Goal: Task Accomplishment & Management: Complete application form

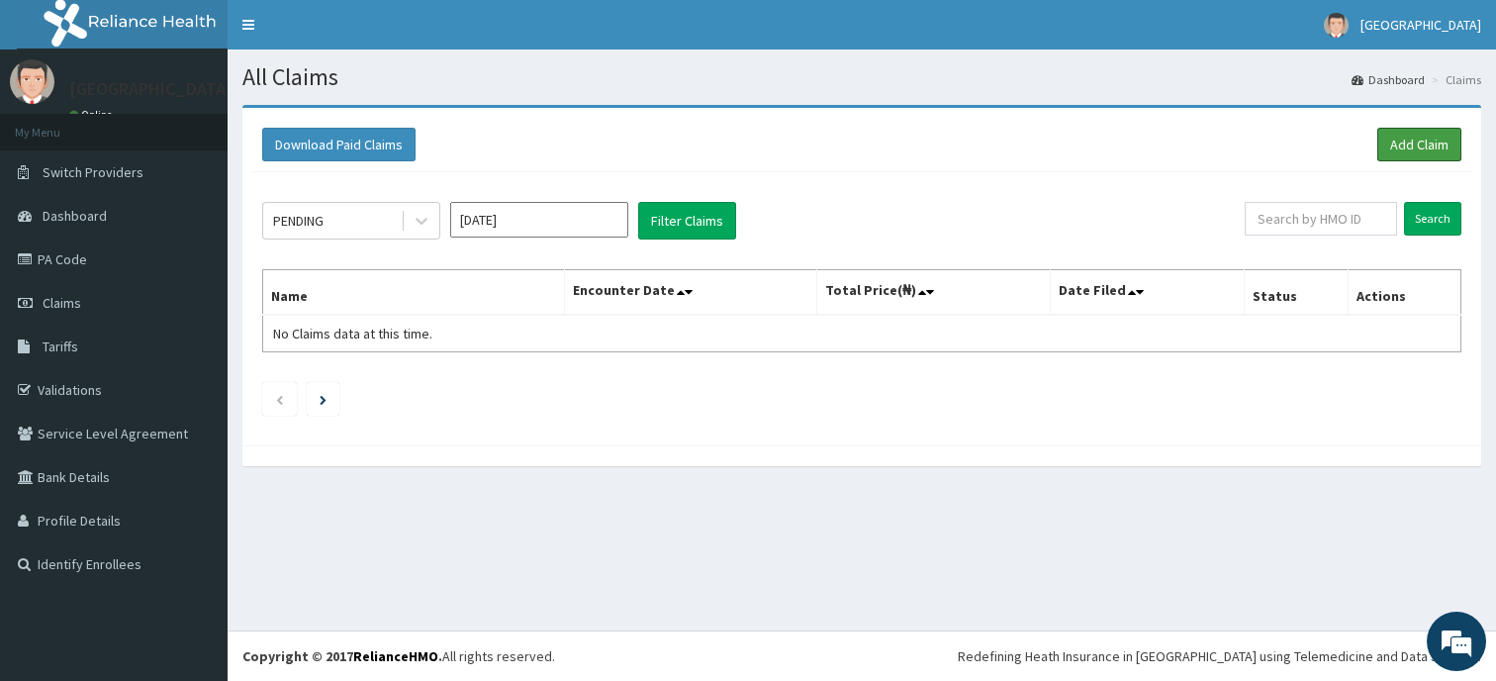
click at [1430, 140] on link "Add Claim" at bounding box center [1419, 145] width 84 height 34
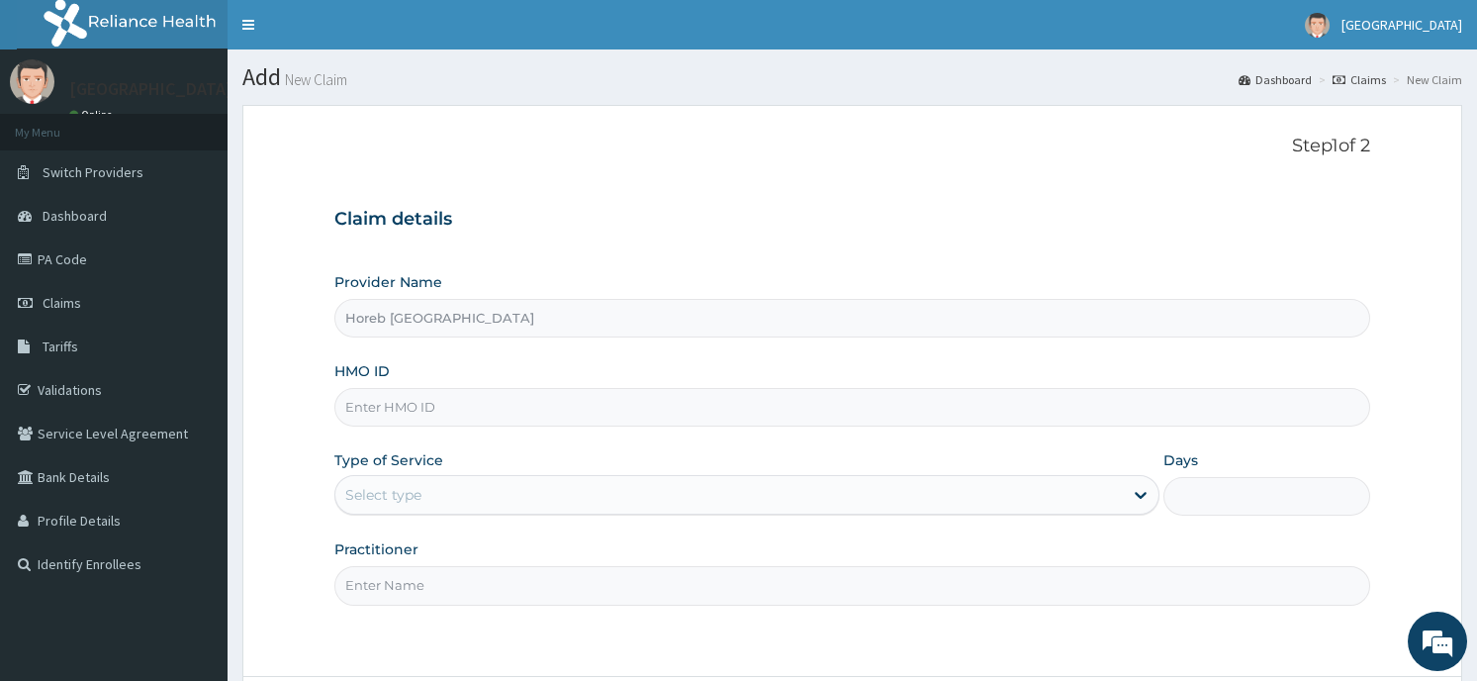
type input "Horeb [GEOGRAPHIC_DATA]"
click at [505, 417] on input "HMO ID" at bounding box center [851, 407] width 1035 height 39
type input "mLC/10001/A"
click at [506, 487] on div "Select type" at bounding box center [728, 495] width 787 height 32
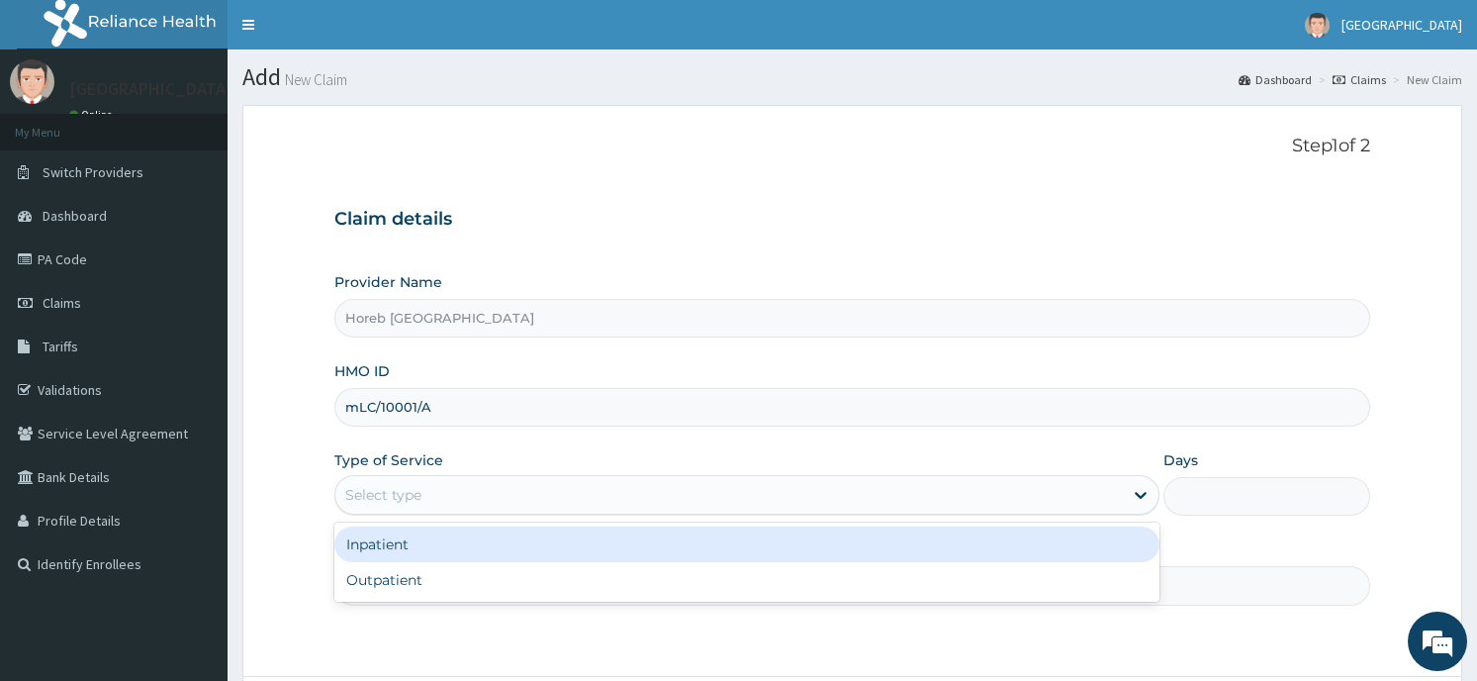
drag, startPoint x: 485, startPoint y: 560, endPoint x: 495, endPoint y: 538, distance: 23.9
click at [495, 538] on div "Inpatient" at bounding box center [746, 544] width 825 height 36
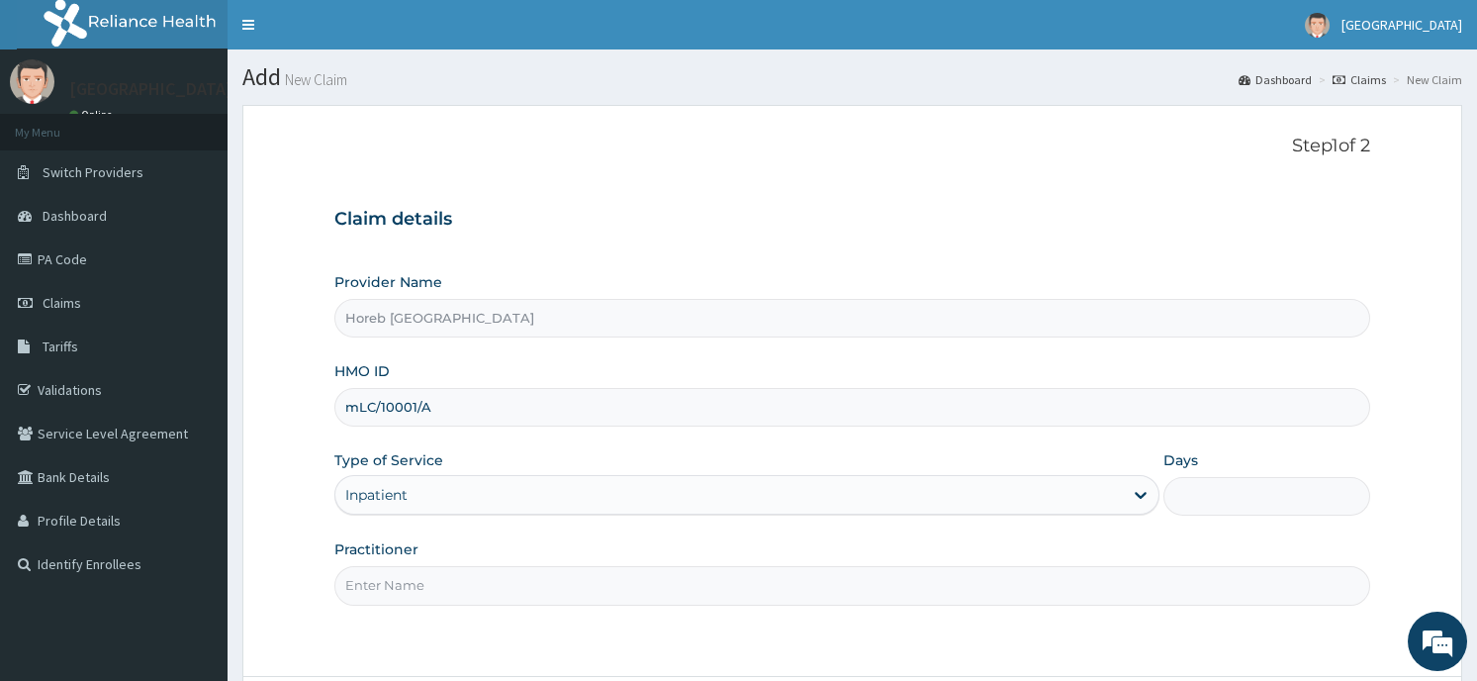
click at [495, 538] on div "Provider Name Horeb Consult Hospital HMO ID mLC/10001/A Type of Service Inpatie…" at bounding box center [851, 438] width 1035 height 332
click at [515, 587] on input "Practitioner" at bounding box center [851, 585] width 1035 height 39
type input "GENERAL"
click at [1185, 632] on div "Step 1 of 2 Claim details Provider Name Horeb Consult Hospital HMO ID mLC/10001…" at bounding box center [851, 391] width 1035 height 510
click at [1204, 494] on input "Days" at bounding box center [1266, 496] width 206 height 39
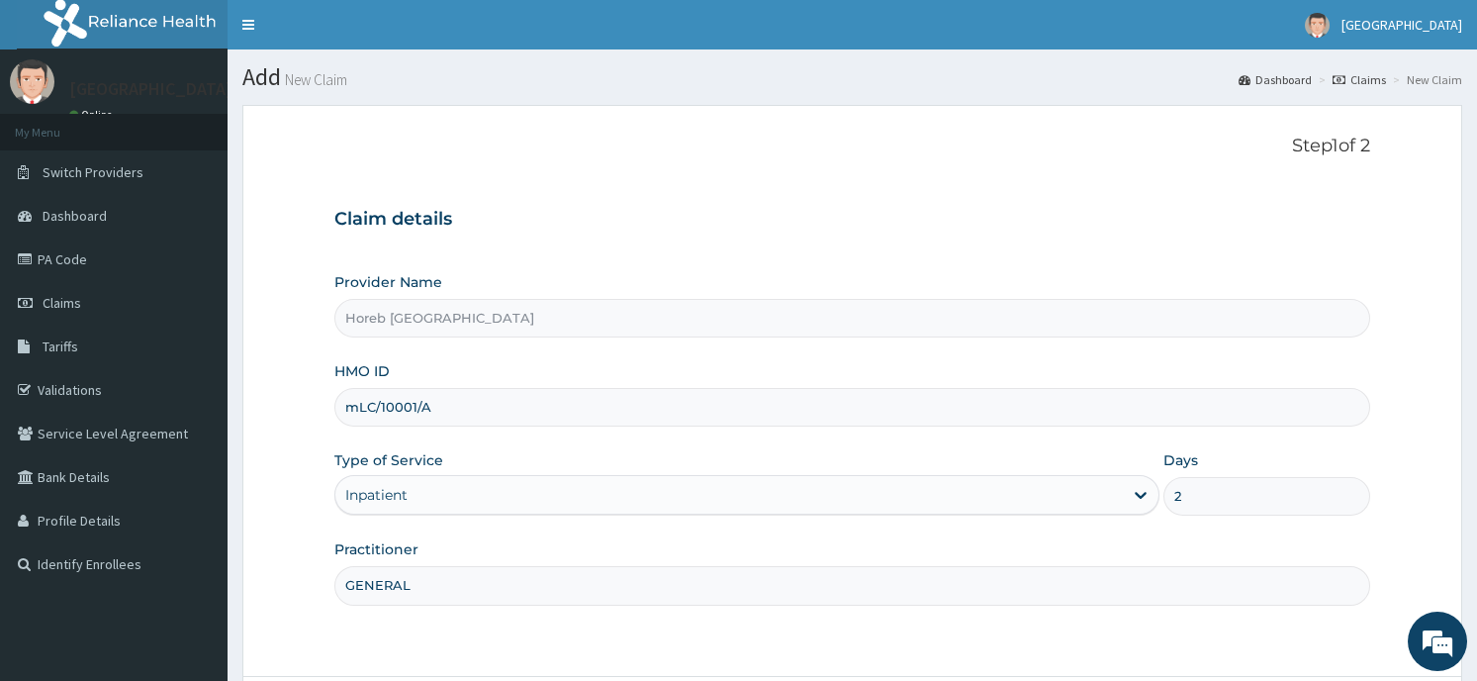
type input "2"
click at [1242, 636] on div "Step 1 of 2 Claim details Provider Name Horeb Consult Hospital HMO ID mLC/10001…" at bounding box center [851, 391] width 1035 height 510
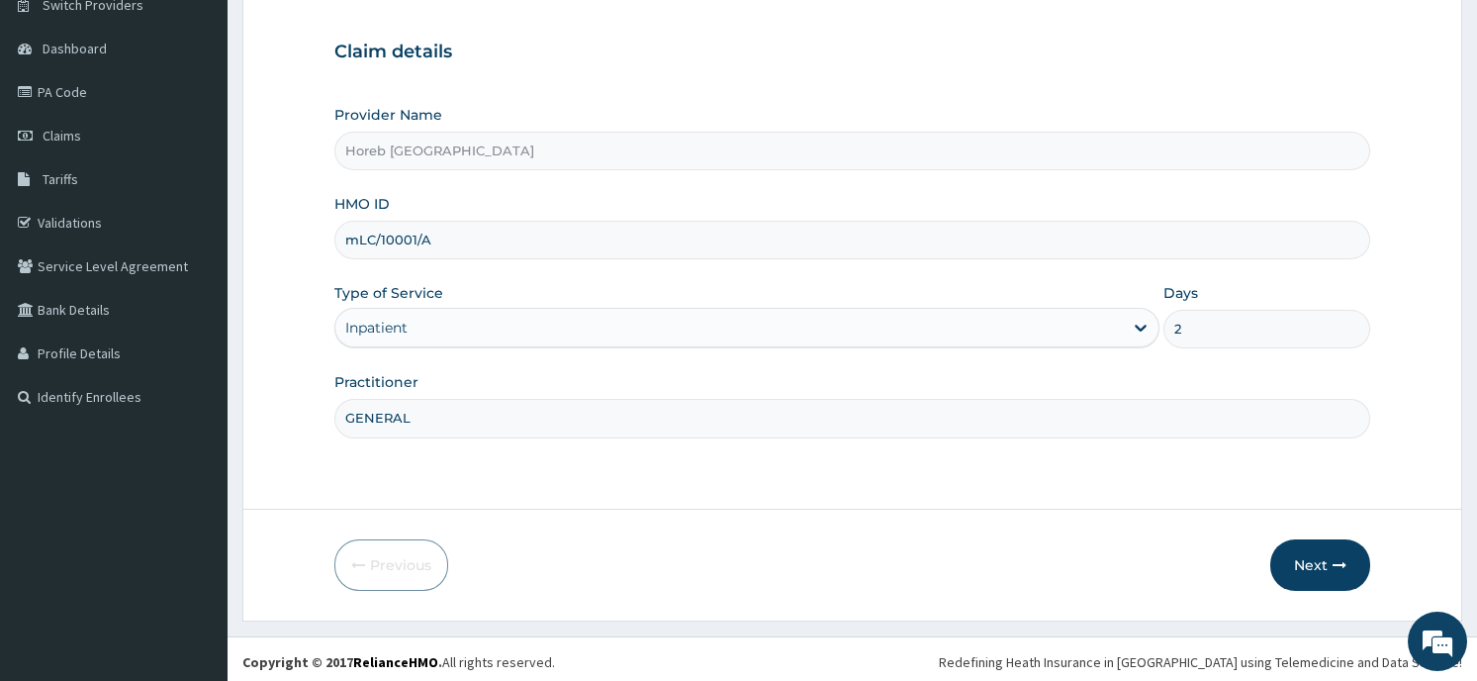
scroll to position [173, 0]
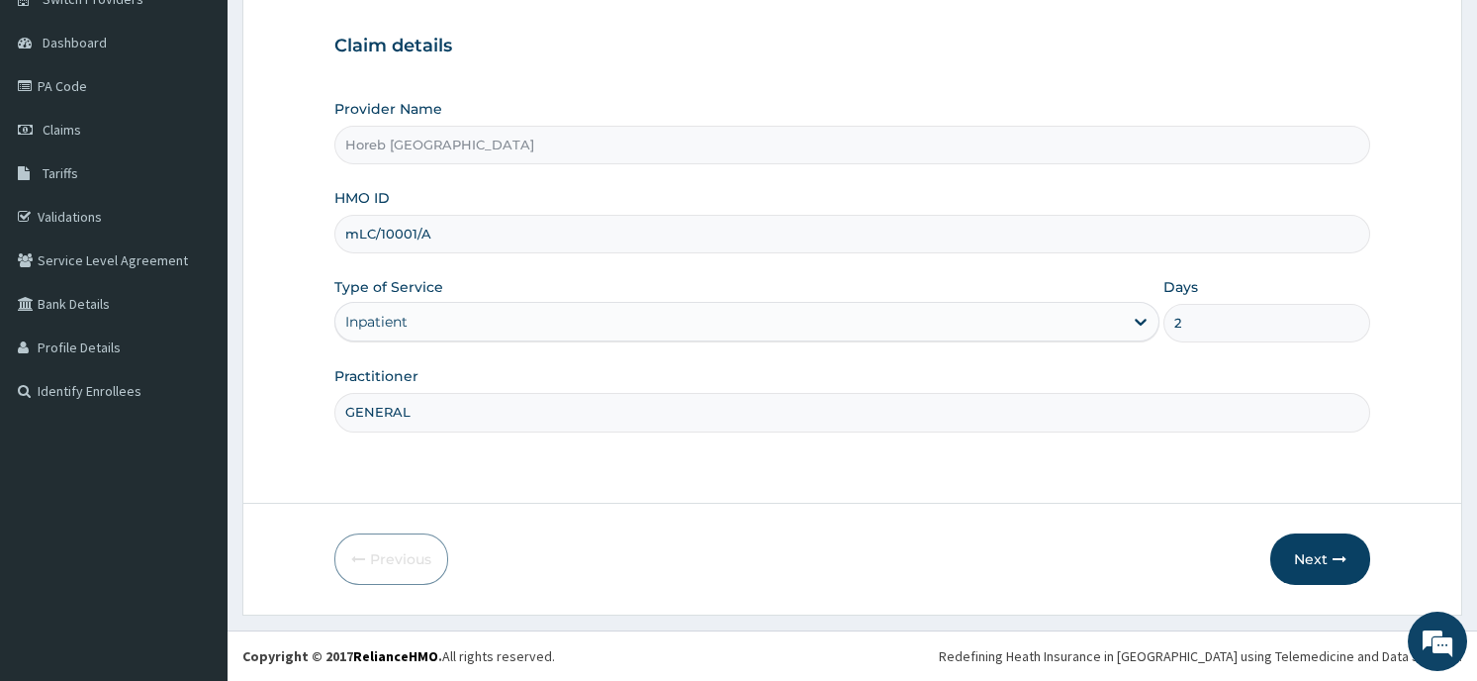
click at [1307, 558] on button "Next" at bounding box center [1320, 558] width 100 height 51
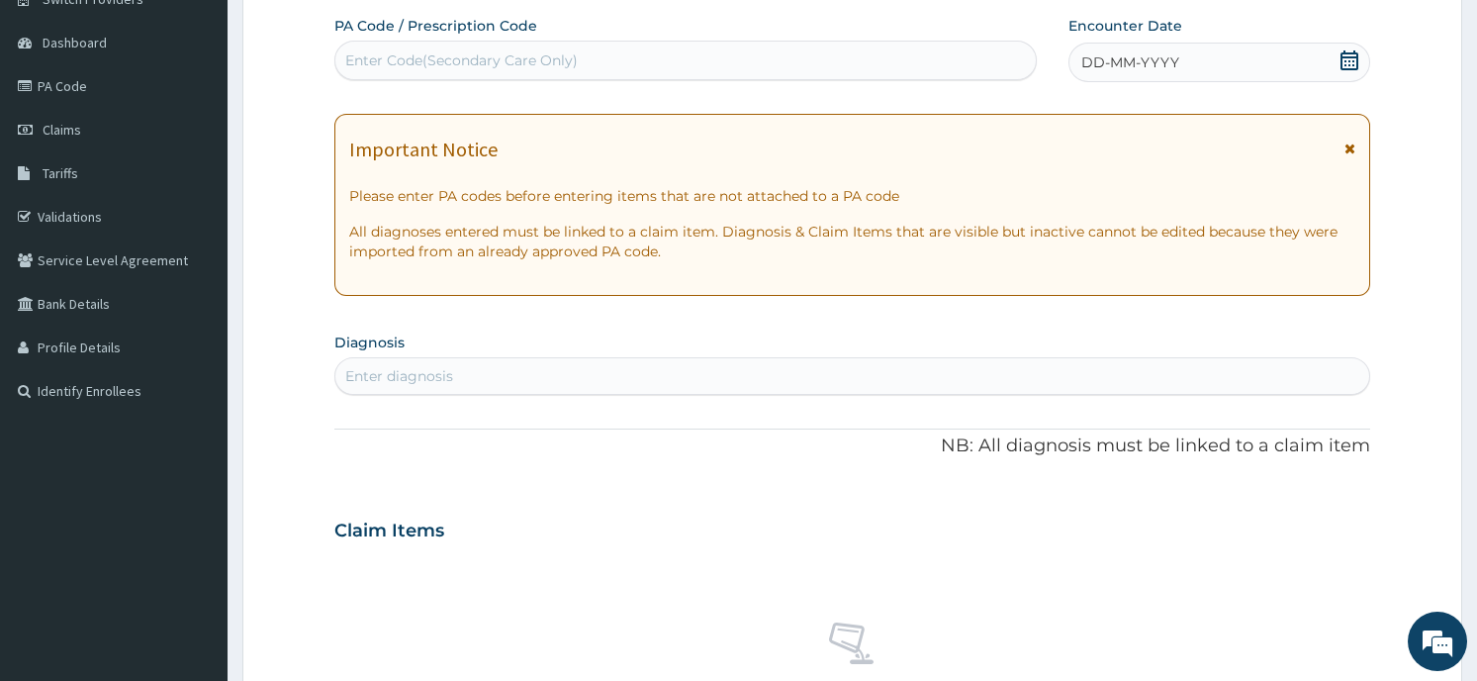
click at [617, 59] on div "Enter Code(Secondary Care Only)" at bounding box center [685, 61] width 700 height 32
type input "PA/349CDB"
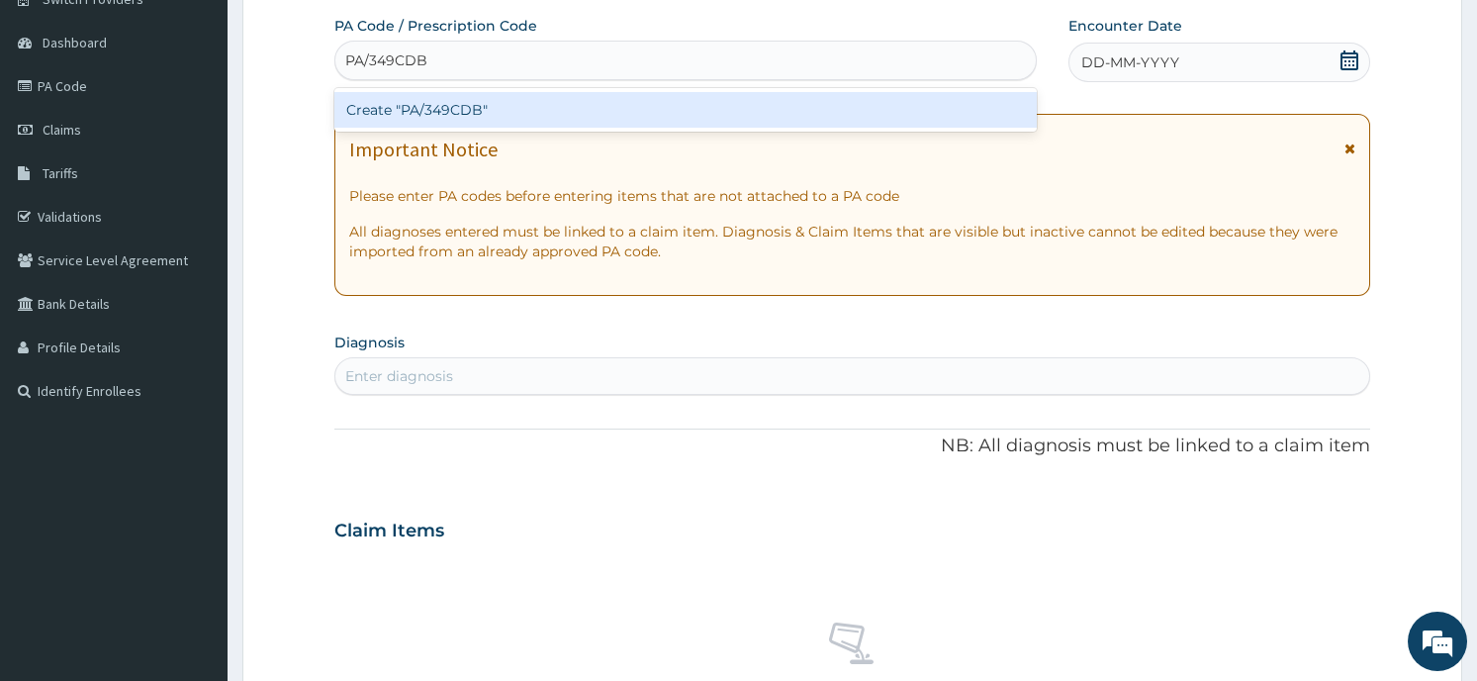
click at [495, 114] on div "Create "PA/349CDB"" at bounding box center [685, 110] width 702 height 36
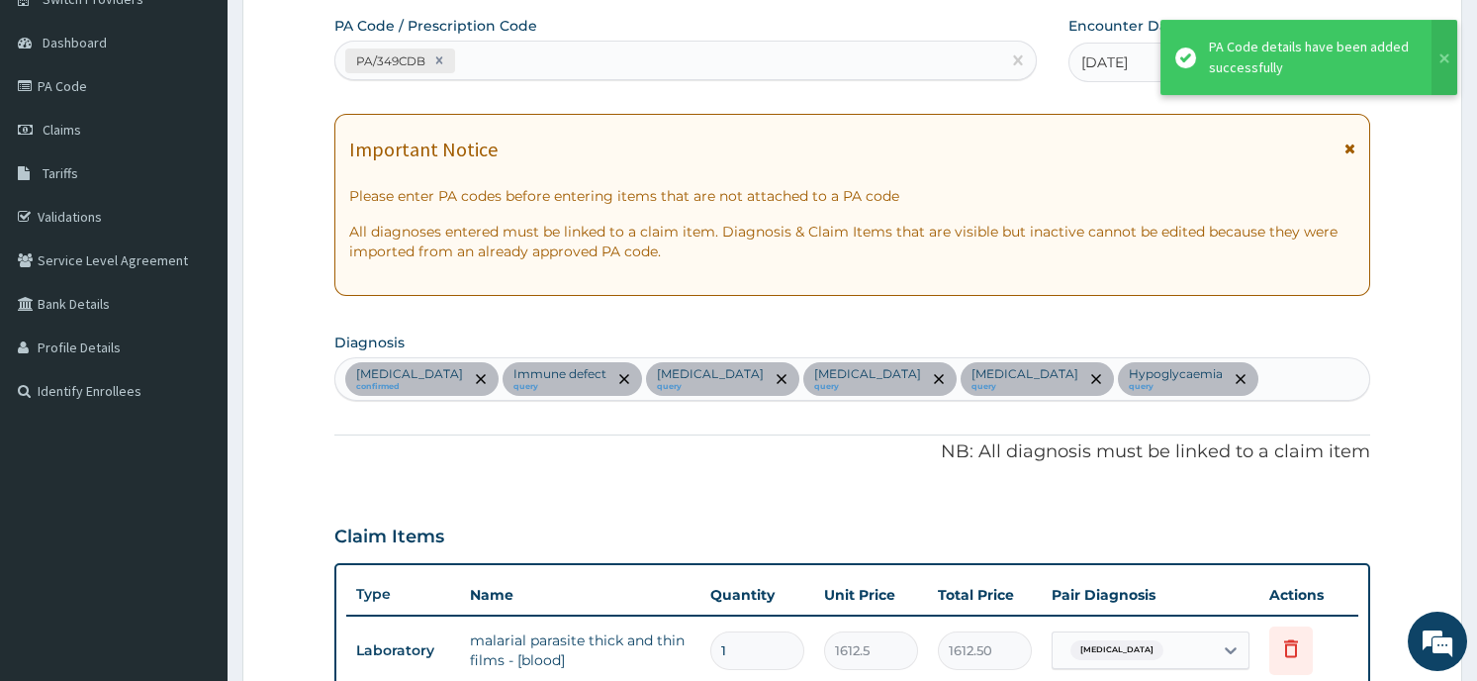
scroll to position [590, 0]
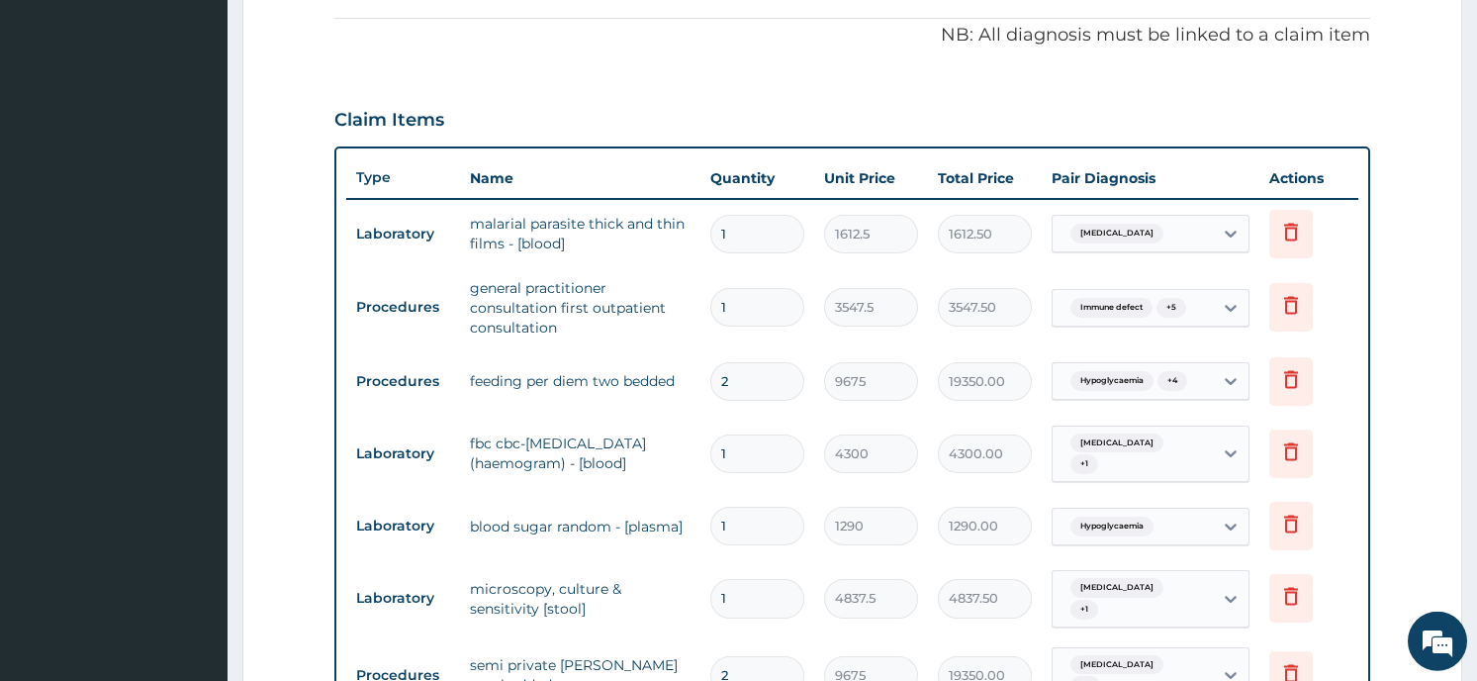
type input "1"
type input "9675.00"
type input "0"
type input "0.00"
click at [501, 46] on p "NB: All diagnosis must be linked to a claim item" at bounding box center [851, 36] width 1035 height 26
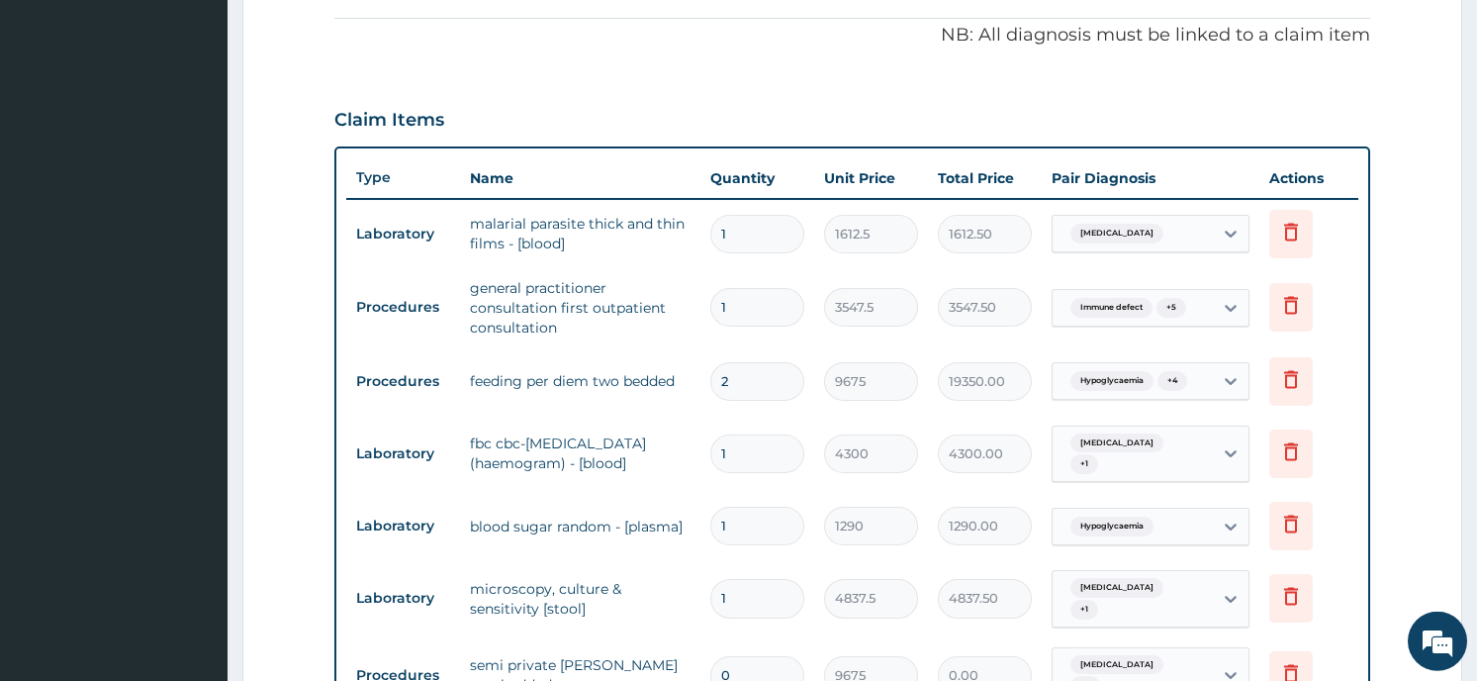
scroll to position [642, 0]
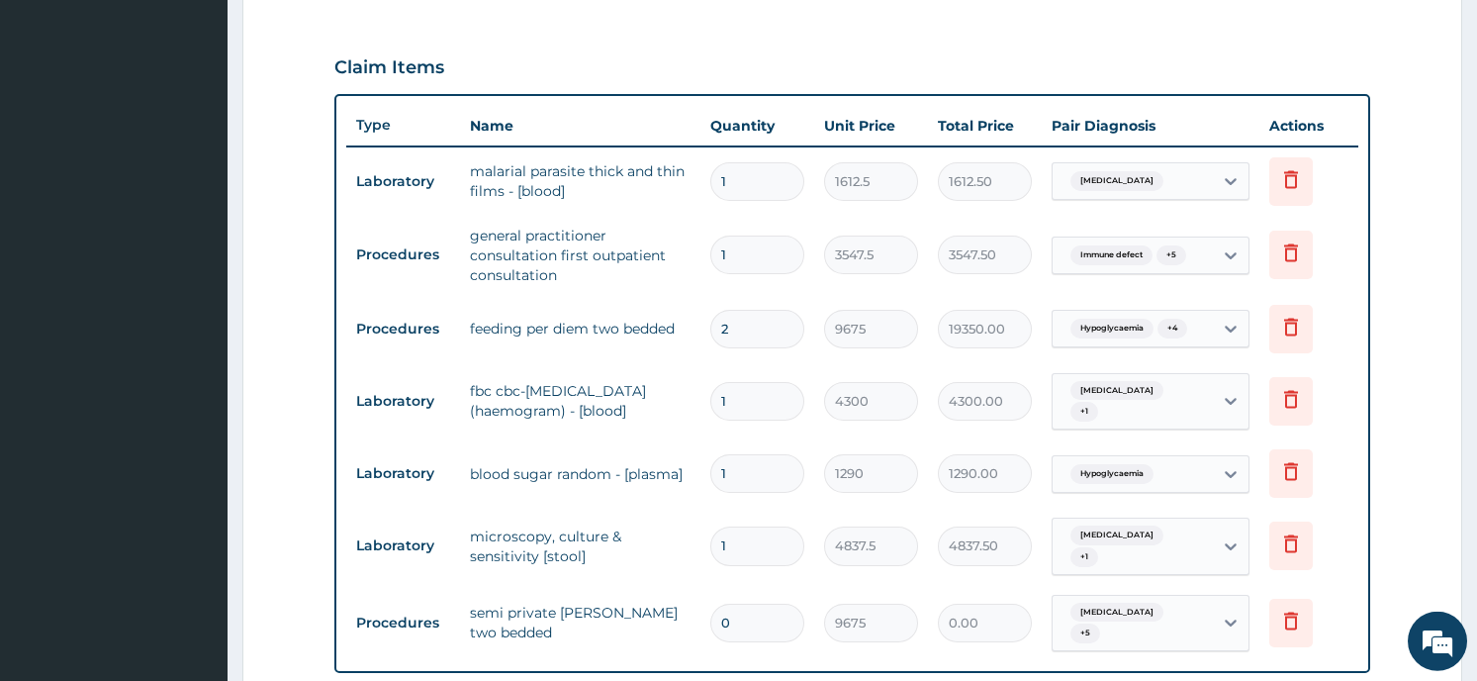
click at [733, 607] on input "0" at bounding box center [757, 622] width 94 height 39
type input "1"
type input "9675.00"
type input "1"
click at [1419, 515] on form "Step 2 of 2 PA Code / Prescription Code PA/349CDB Encounter Date 17-08-2025 Imp…" at bounding box center [852, 267] width 1220 height 1608
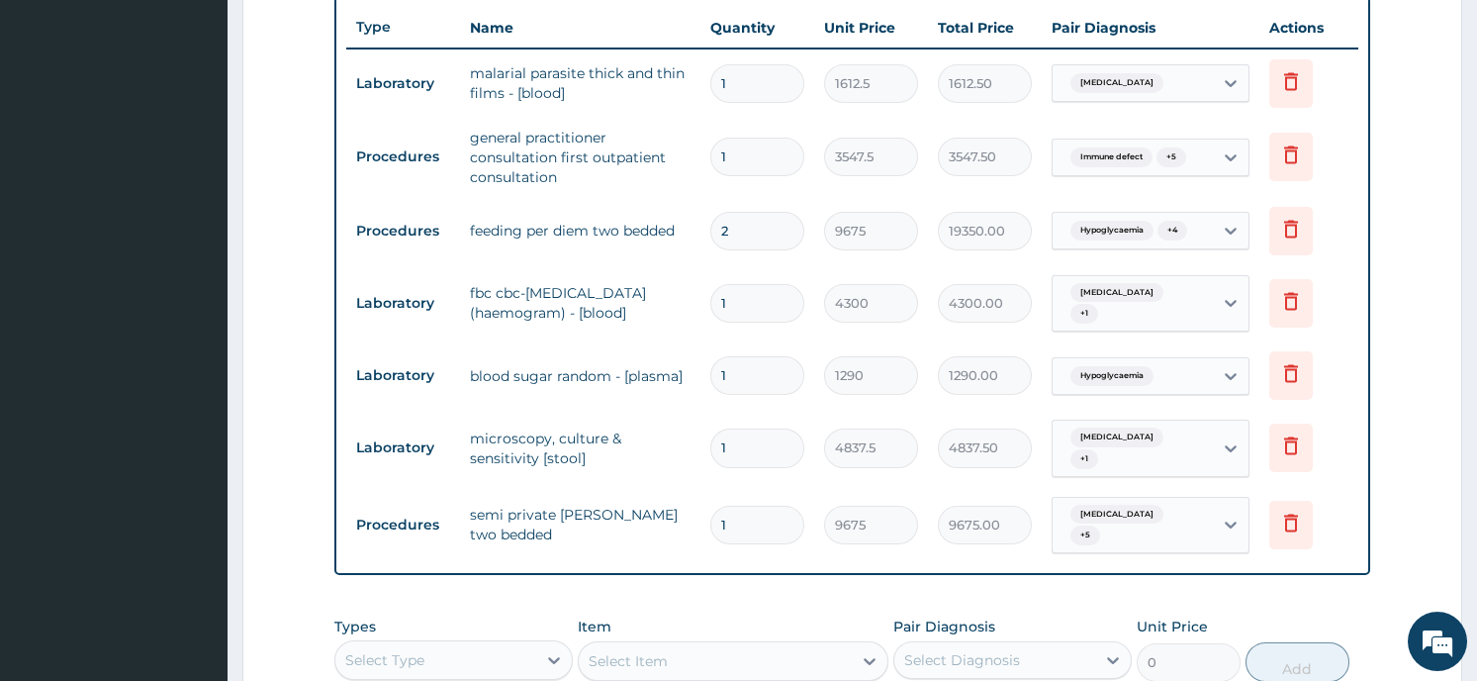
scroll to position [749, 0]
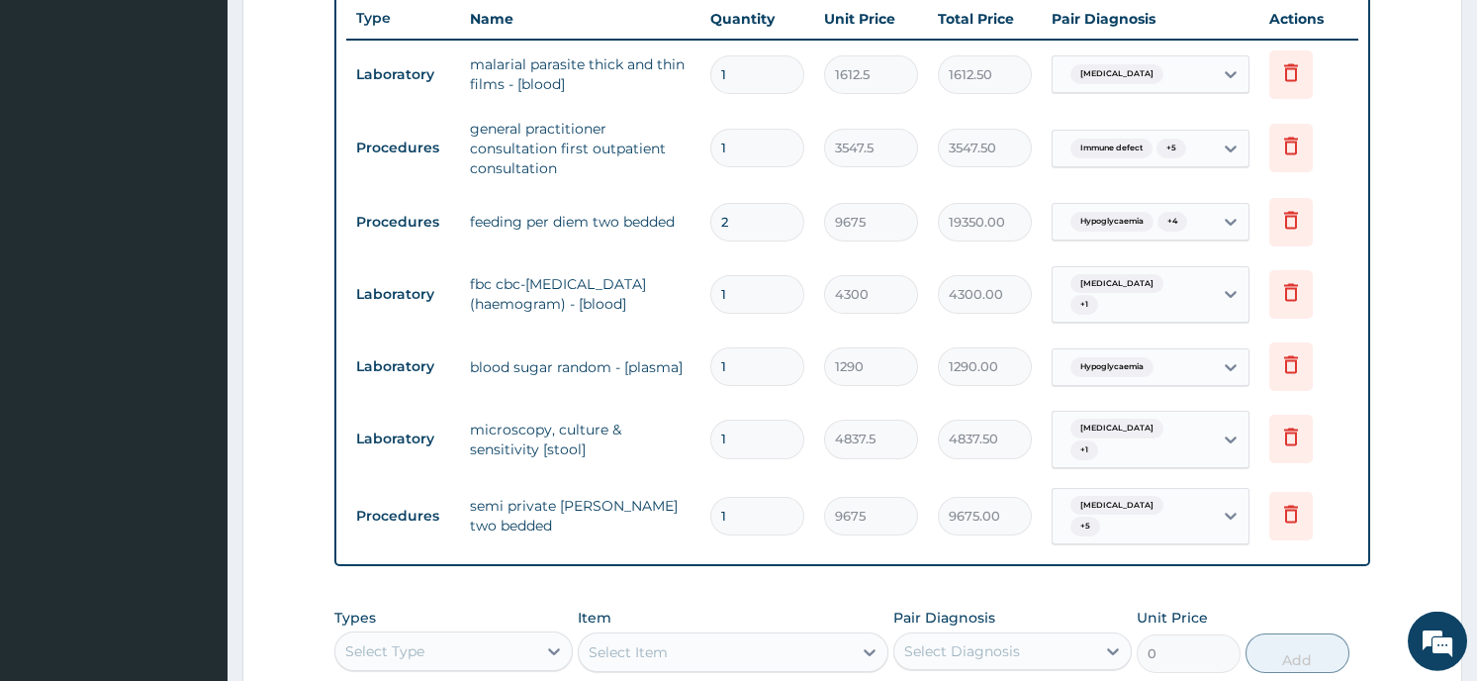
click at [1418, 441] on form "Step 2 of 2 PA Code / Prescription Code PA/349CDB Encounter Date 17-08-2025 Imp…" at bounding box center [852, 160] width 1220 height 1608
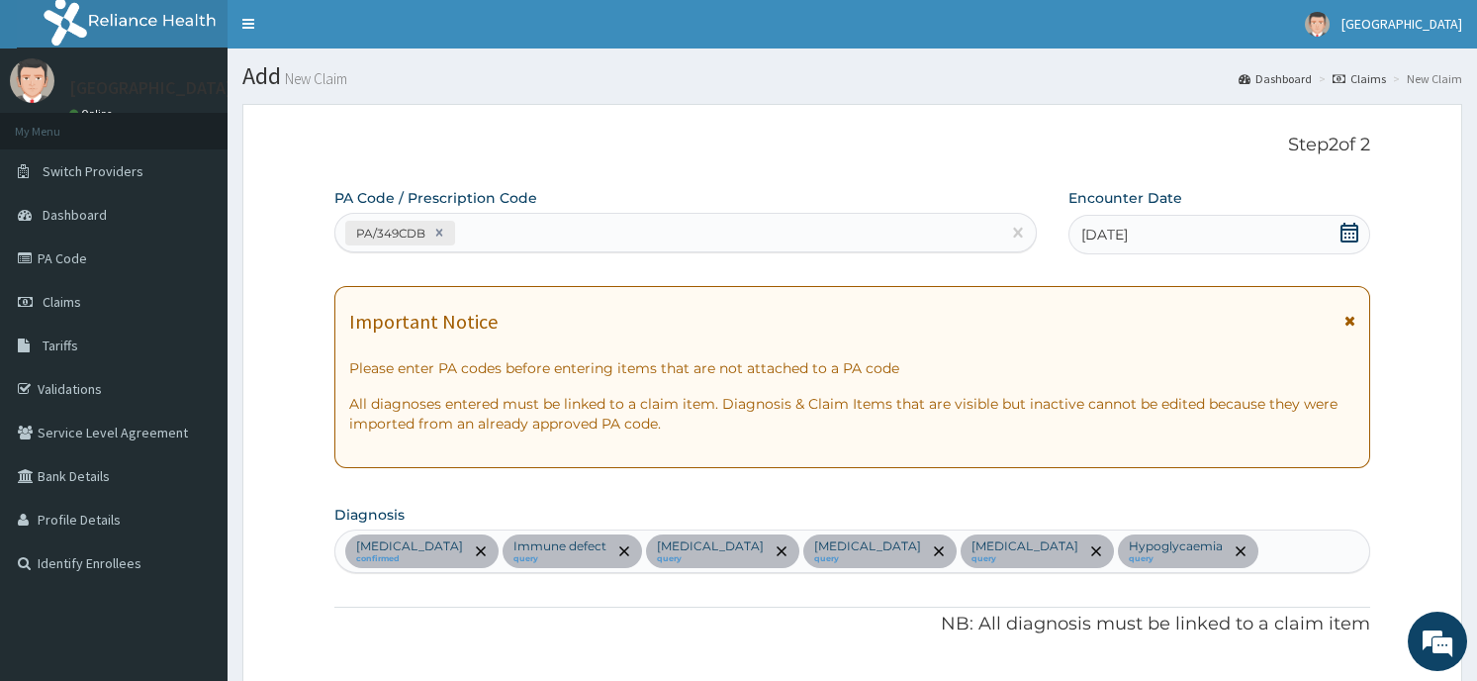
scroll to position [0, 0]
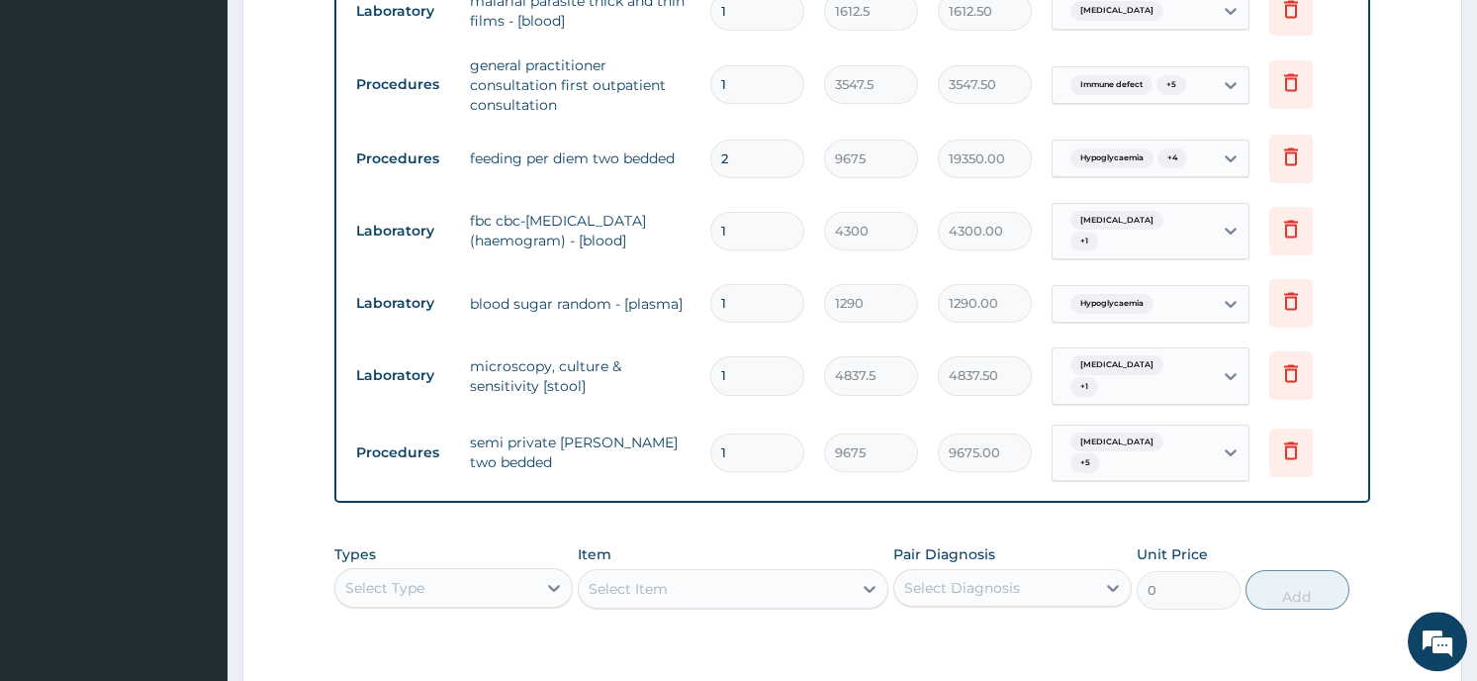
scroll to position [1078, 0]
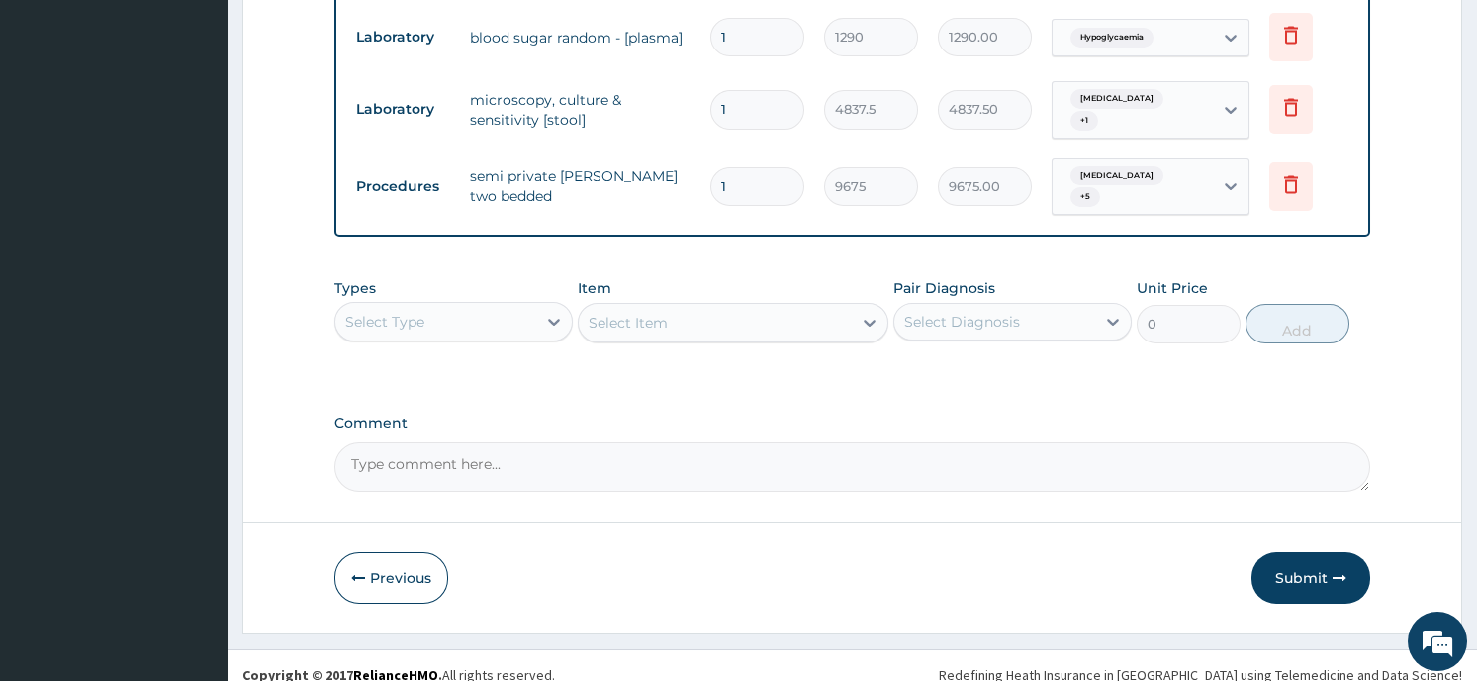
click at [551, 312] on icon at bounding box center [554, 322] width 20 height 20
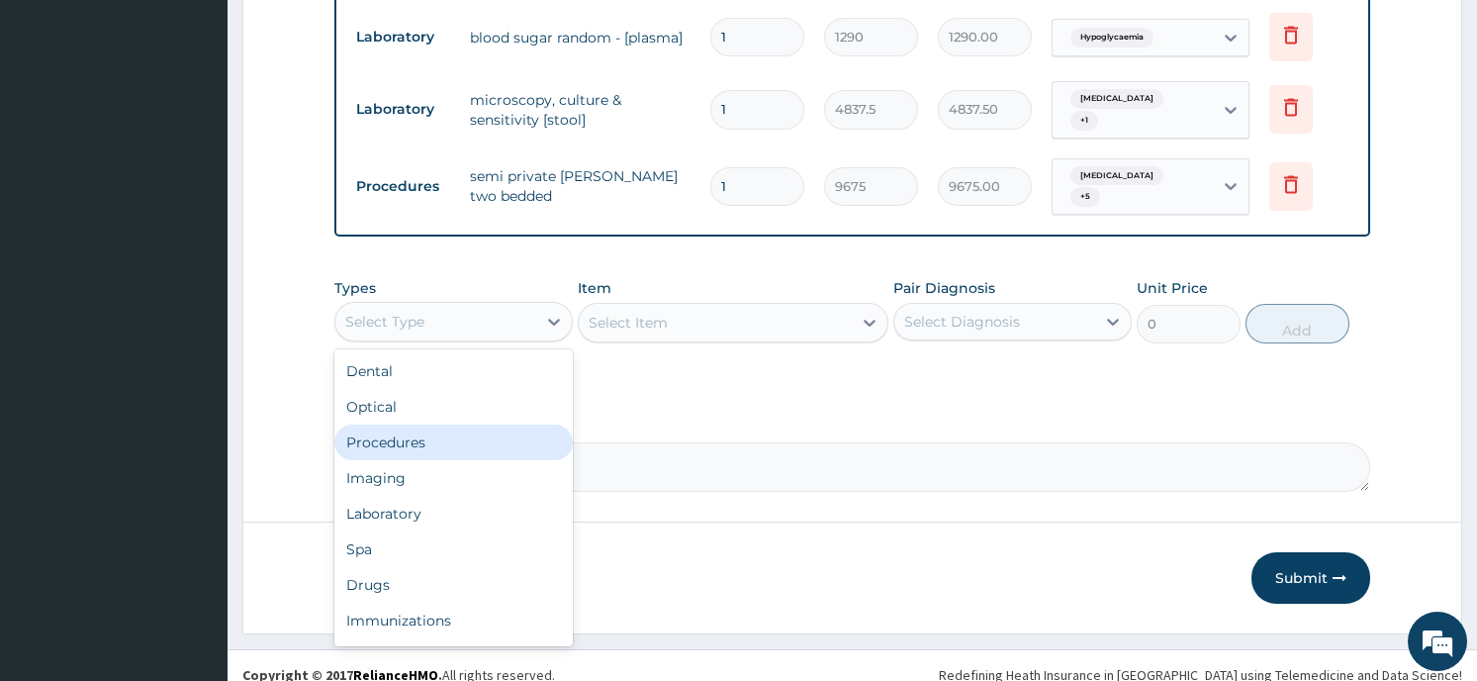
click at [481, 425] on div "Procedures" at bounding box center [453, 442] width 238 height 36
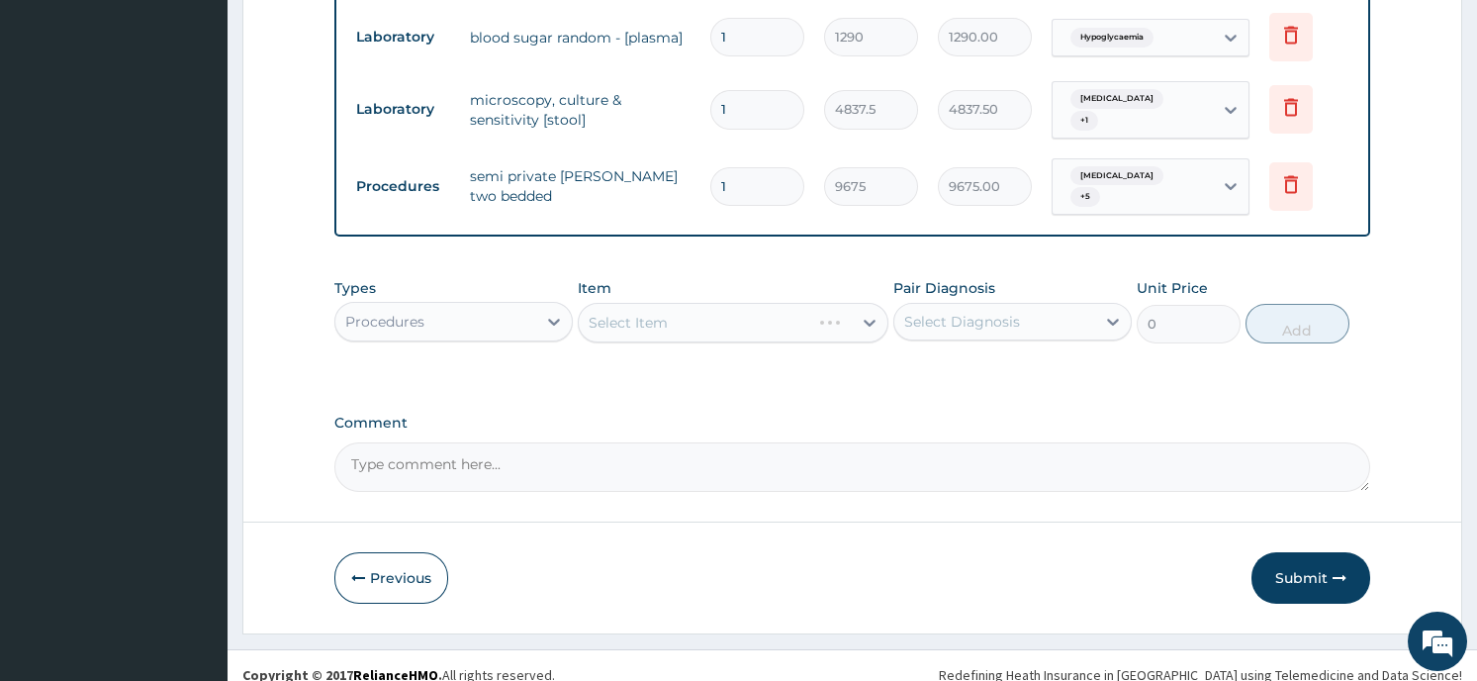
click at [852, 303] on div "Select Item" at bounding box center [733, 323] width 311 height 40
click at [821, 307] on div "Select Item" at bounding box center [715, 323] width 273 height 32
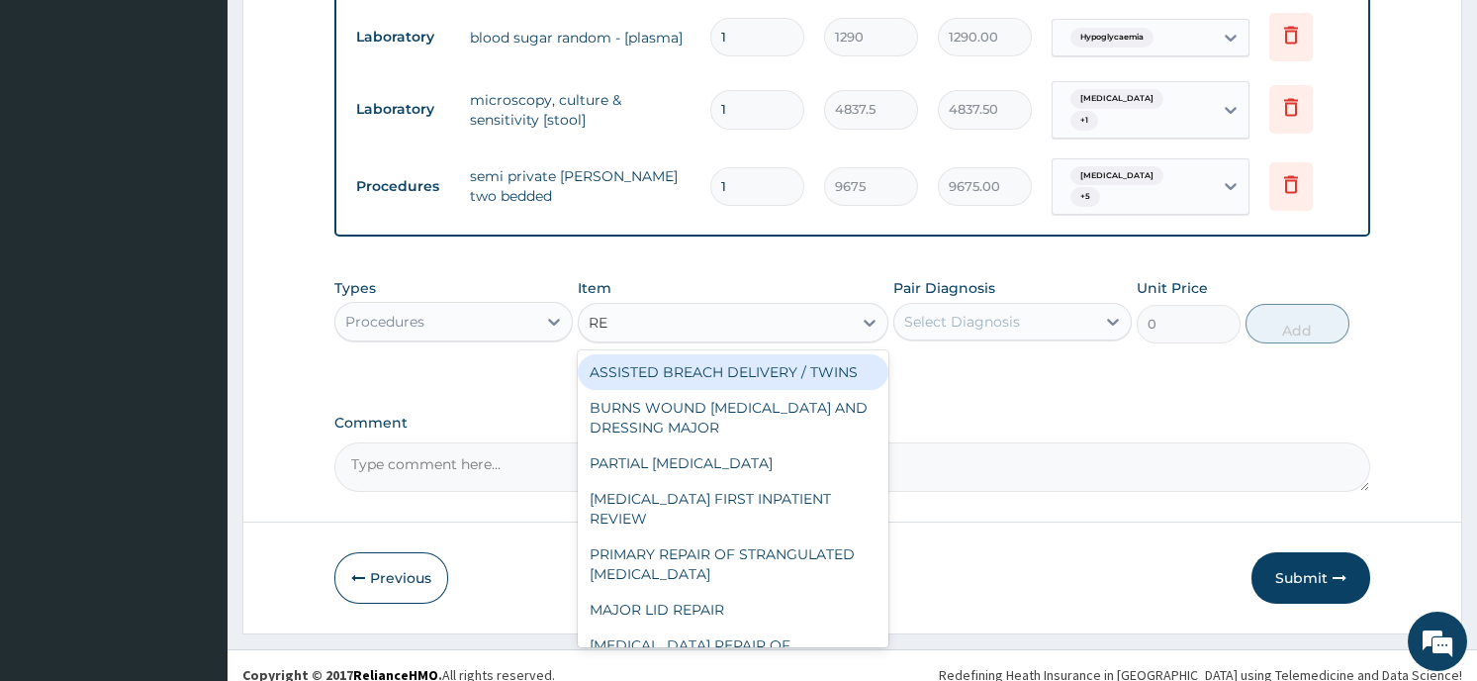
type input "REG"
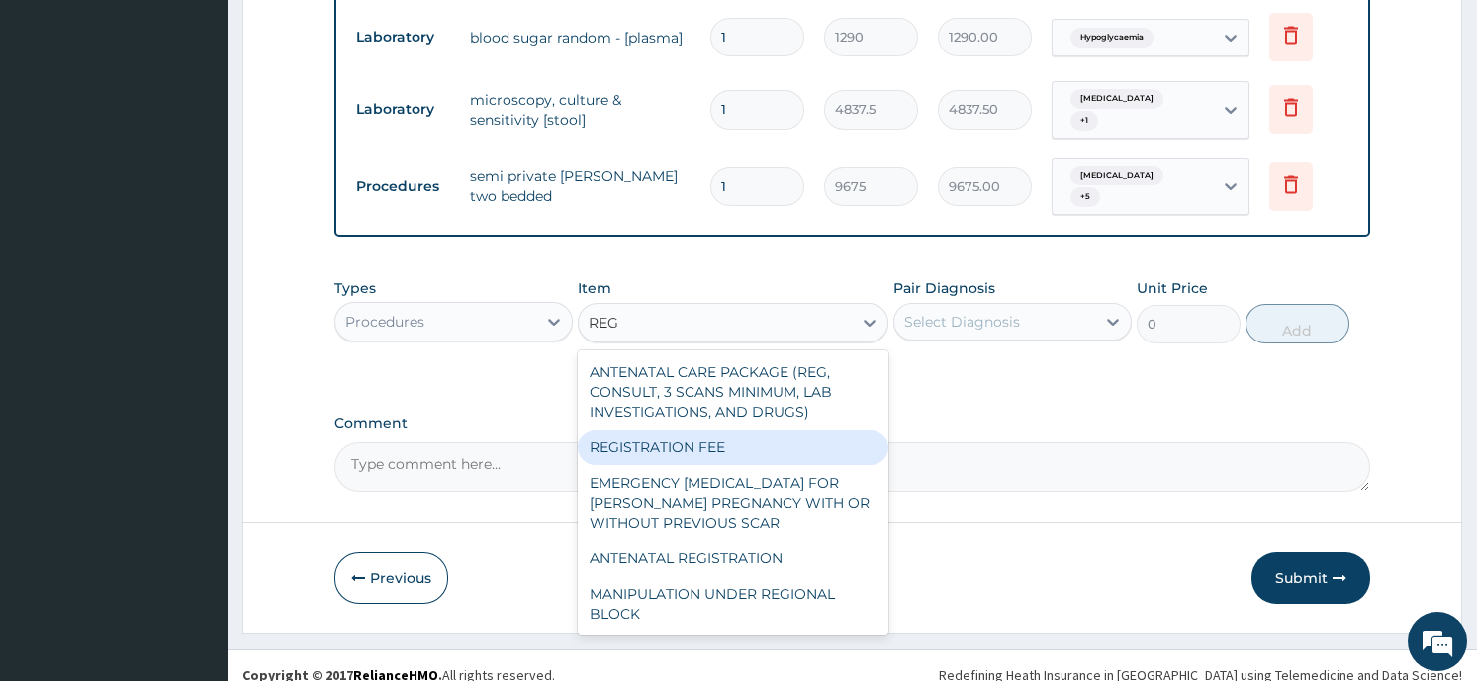
click at [752, 429] on div "REGISTRATION FEE" at bounding box center [733, 447] width 311 height 36
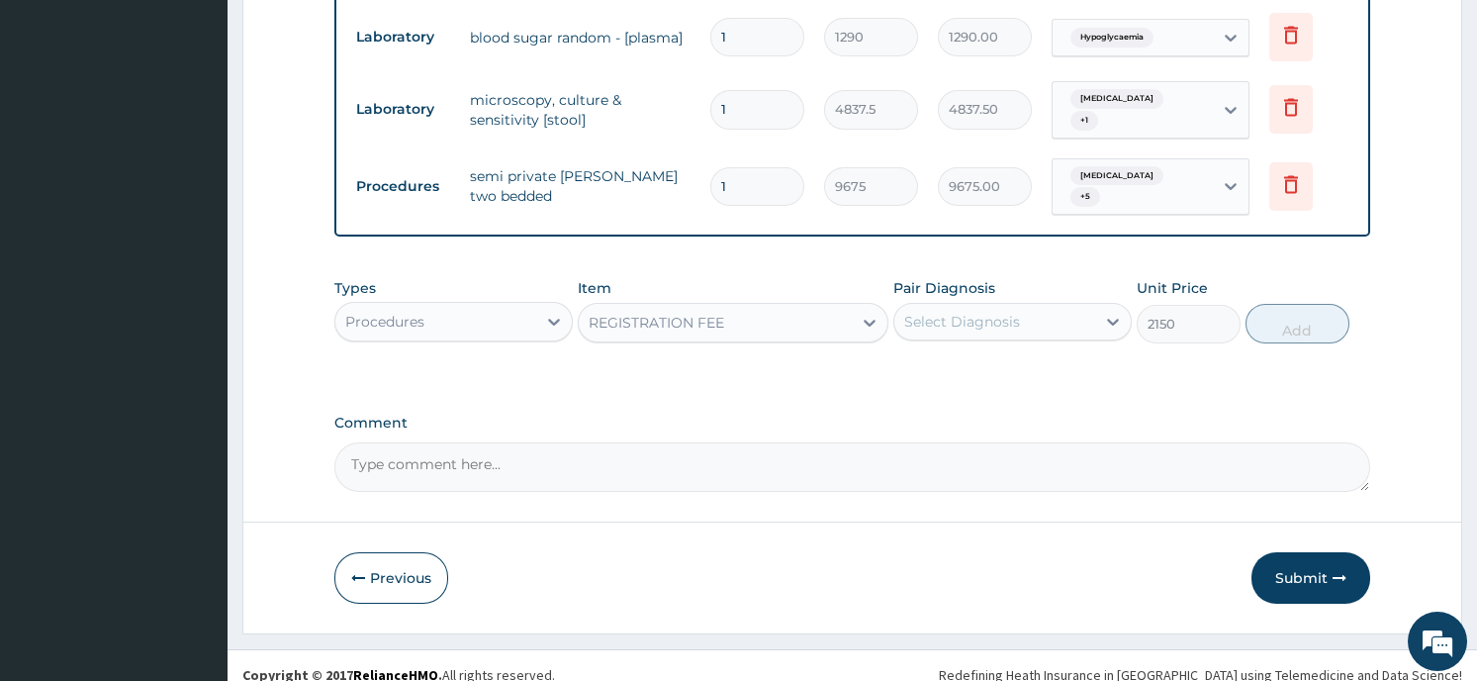
type input "2150"
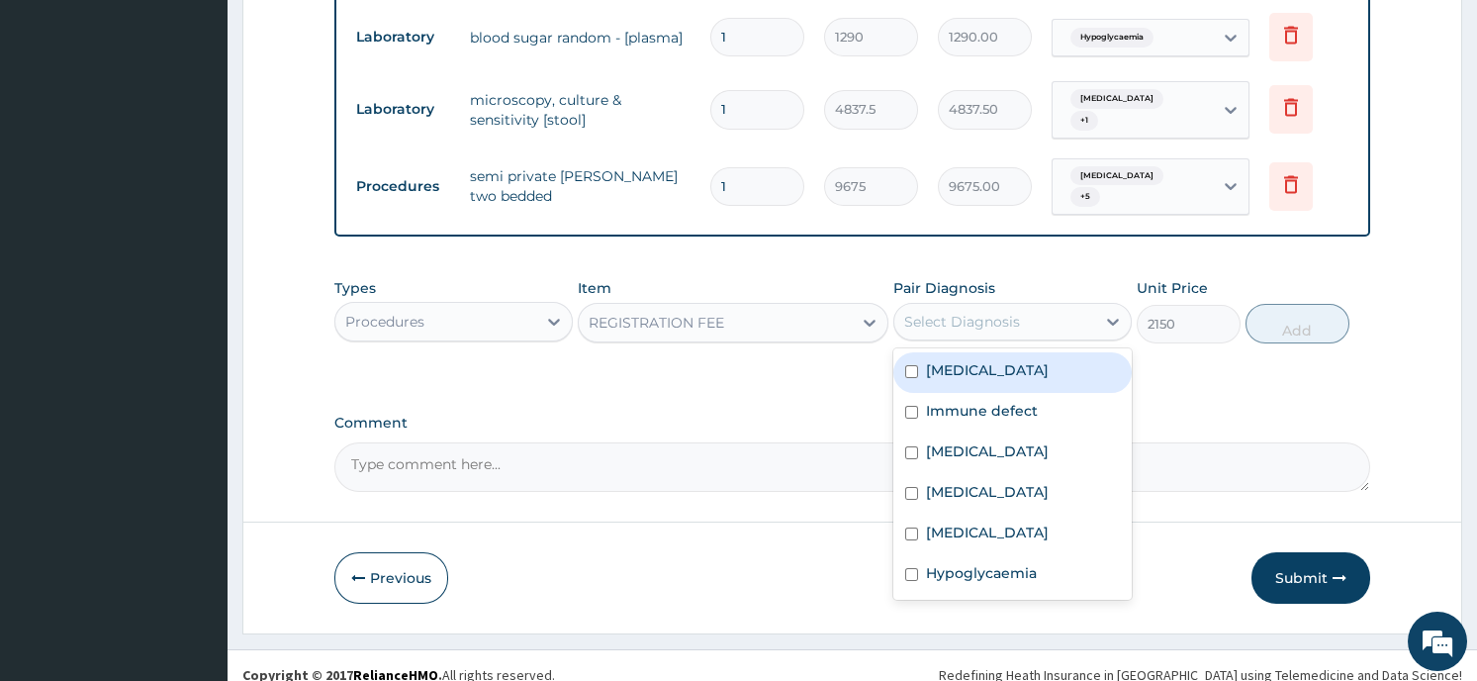
click at [1081, 306] on div "Select Diagnosis" at bounding box center [994, 322] width 201 height 32
click at [977, 360] on label "Falciparum malaria" at bounding box center [987, 370] width 123 height 20
checkbox input "true"
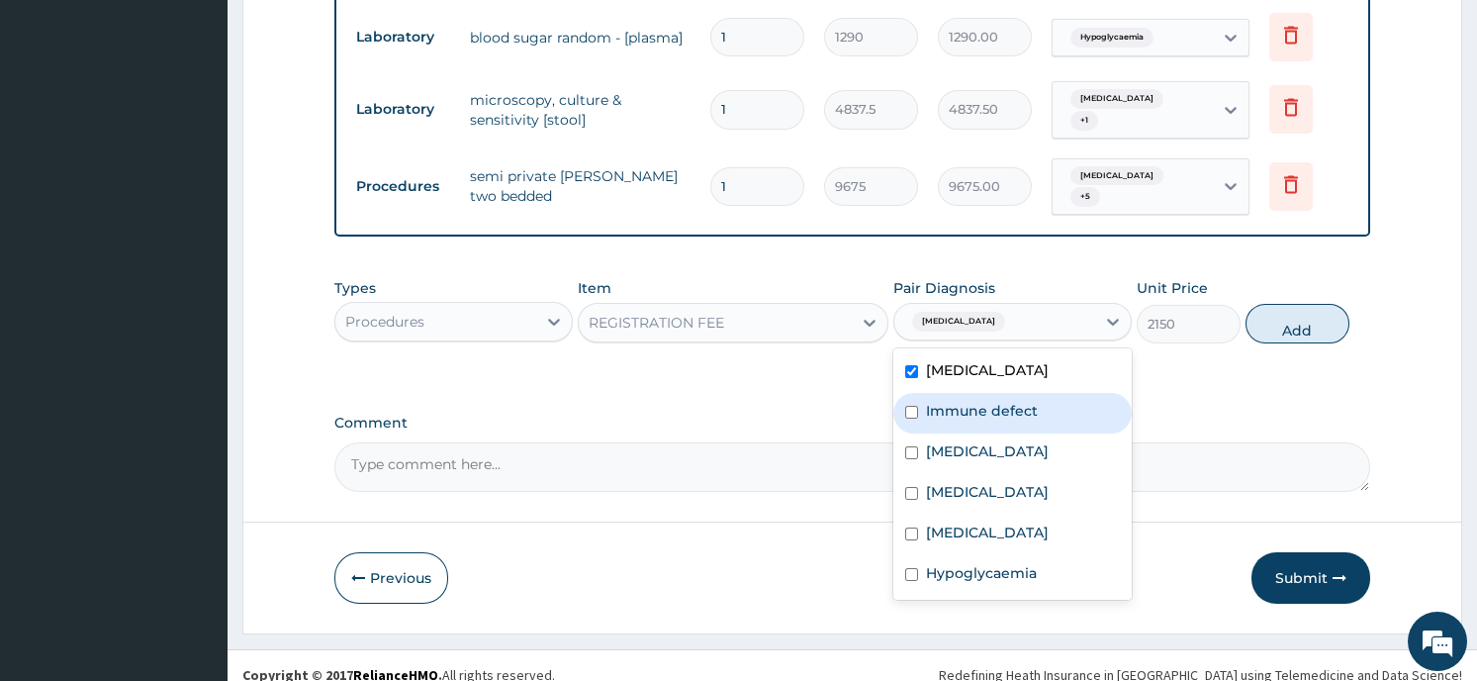
click at [1281, 311] on button "Add" at bounding box center [1297, 324] width 104 height 40
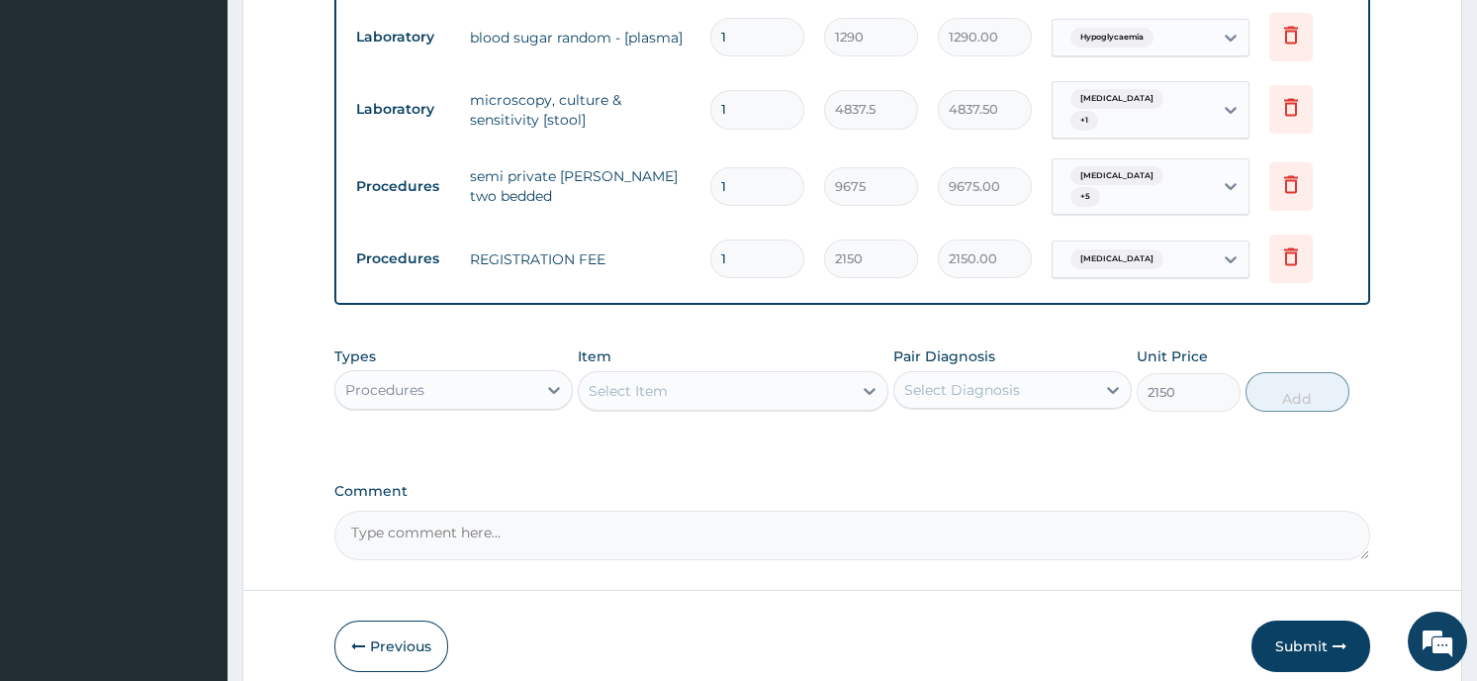
type input "0"
click at [442, 383] on div "Procedures" at bounding box center [435, 390] width 201 height 32
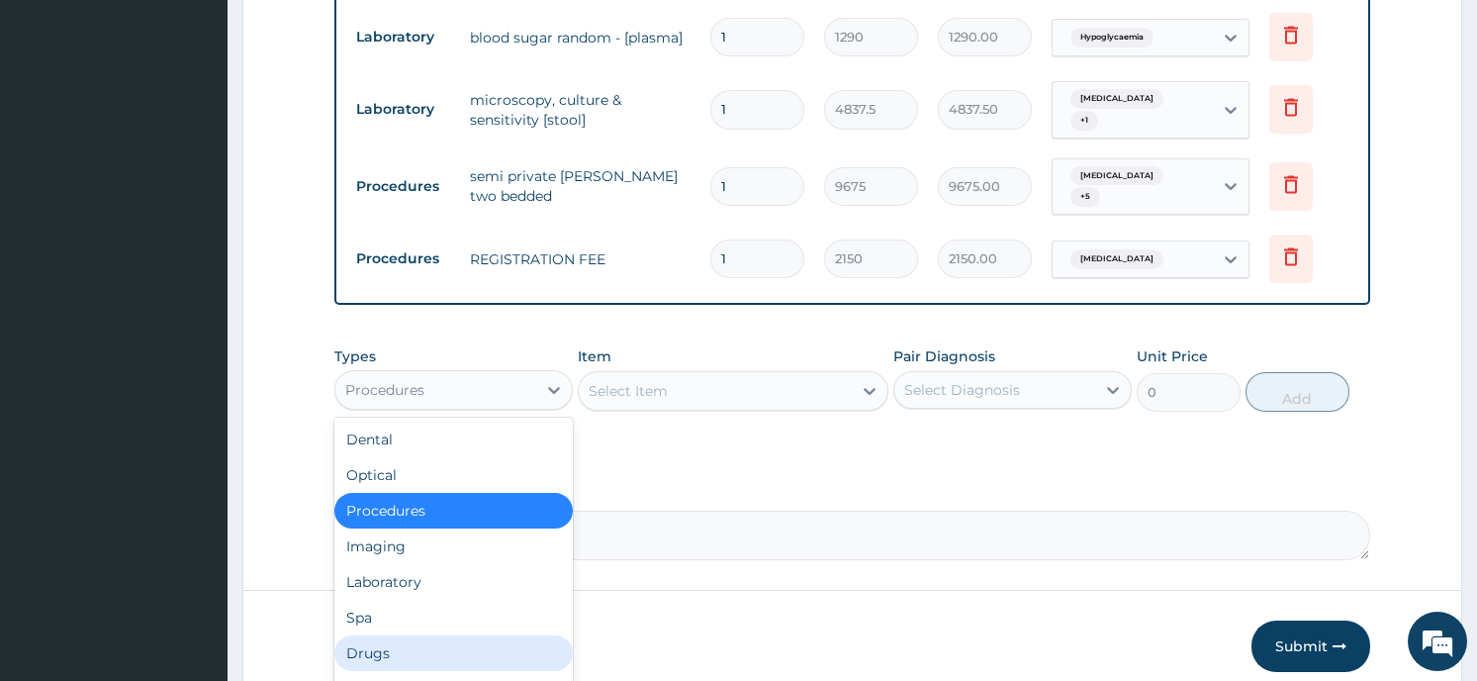
click at [414, 635] on div "Drugs" at bounding box center [453, 653] width 238 height 36
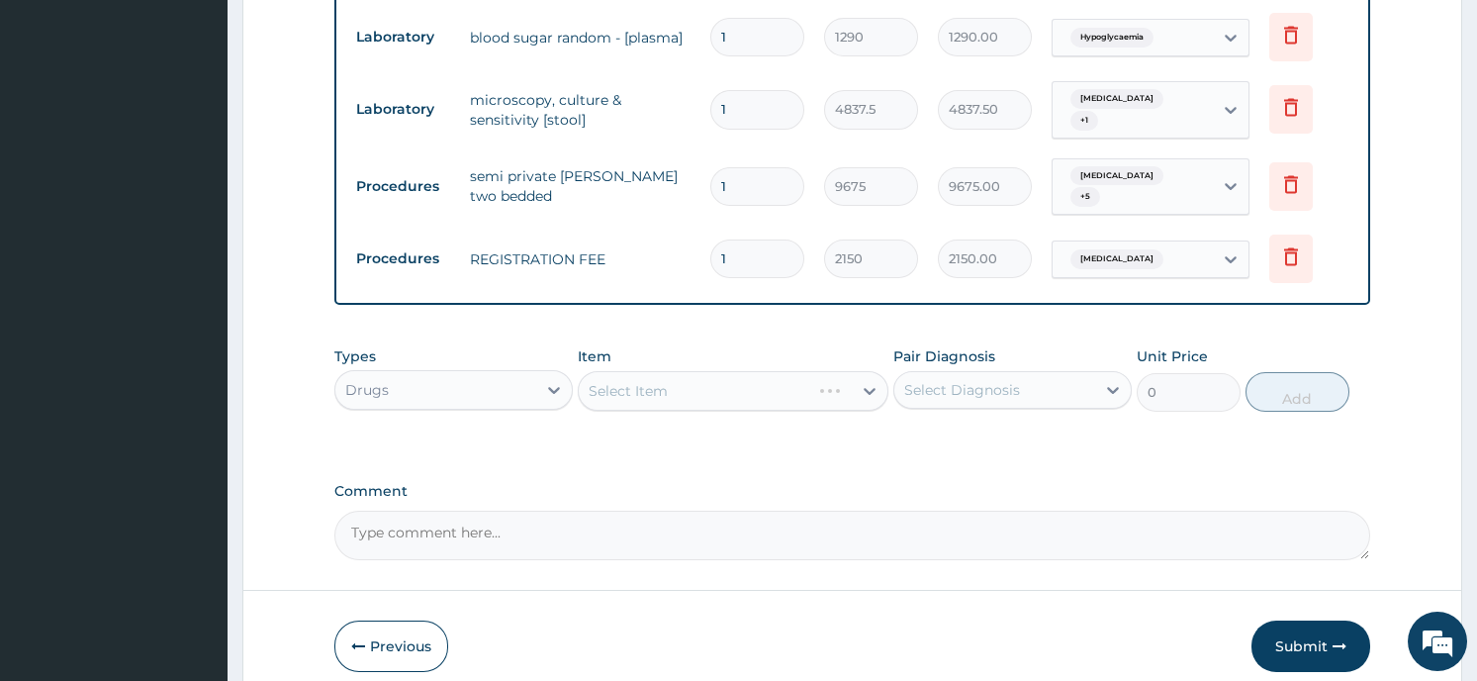
click at [678, 379] on div "Select Item" at bounding box center [733, 391] width 311 height 40
click at [849, 375] on div "Select Item" at bounding box center [715, 391] width 273 height 32
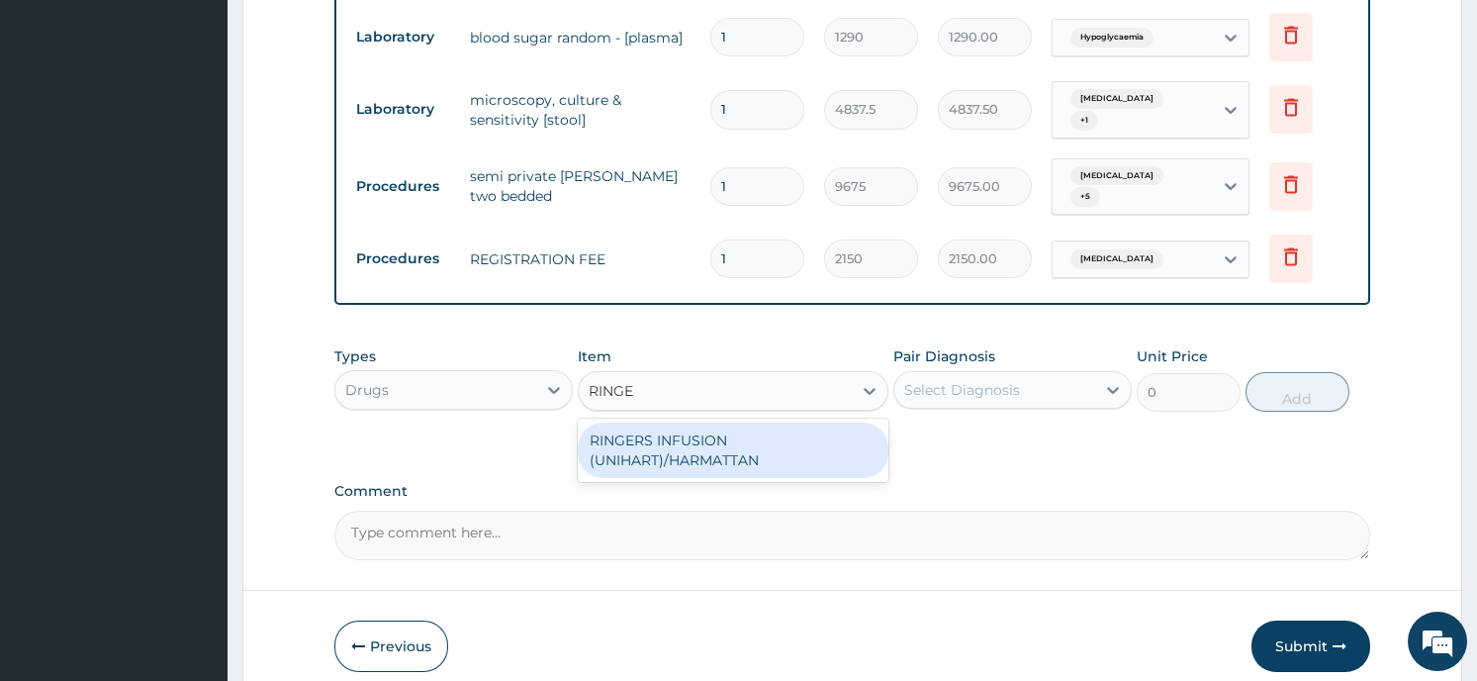
type input "RINGER"
click at [758, 425] on div "RINGERS INFUSION (UNIHART)/HARMATTAN" at bounding box center [733, 449] width 311 height 55
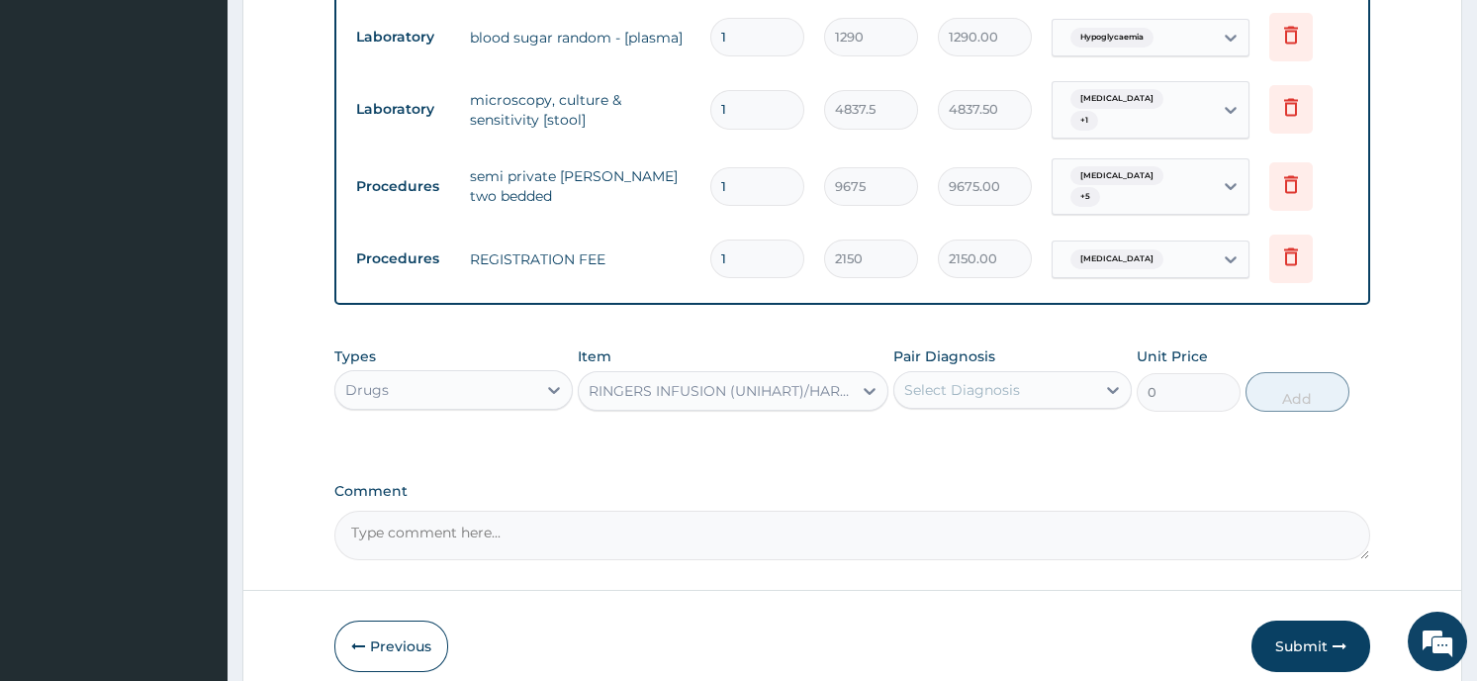
type input "1612.5"
click at [1080, 376] on div "Select Diagnosis" at bounding box center [994, 390] width 201 height 32
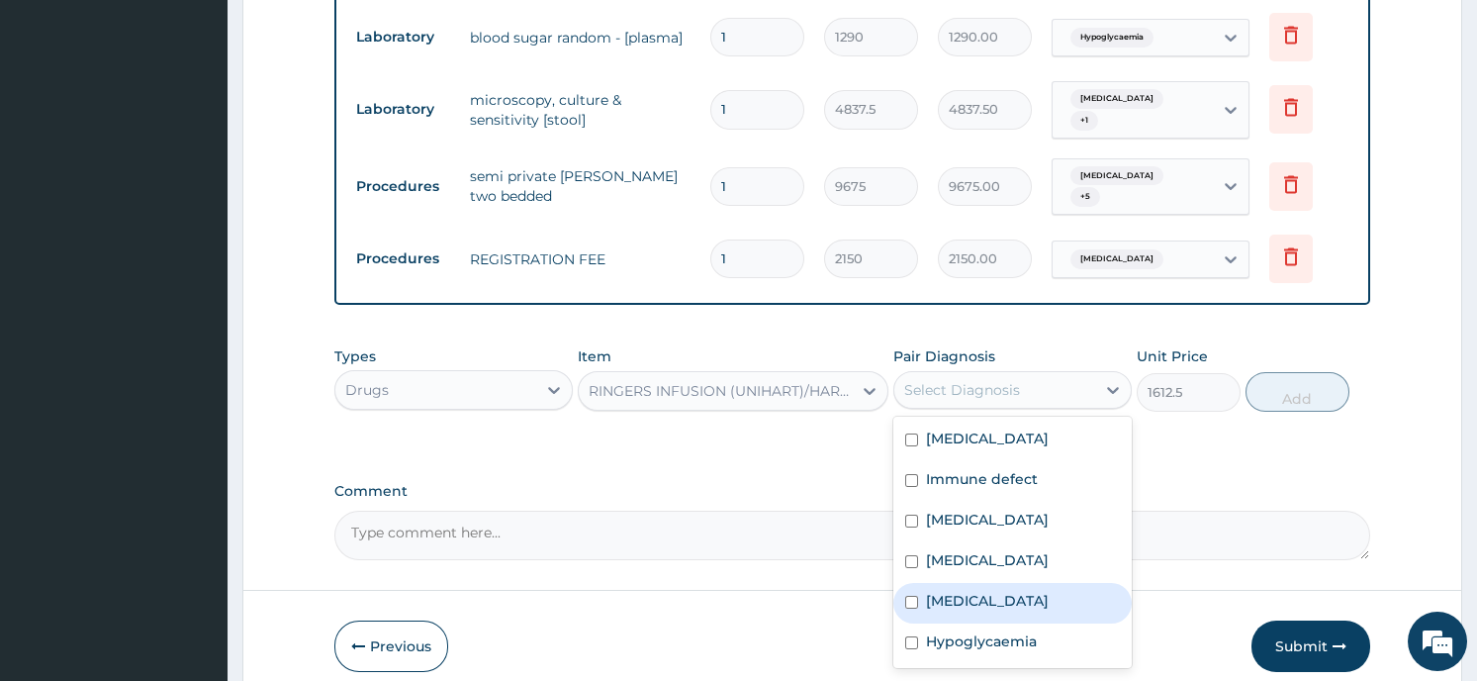
click at [910, 596] on input "checkbox" at bounding box center [911, 602] width 13 height 13
checkbox input "true"
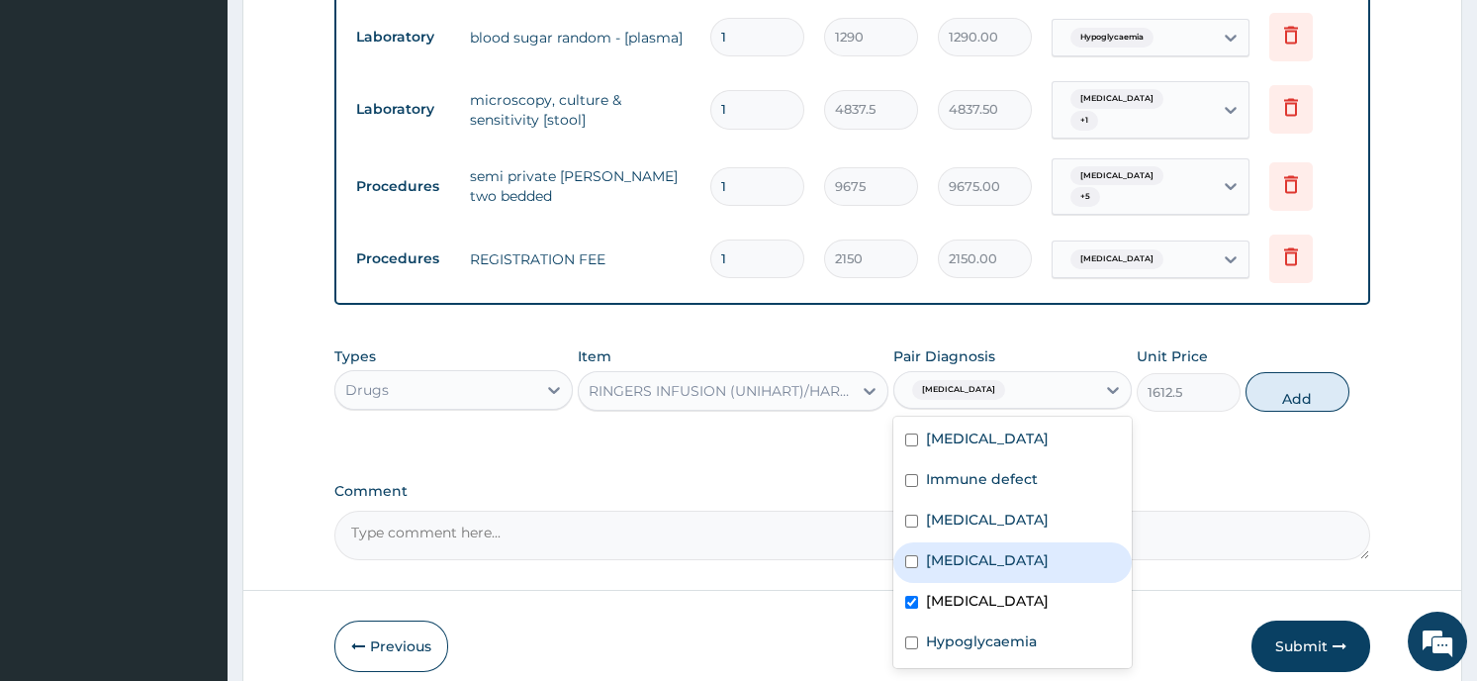
click at [911, 555] on input "checkbox" at bounding box center [911, 561] width 13 height 13
checkbox input "true"
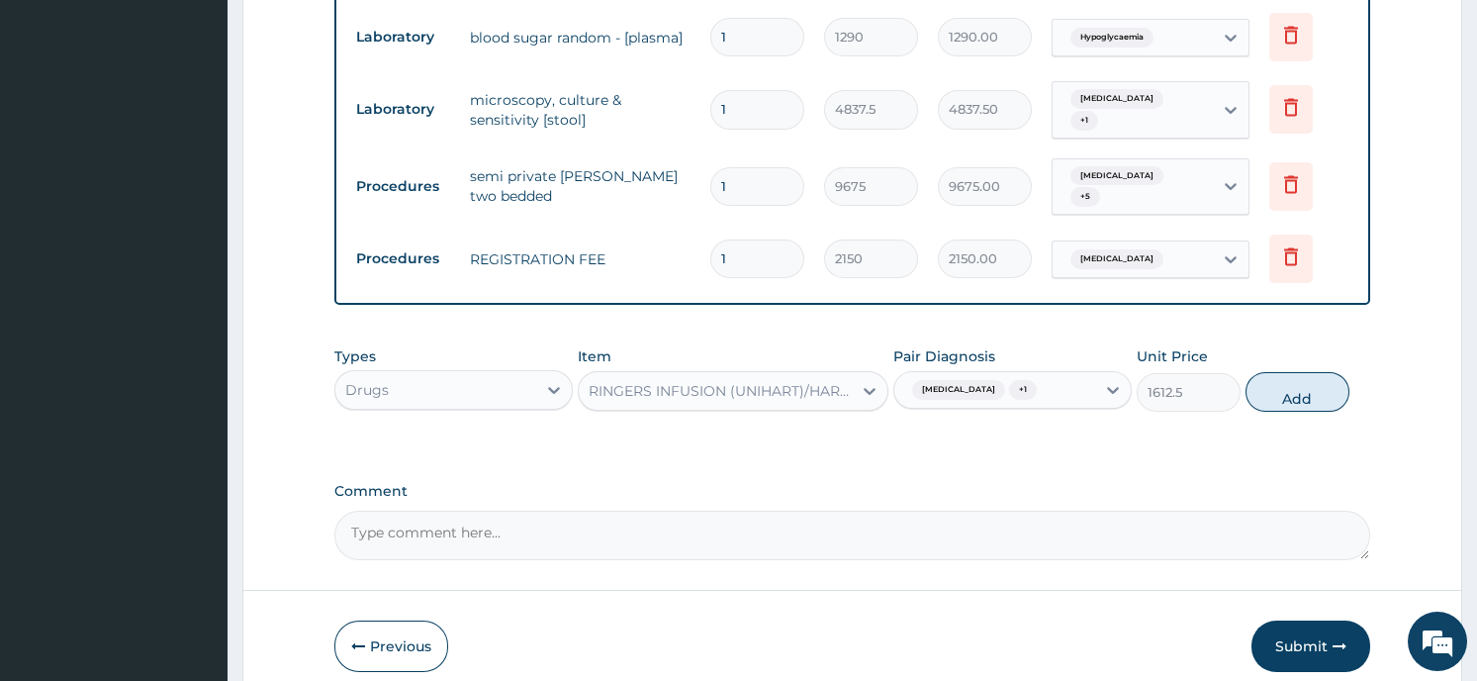
click at [1301, 372] on button "Add" at bounding box center [1297, 392] width 104 height 40
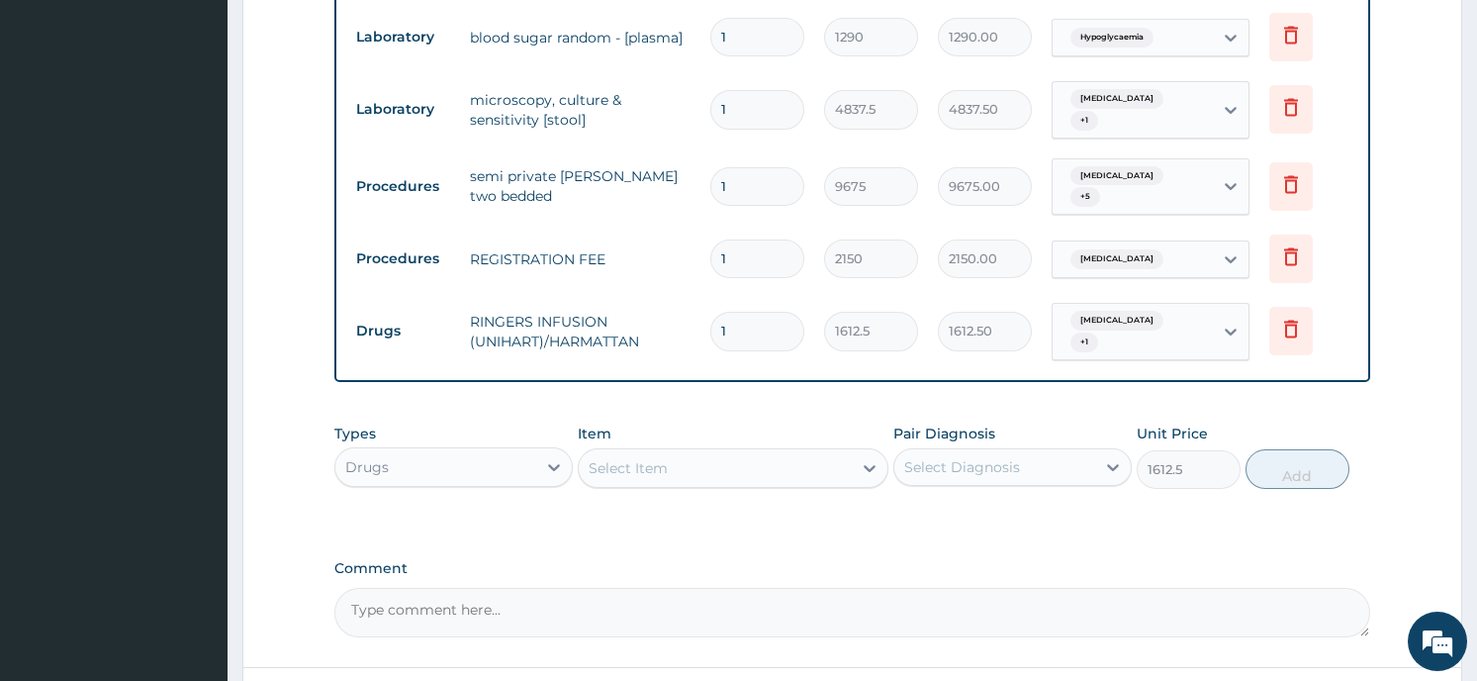
type input "0"
click at [698, 452] on div "Select Item" at bounding box center [715, 468] width 273 height 32
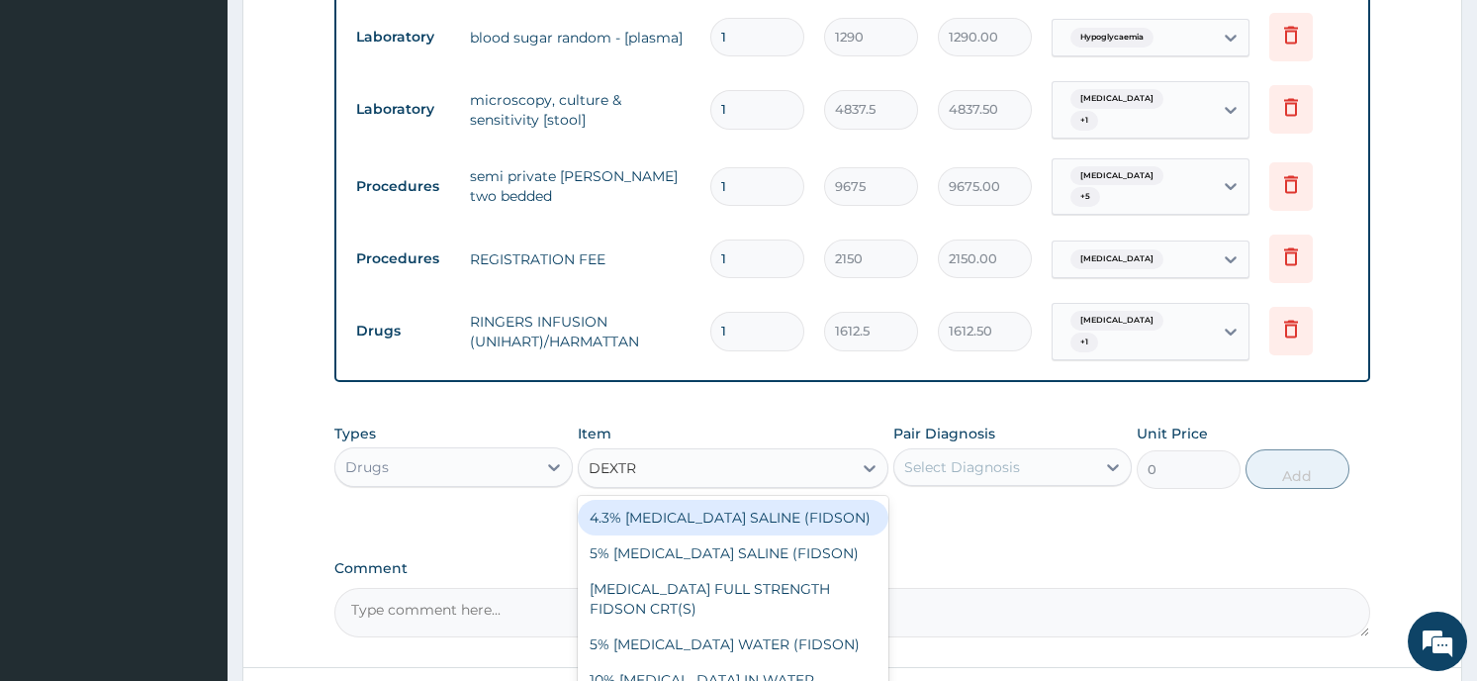
type input "DEXTRO"
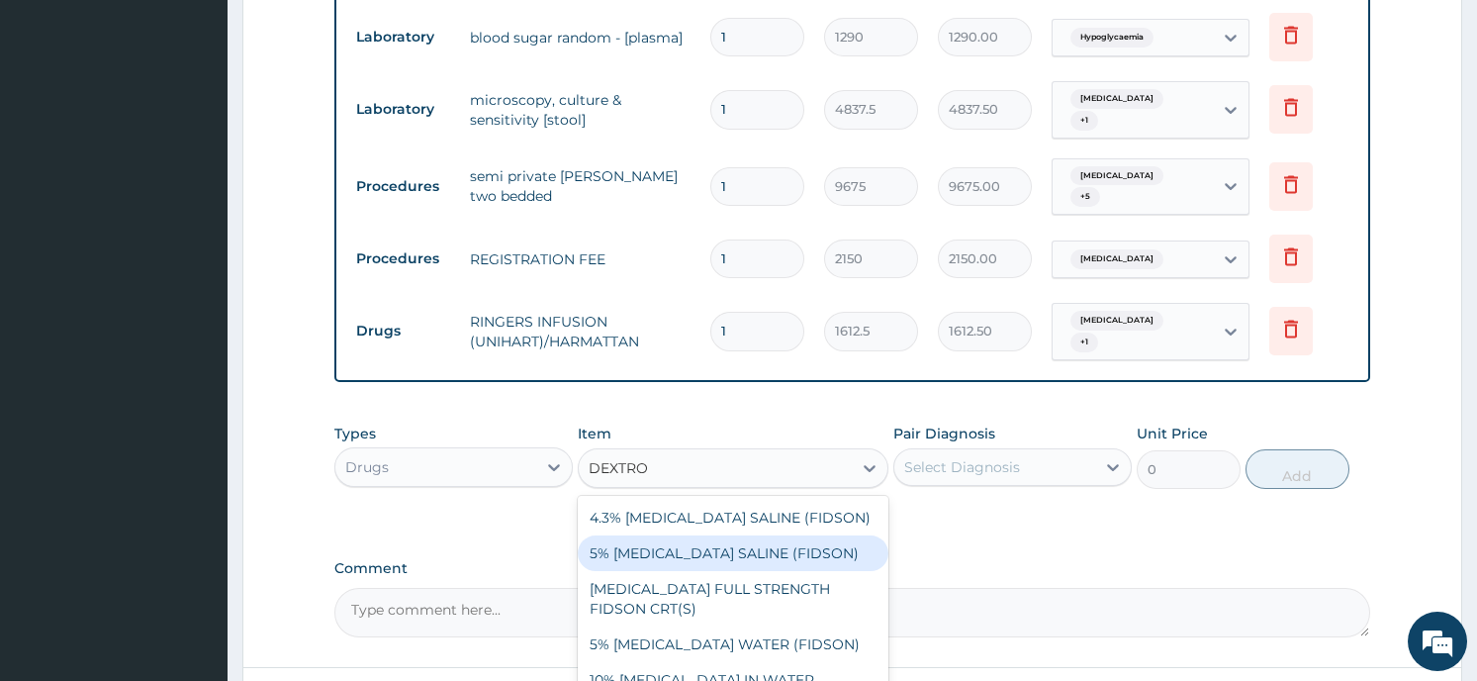
click at [679, 535] on div "5% DEXTROSE SALINE (FIDSON)" at bounding box center [733, 553] width 311 height 36
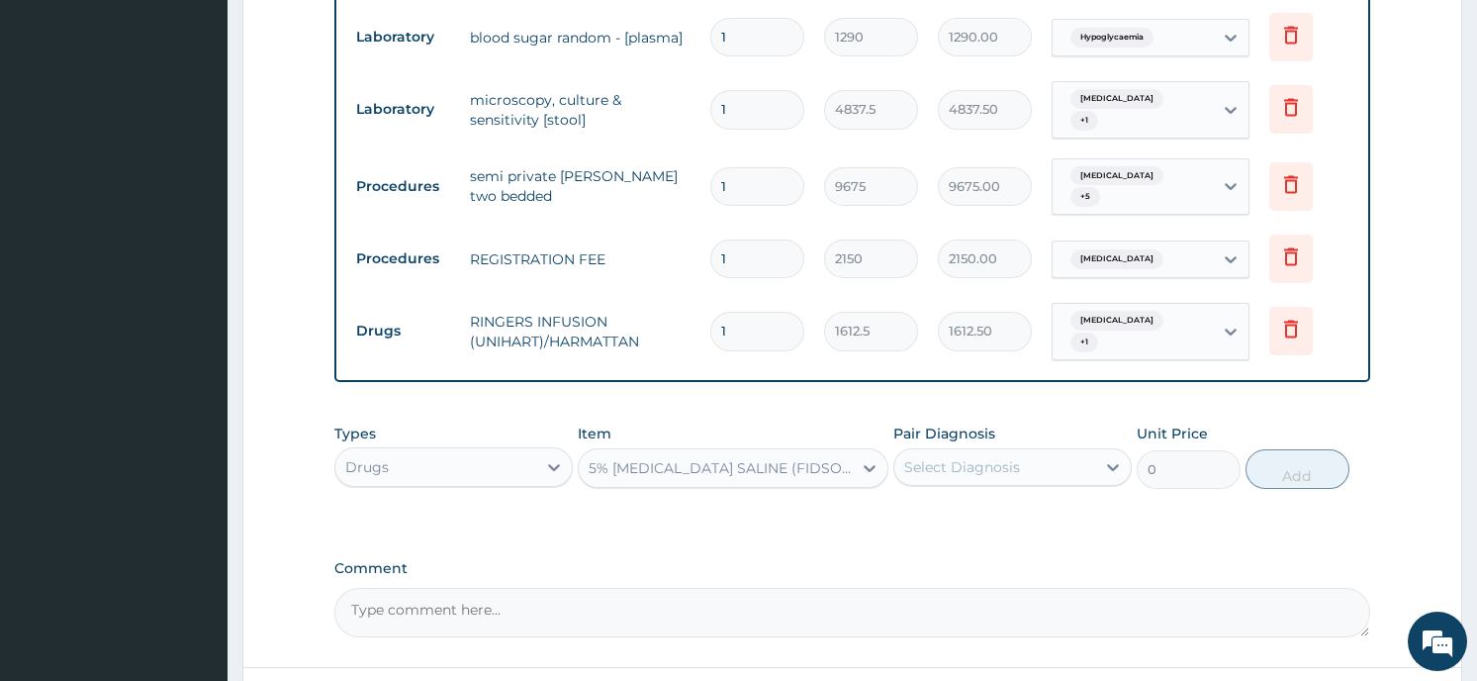
type input "1612.5"
click at [1052, 451] on div "Select Diagnosis" at bounding box center [994, 467] width 201 height 32
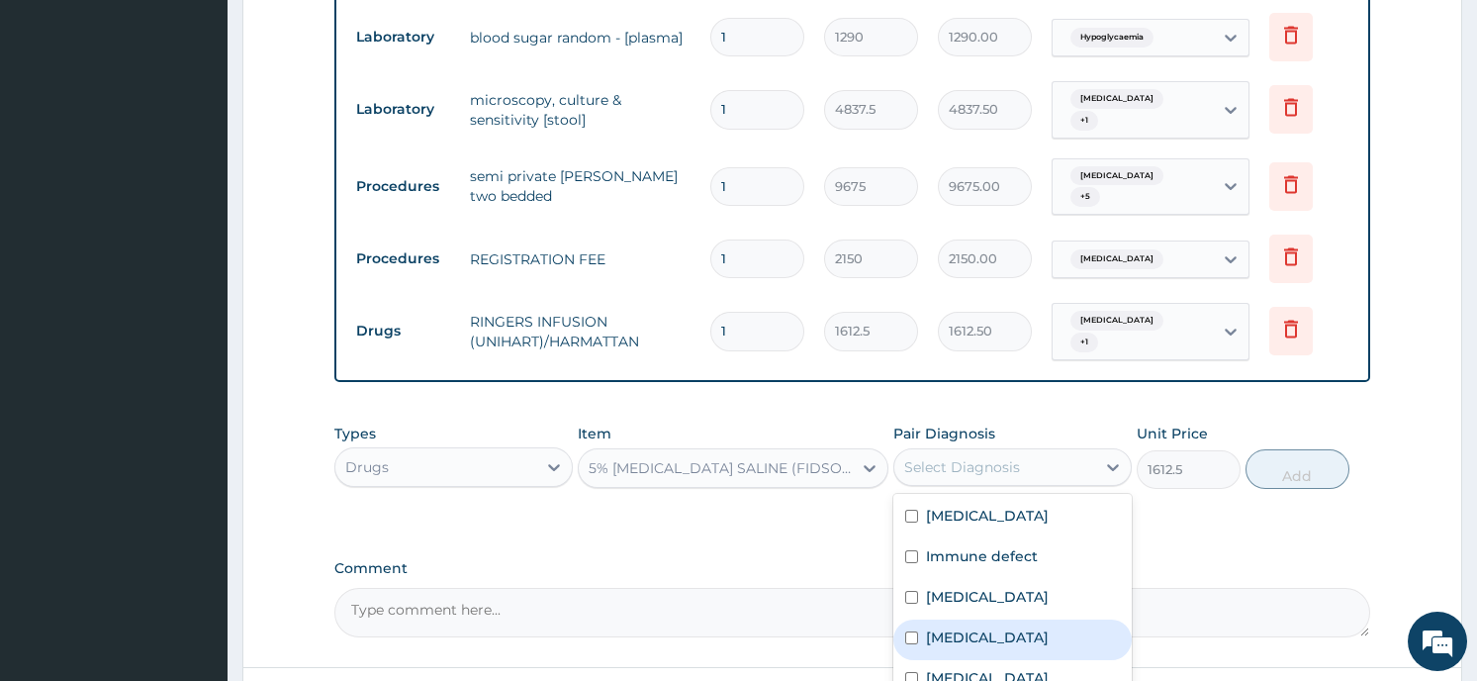
click at [909, 631] on input "checkbox" at bounding box center [911, 637] width 13 height 13
checkbox input "true"
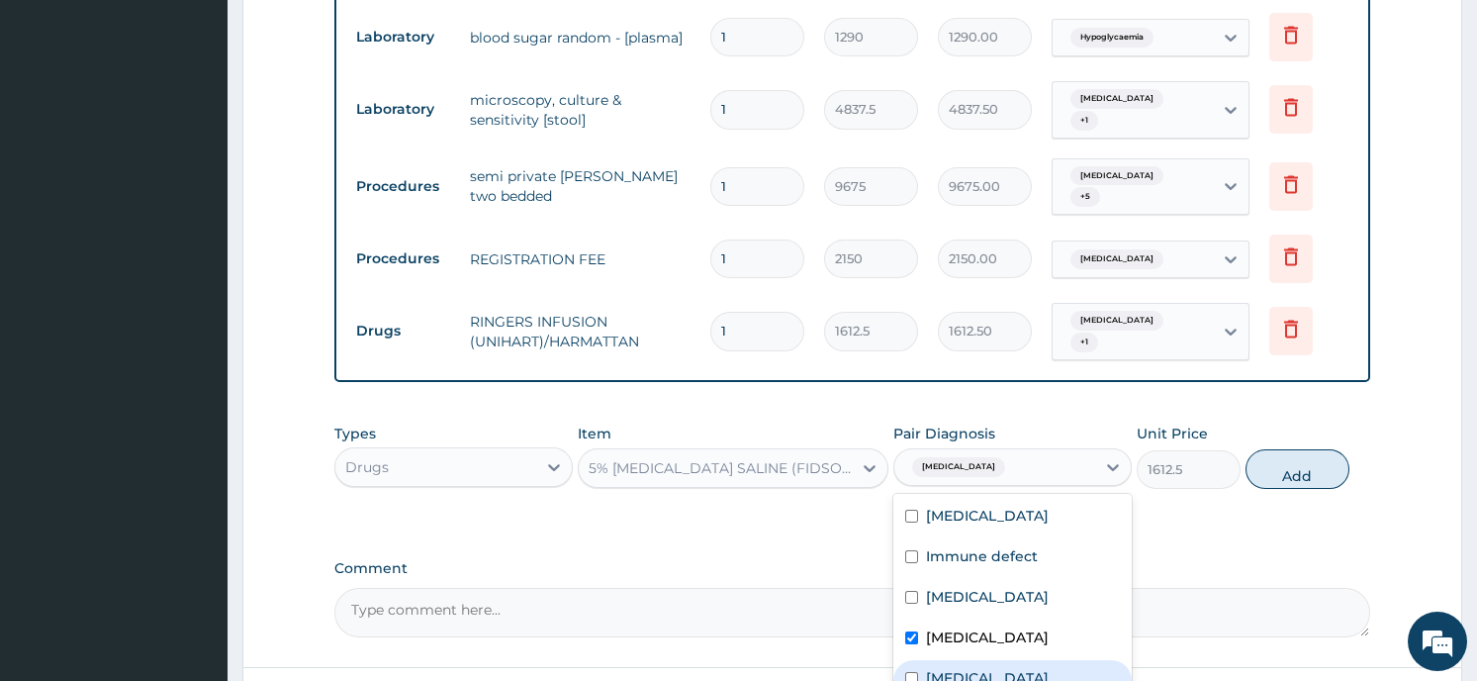
click at [912, 672] on input "checkbox" at bounding box center [911, 678] width 13 height 13
checkbox input "true"
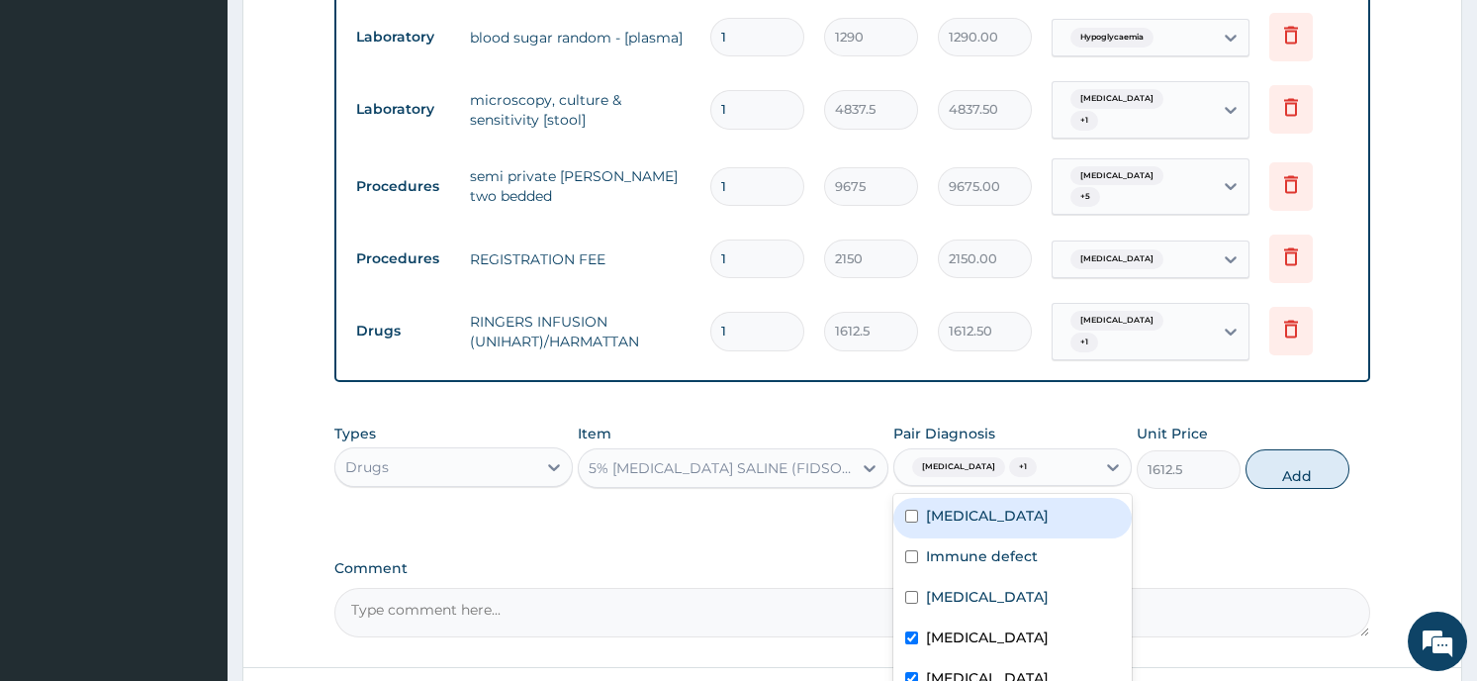
click at [1280, 449] on button "Add" at bounding box center [1297, 469] width 104 height 40
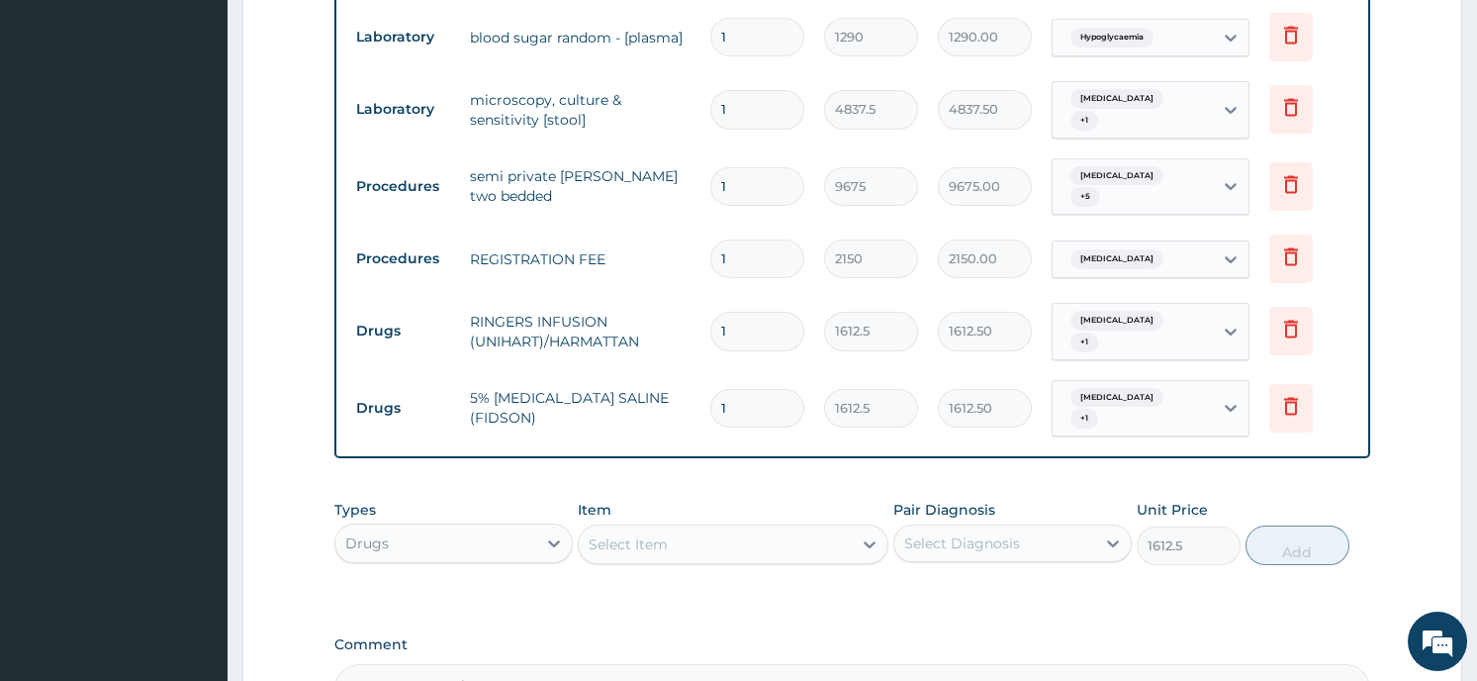
type input "0"
type input "0.00"
type input "2"
type input "3225.00"
type input "2"
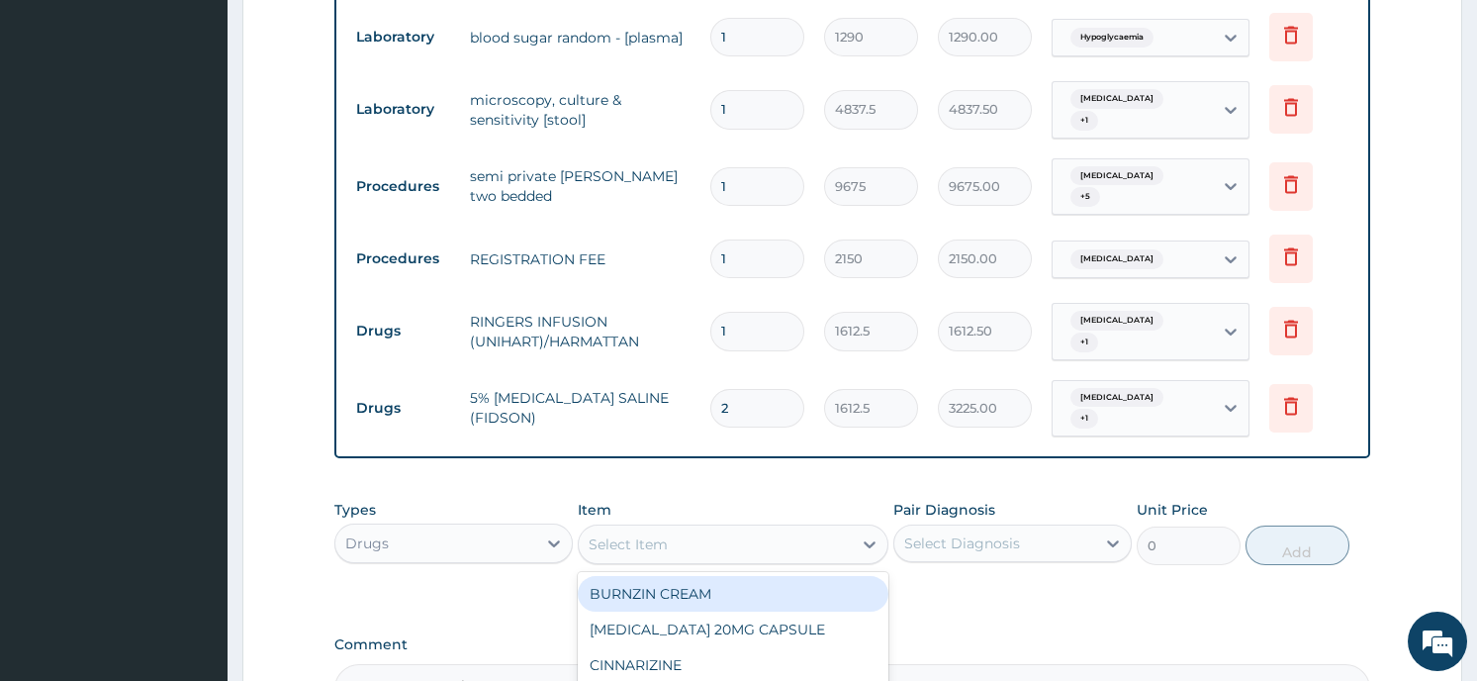
click at [690, 528] on div "Select Item" at bounding box center [715, 544] width 273 height 32
type input "VIT"
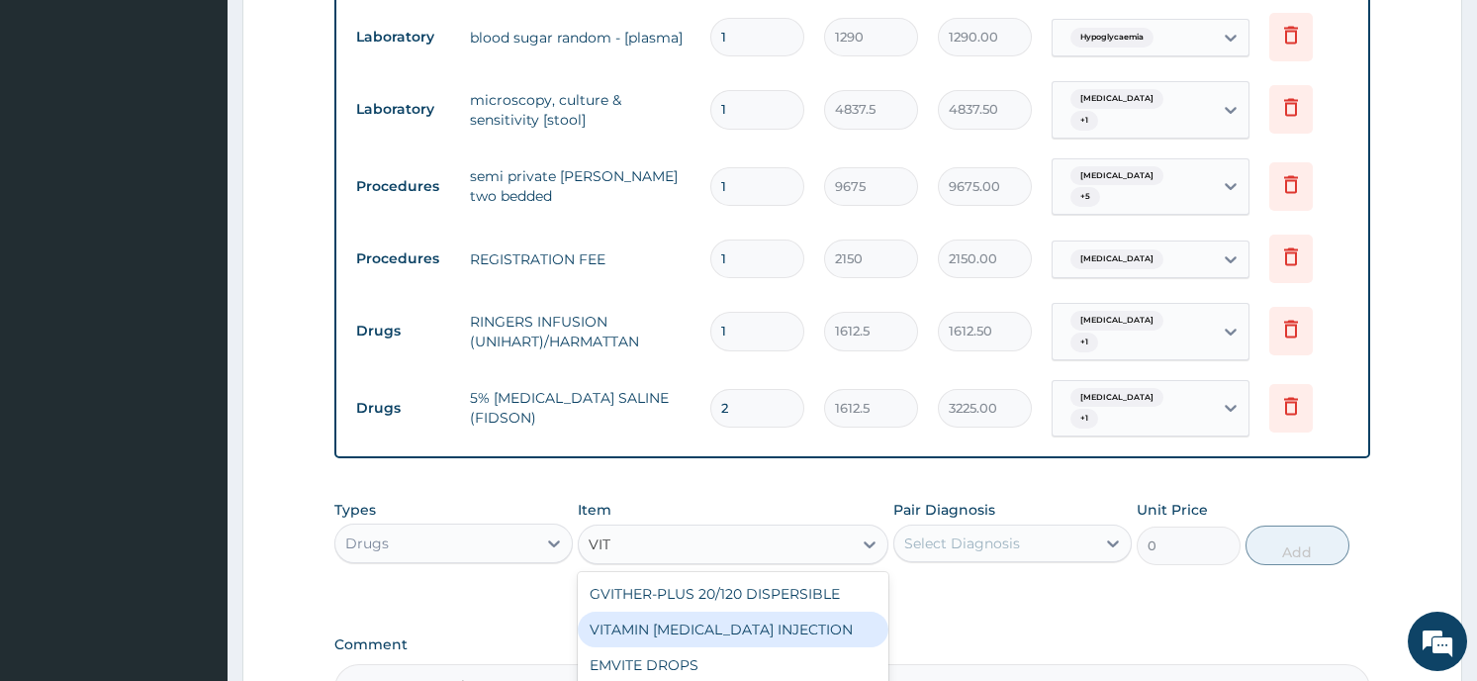
click at [663, 611] on div "VITAMIN B COMPLEX INJECTION" at bounding box center [733, 629] width 311 height 36
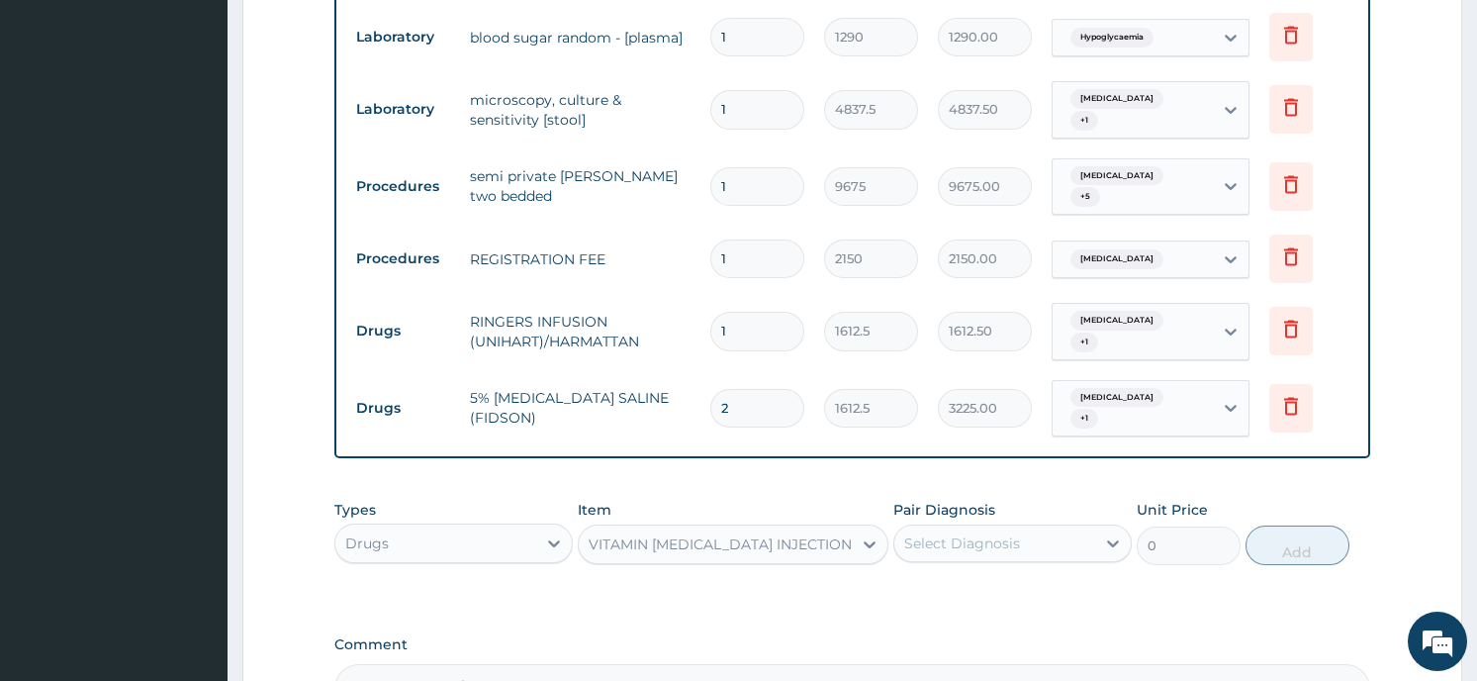
type input "129"
click at [861, 534] on icon at bounding box center [870, 544] width 20 height 20
click at [1098, 528] on div at bounding box center [1113, 543] width 36 height 36
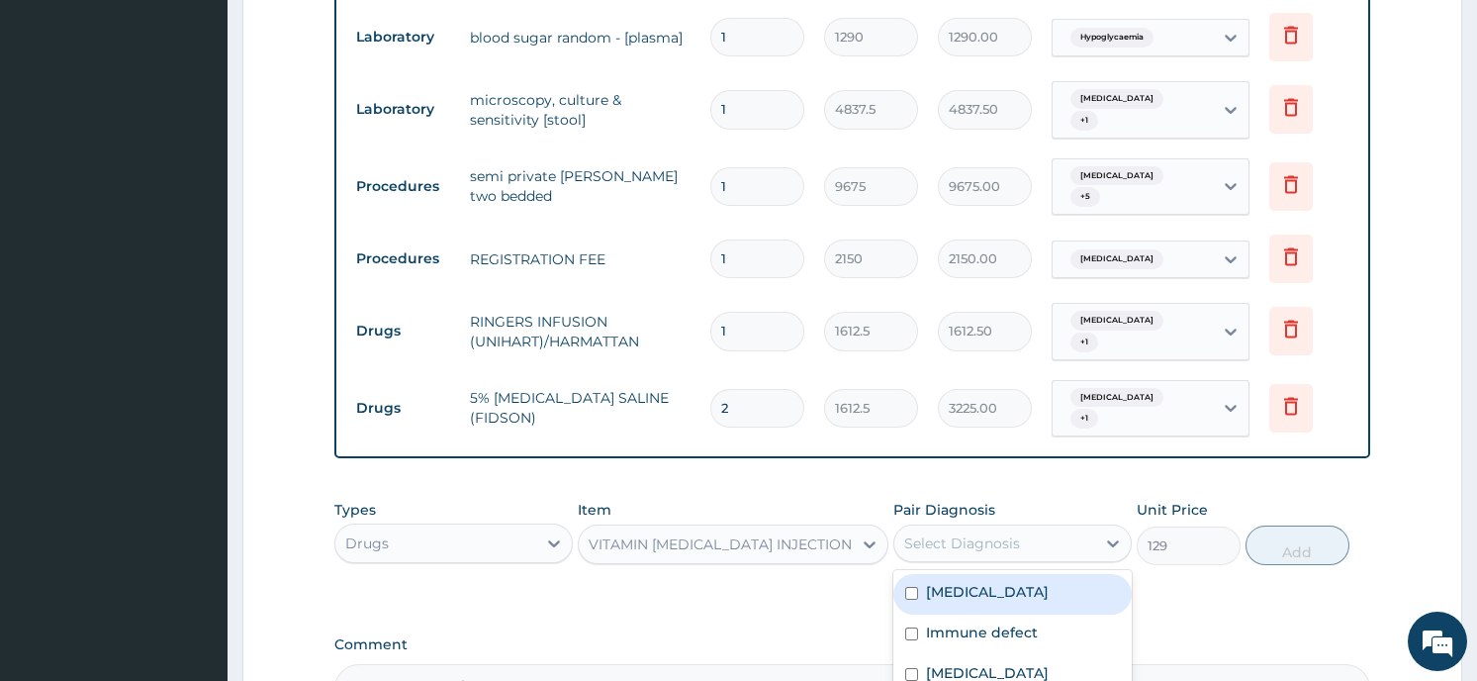
click at [998, 582] on label "Falciparum malaria" at bounding box center [987, 592] width 123 height 20
checkbox input "true"
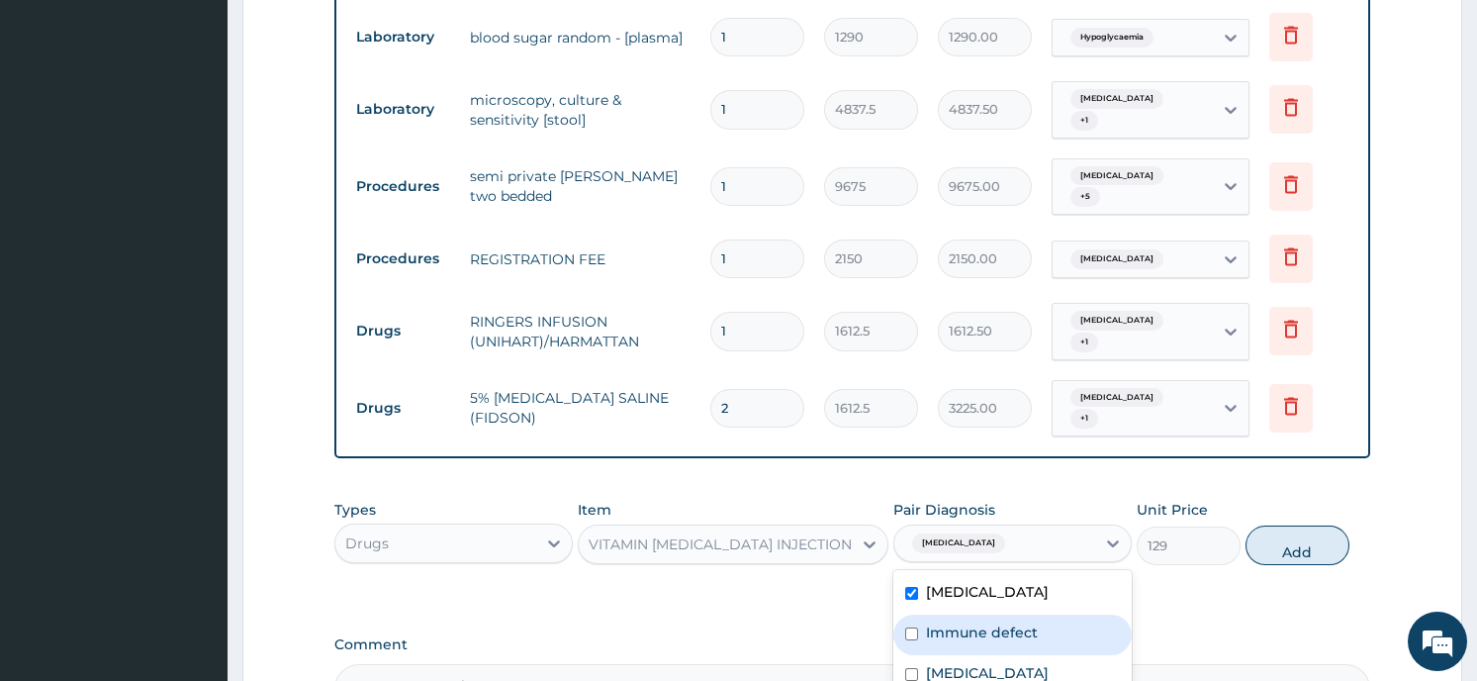
click at [910, 627] on input "checkbox" at bounding box center [911, 633] width 13 height 13
checkbox input "true"
click at [1282, 525] on button "Add" at bounding box center [1297, 545] width 104 height 40
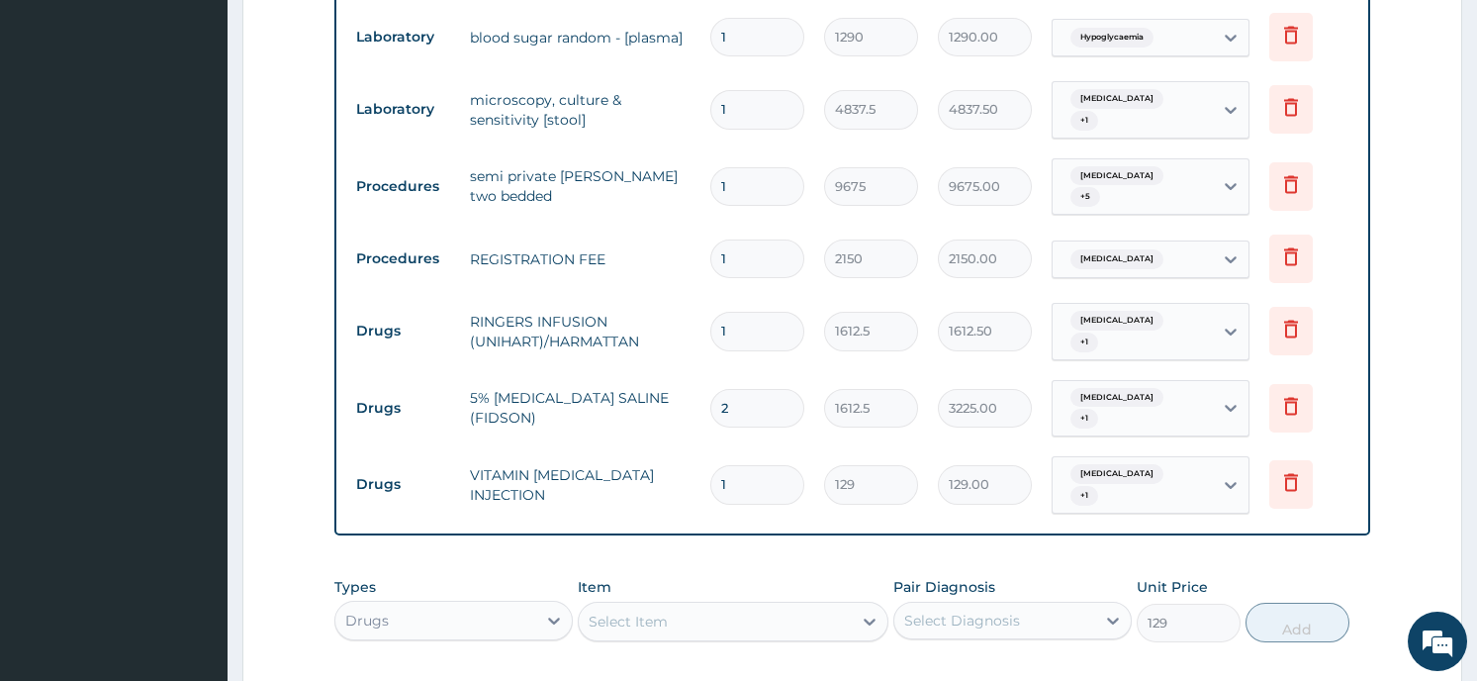
type input "0"
type input "0.00"
type input "2"
type input "258.00"
type input "2"
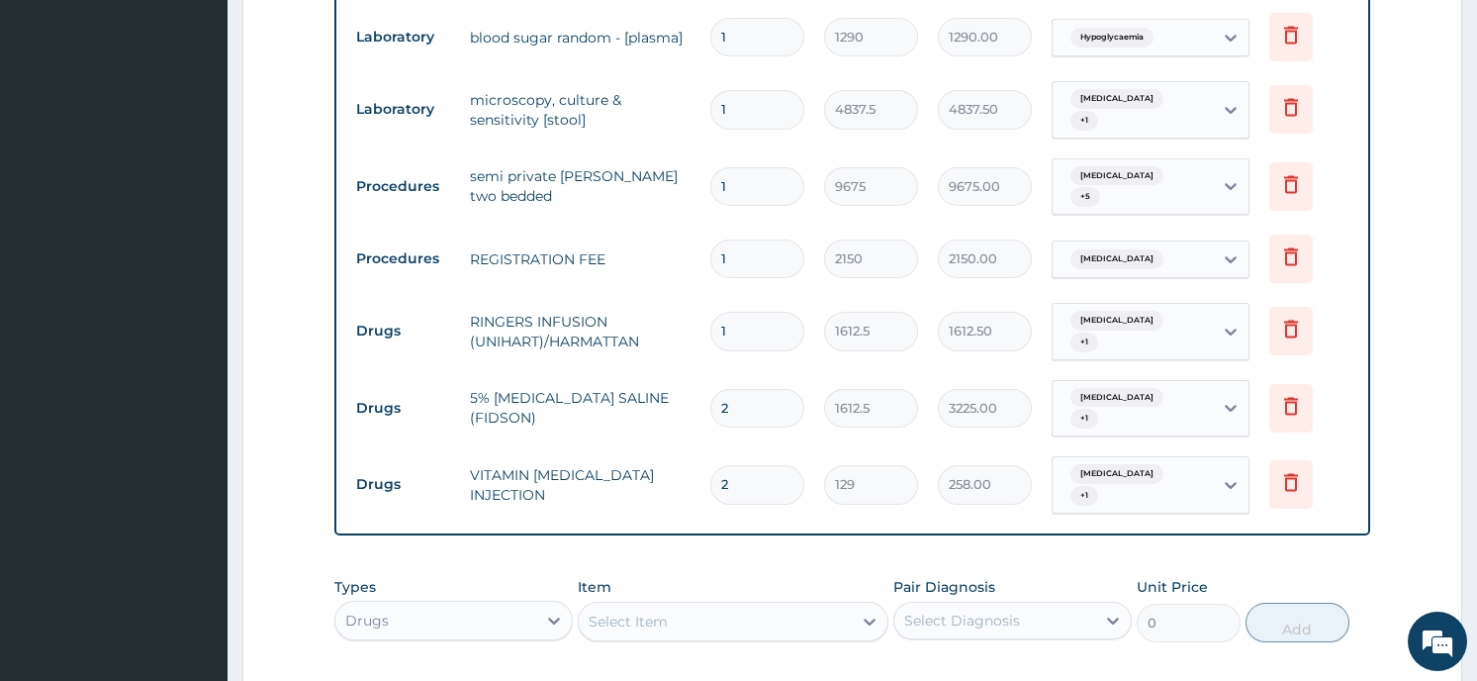
click at [756, 605] on div "Select Item" at bounding box center [715, 621] width 273 height 32
type input "FLAGY"
click at [457, 651] on div "Types Drugs Item Select Item FLAGY Pair Diagnosis Select Diagnosis Unit Price 0…" at bounding box center [851, 624] width 1035 height 115
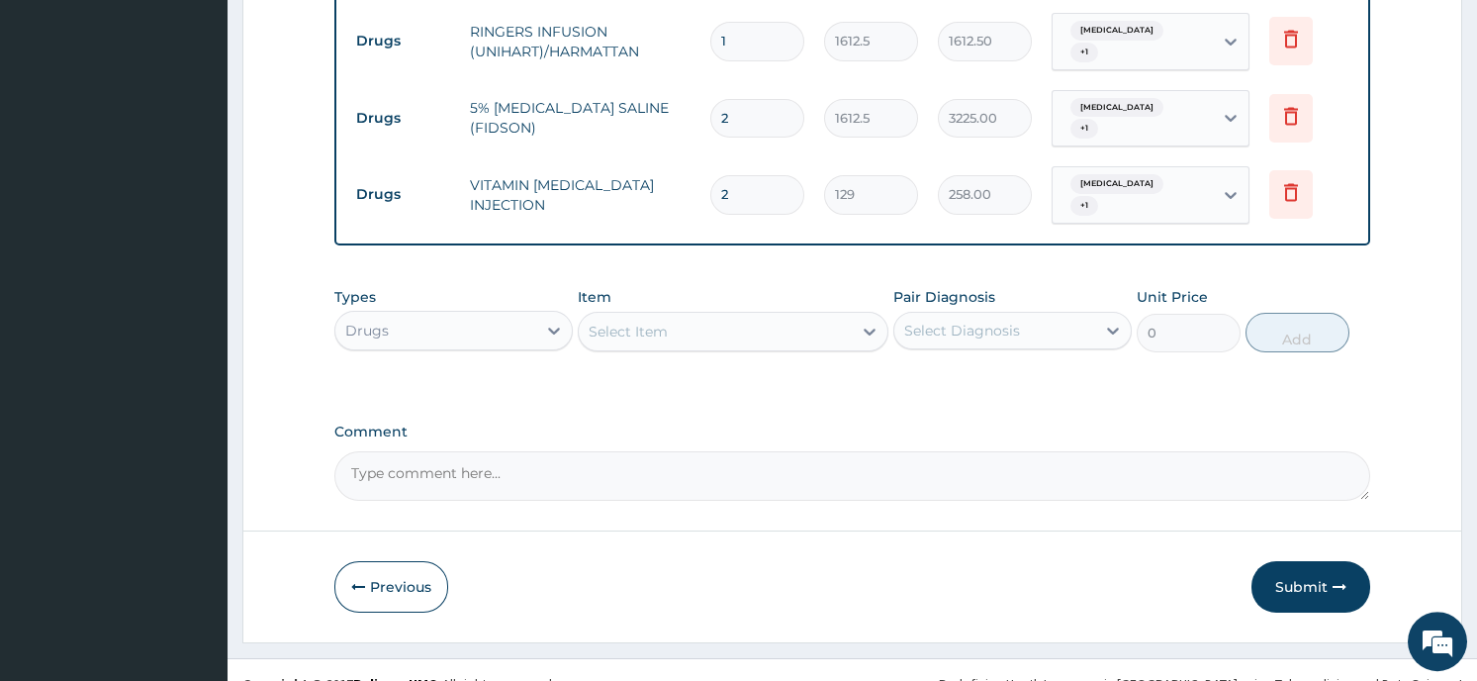
scroll to position [1369, 0]
click at [699, 315] on div "Select Item" at bounding box center [715, 331] width 273 height 32
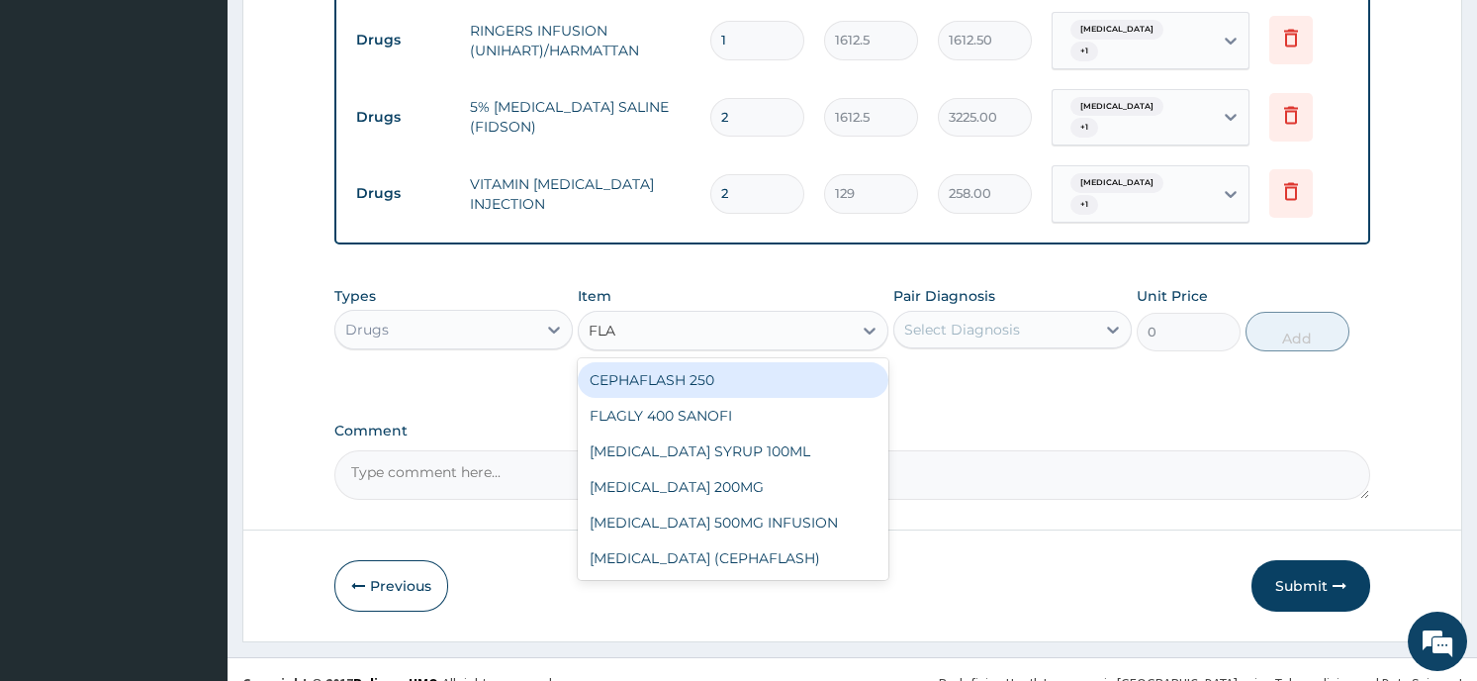
type input "FLAG"
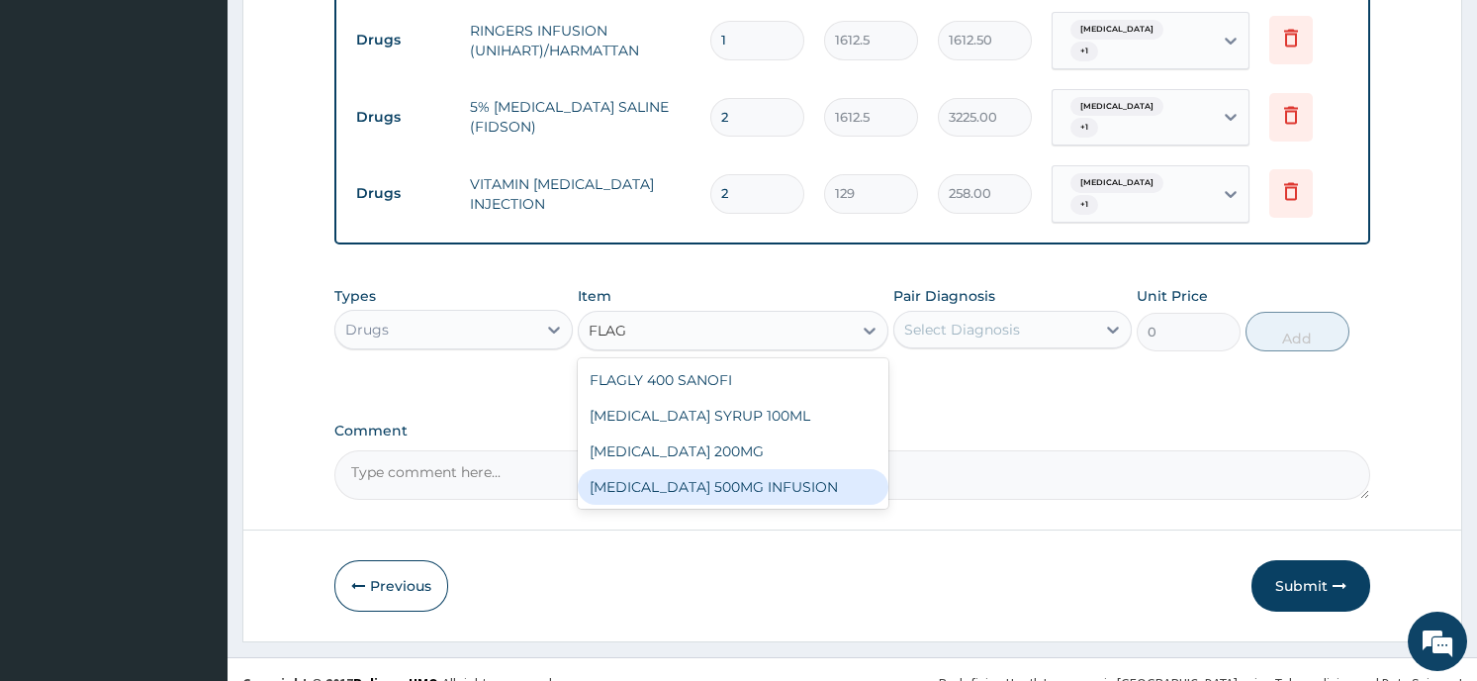
click at [679, 469] on div "FLAGYL 500MG INFUSION" at bounding box center [733, 487] width 311 height 36
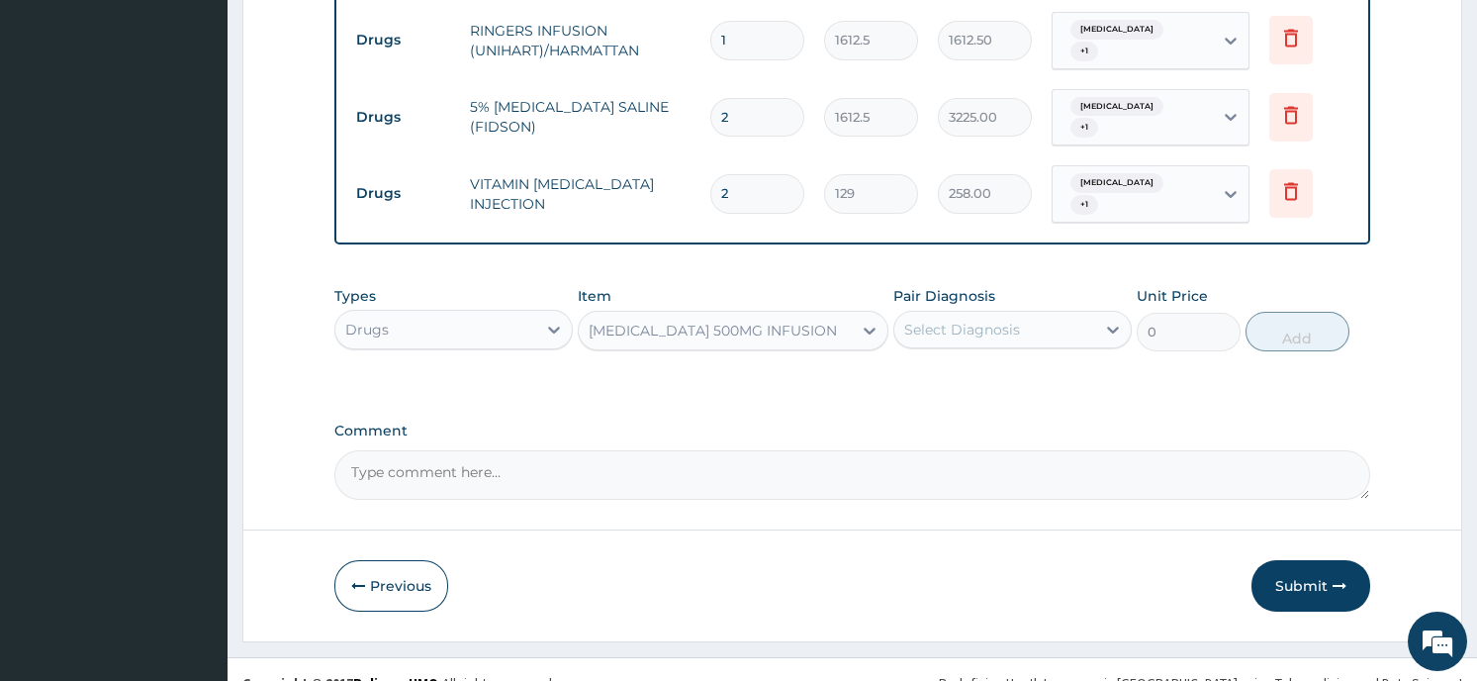
type input "537.5"
click at [978, 320] on div "Select Diagnosis" at bounding box center [962, 330] width 116 height 20
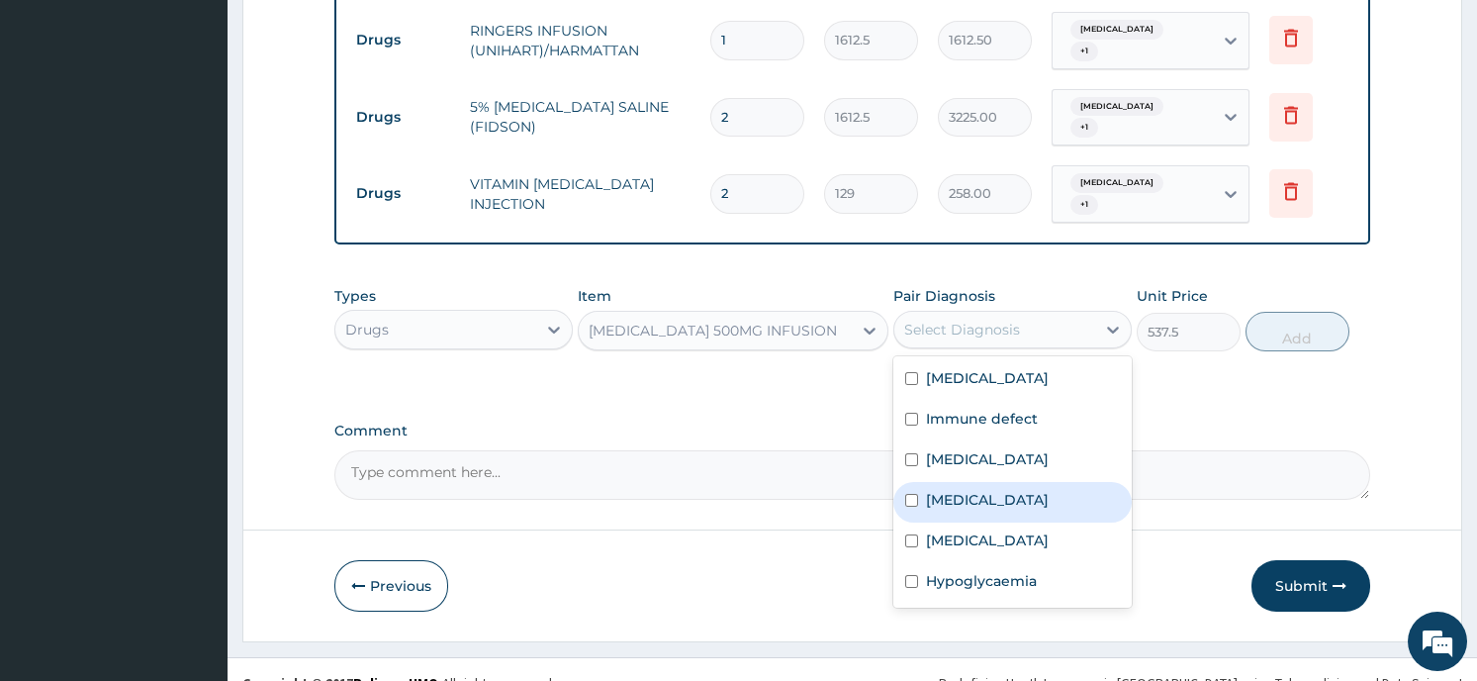
click at [956, 490] on label "Acute gastroenteritis" at bounding box center [987, 500] width 123 height 20
checkbox input "true"
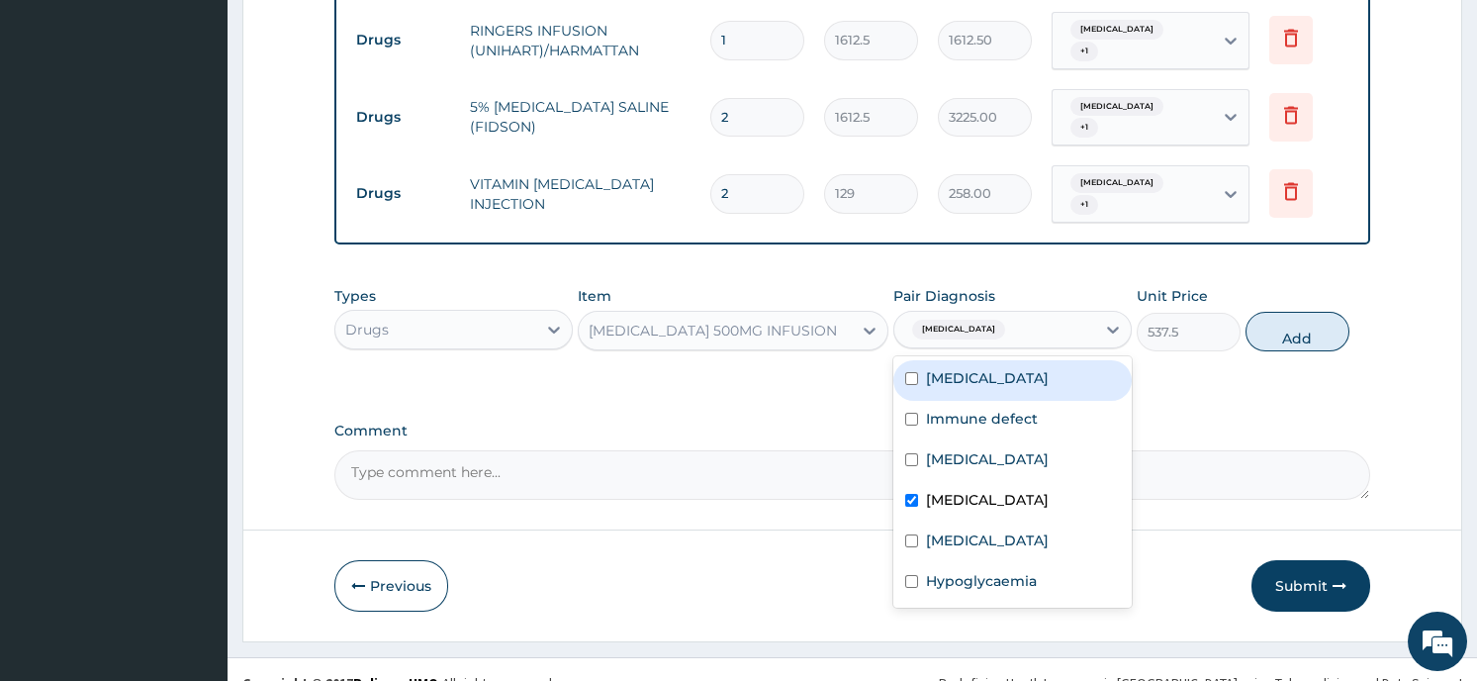
click at [1111, 320] on icon at bounding box center [1113, 330] width 20 height 20
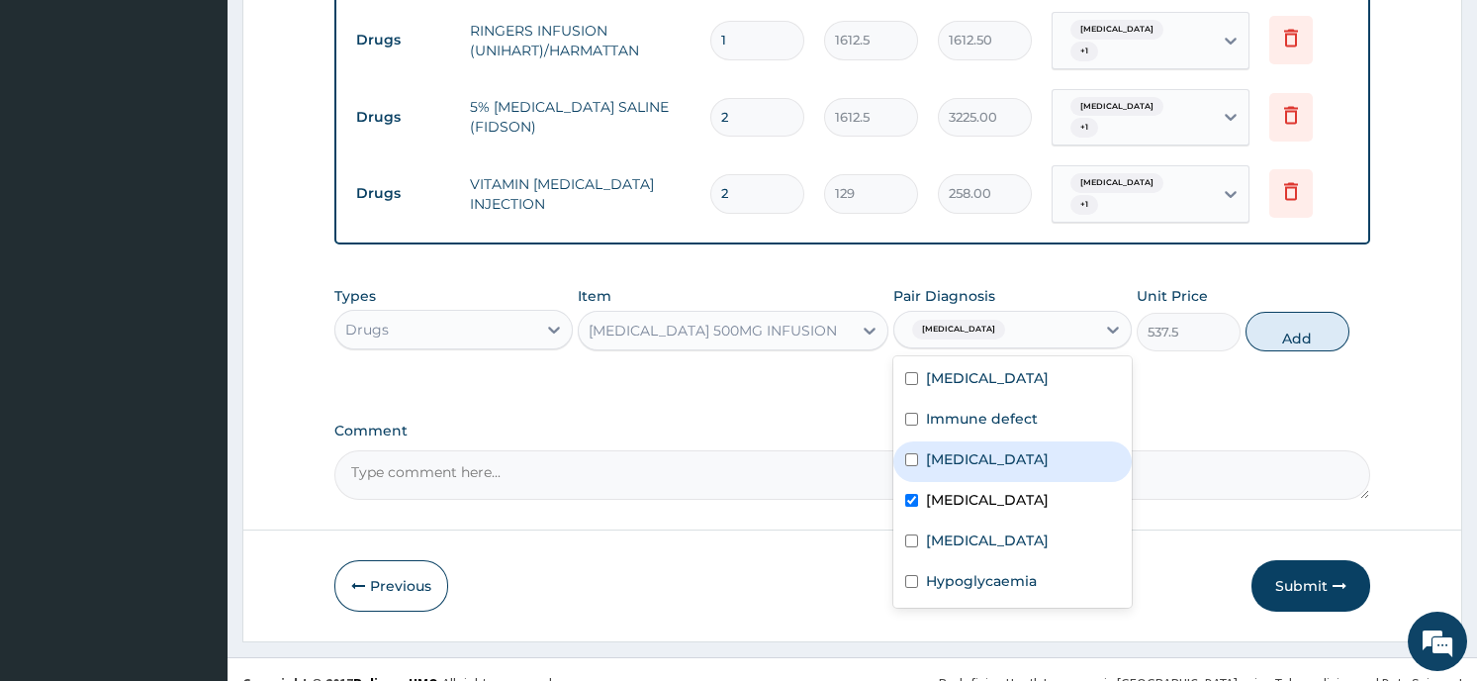
click at [995, 441] on div "Sepsis" at bounding box center [1012, 461] width 238 height 41
checkbox input "true"
click at [1317, 312] on button "Add" at bounding box center [1297, 332] width 104 height 40
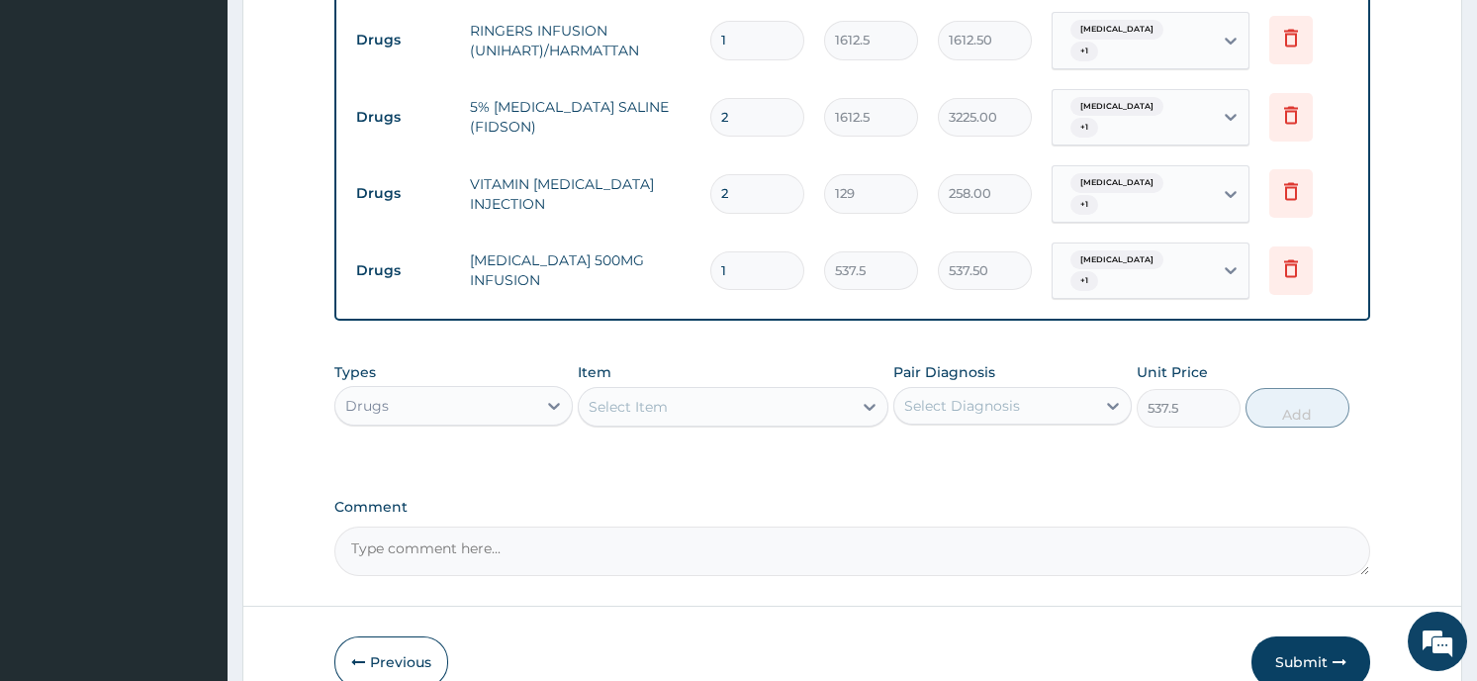
type input "0"
type input "0.00"
type input "3"
type input "1612.50"
type input "3"
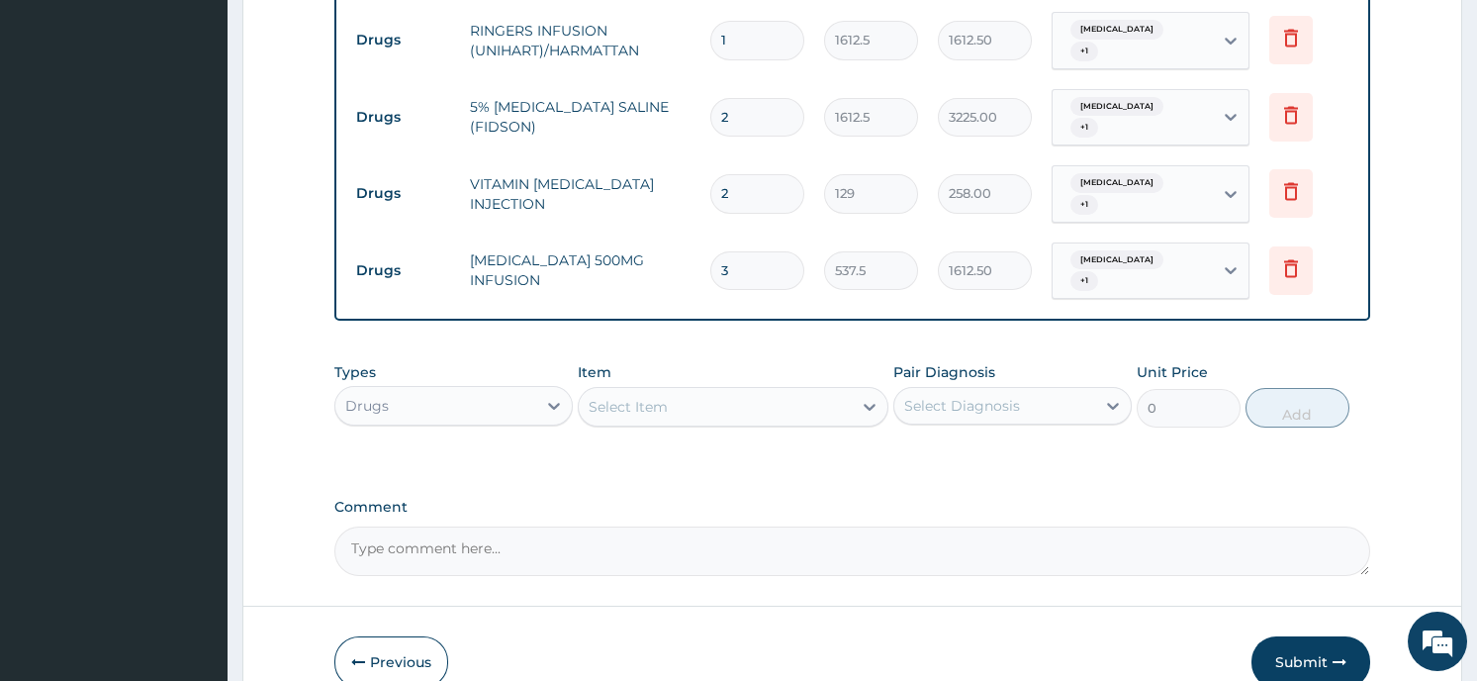
click at [702, 391] on div "Select Item" at bounding box center [715, 407] width 273 height 32
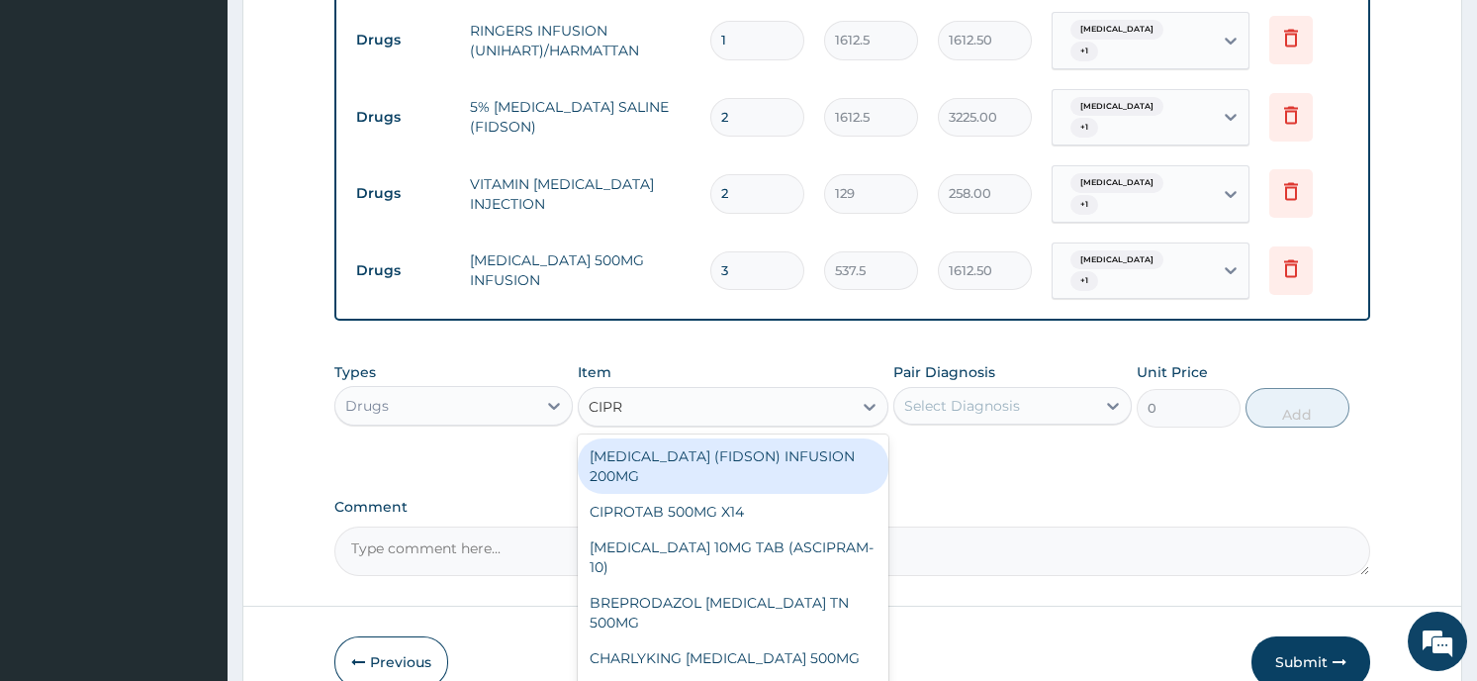
type input "CIPRO"
click at [623, 438] on div "CIPRO (FIDSON) INFUSION 200MG" at bounding box center [733, 465] width 311 height 55
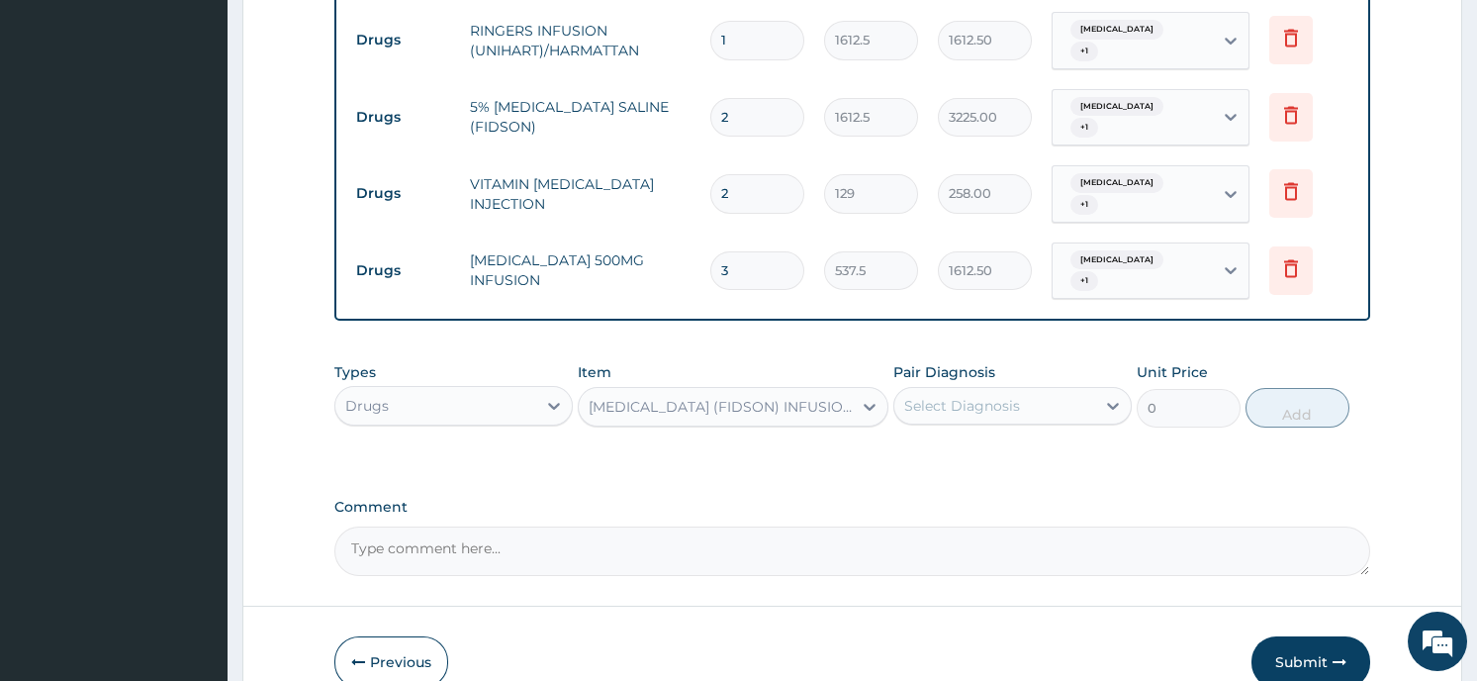
type input "1075"
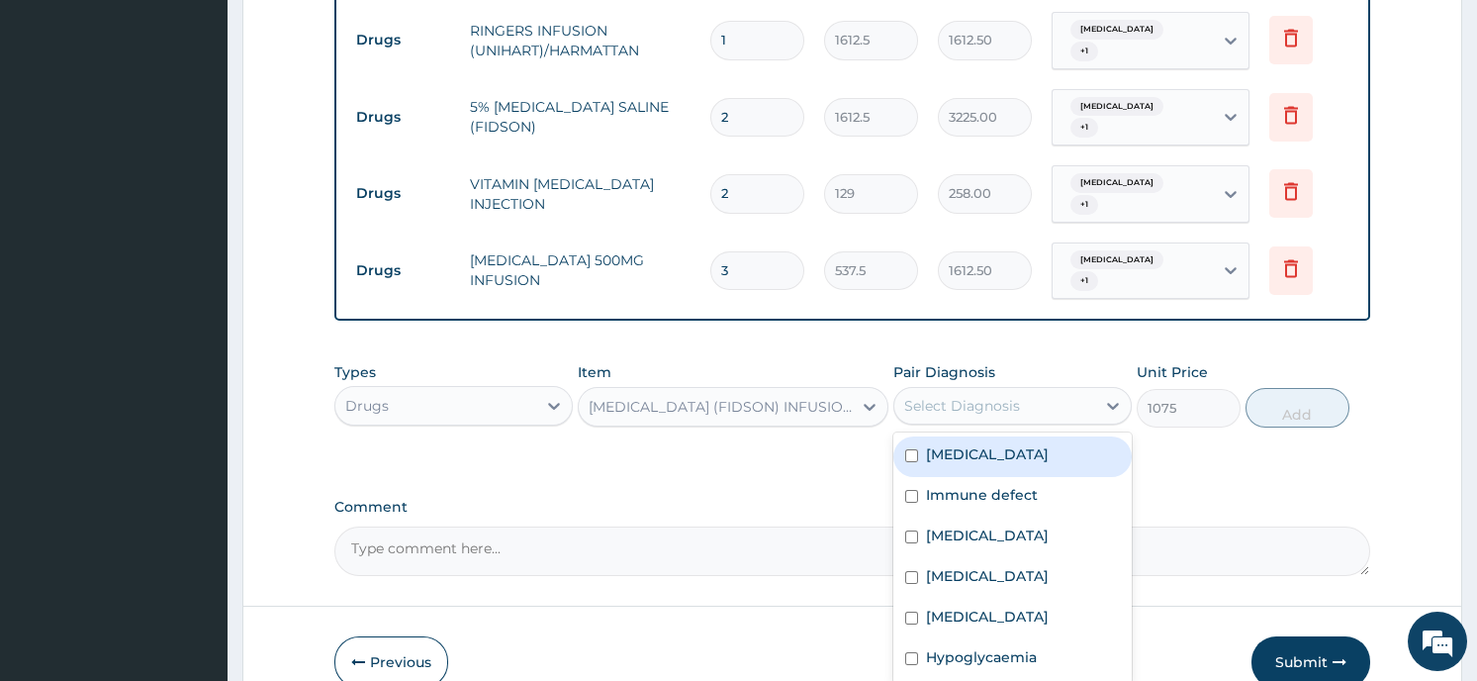
click at [979, 396] on div "Select Diagnosis" at bounding box center [962, 406] width 116 height 20
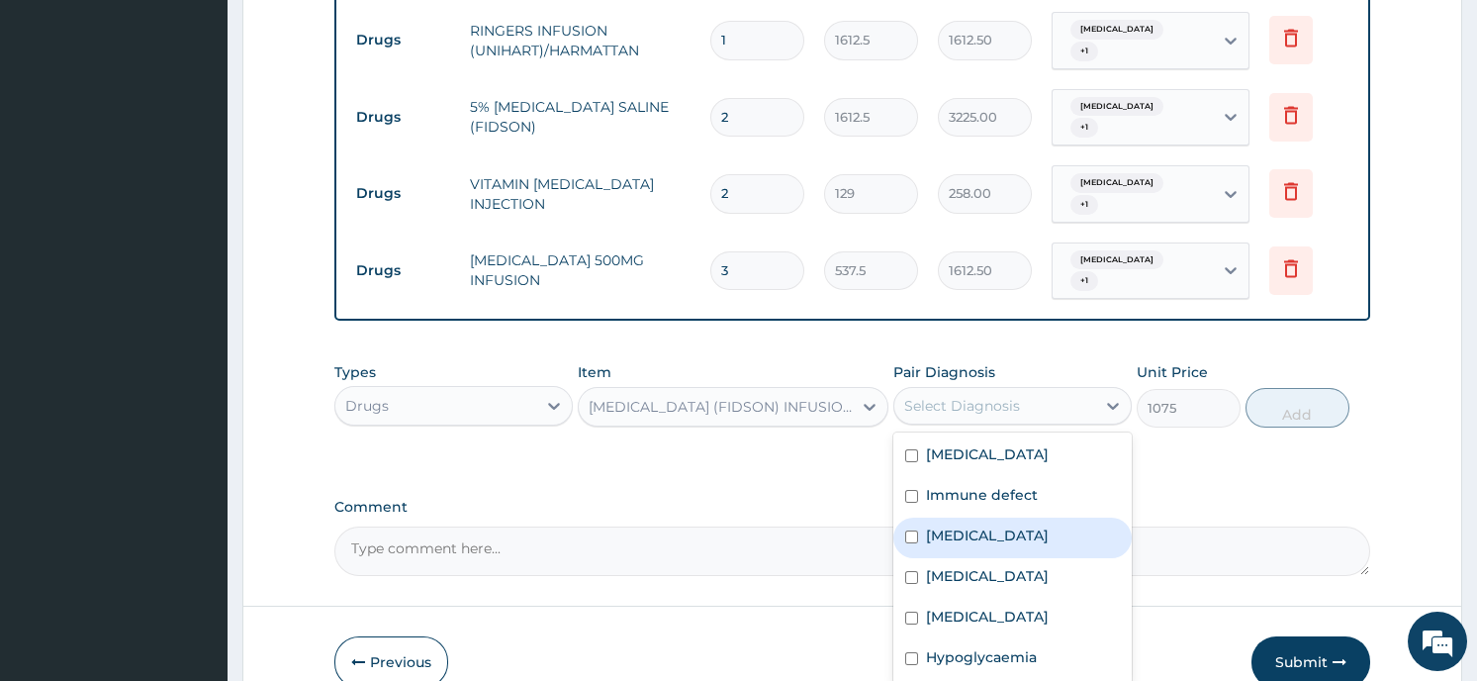
click at [909, 530] on input "checkbox" at bounding box center [911, 536] width 13 height 13
checkbox input "true"
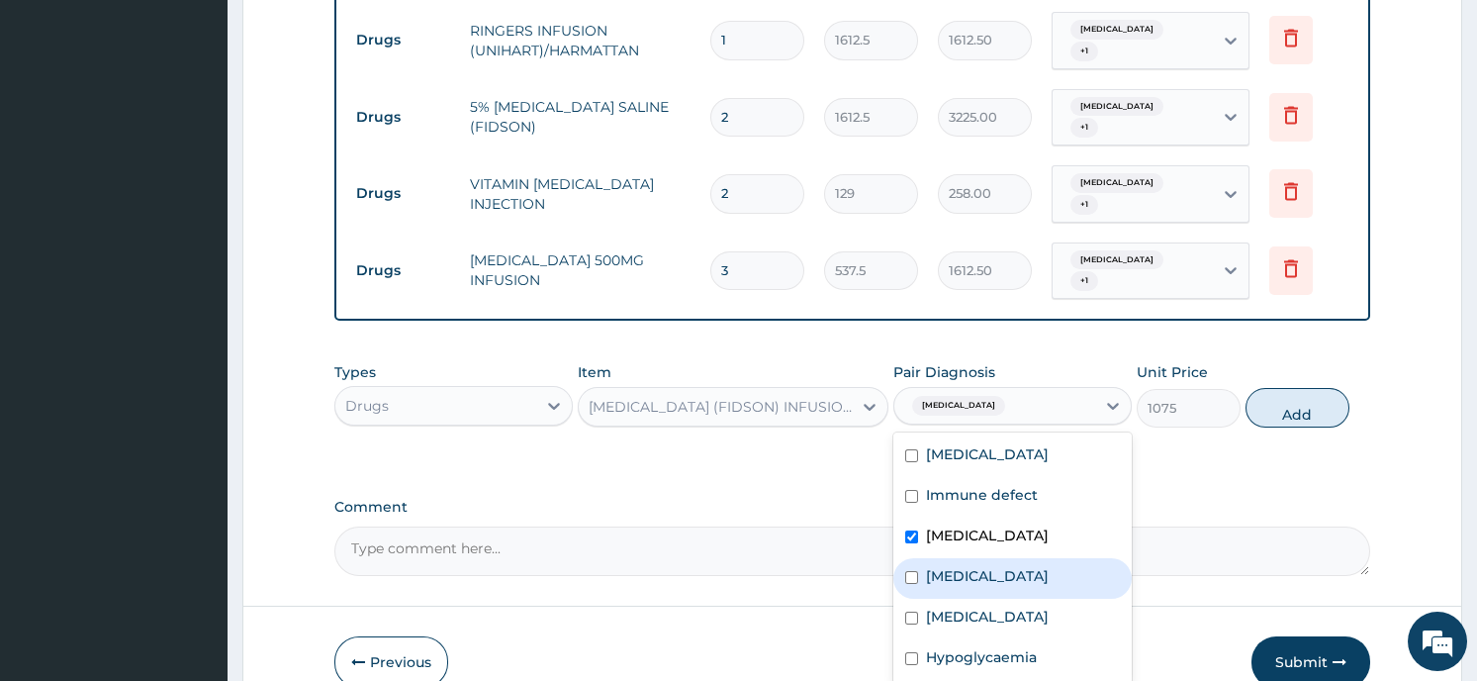
click at [911, 571] on input "checkbox" at bounding box center [911, 577] width 13 height 13
checkbox input "true"
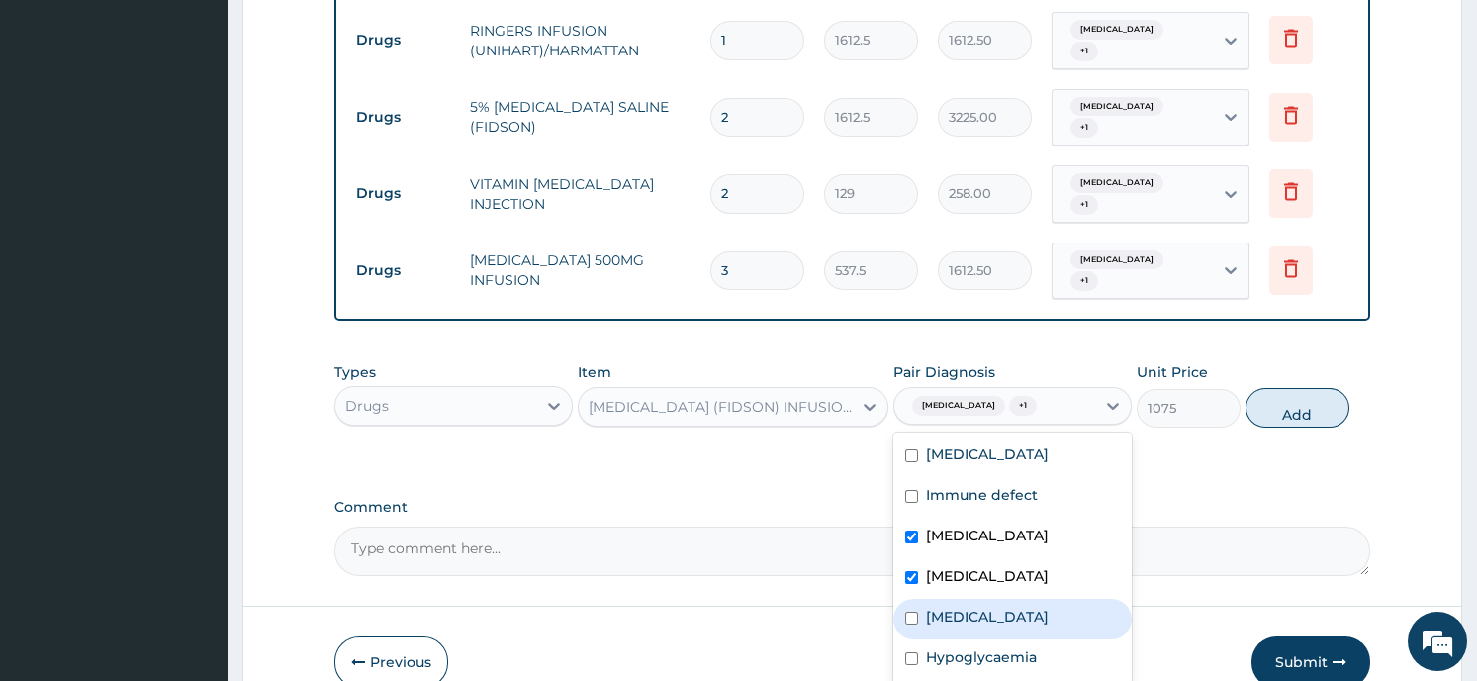
click at [910, 611] on input "checkbox" at bounding box center [911, 617] width 13 height 13
checkbox input "true"
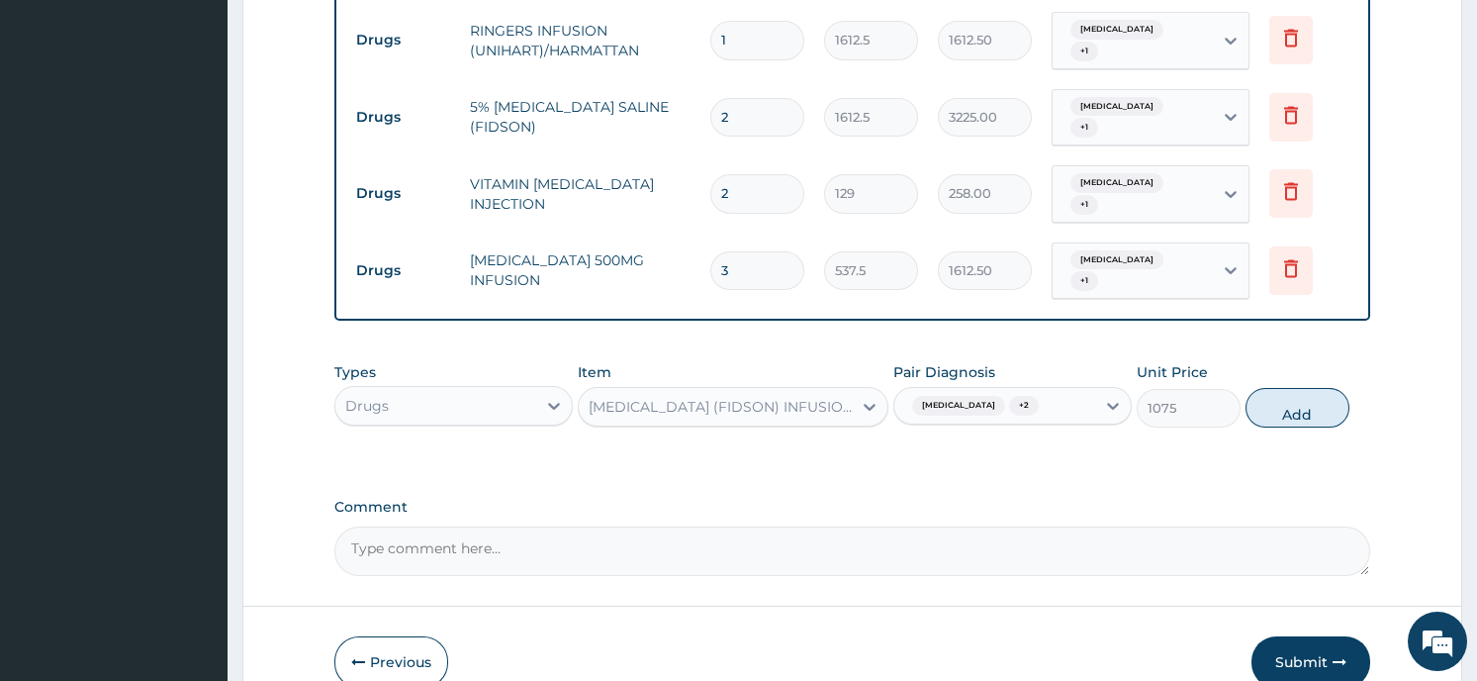
click at [1286, 388] on button "Add" at bounding box center [1297, 408] width 104 height 40
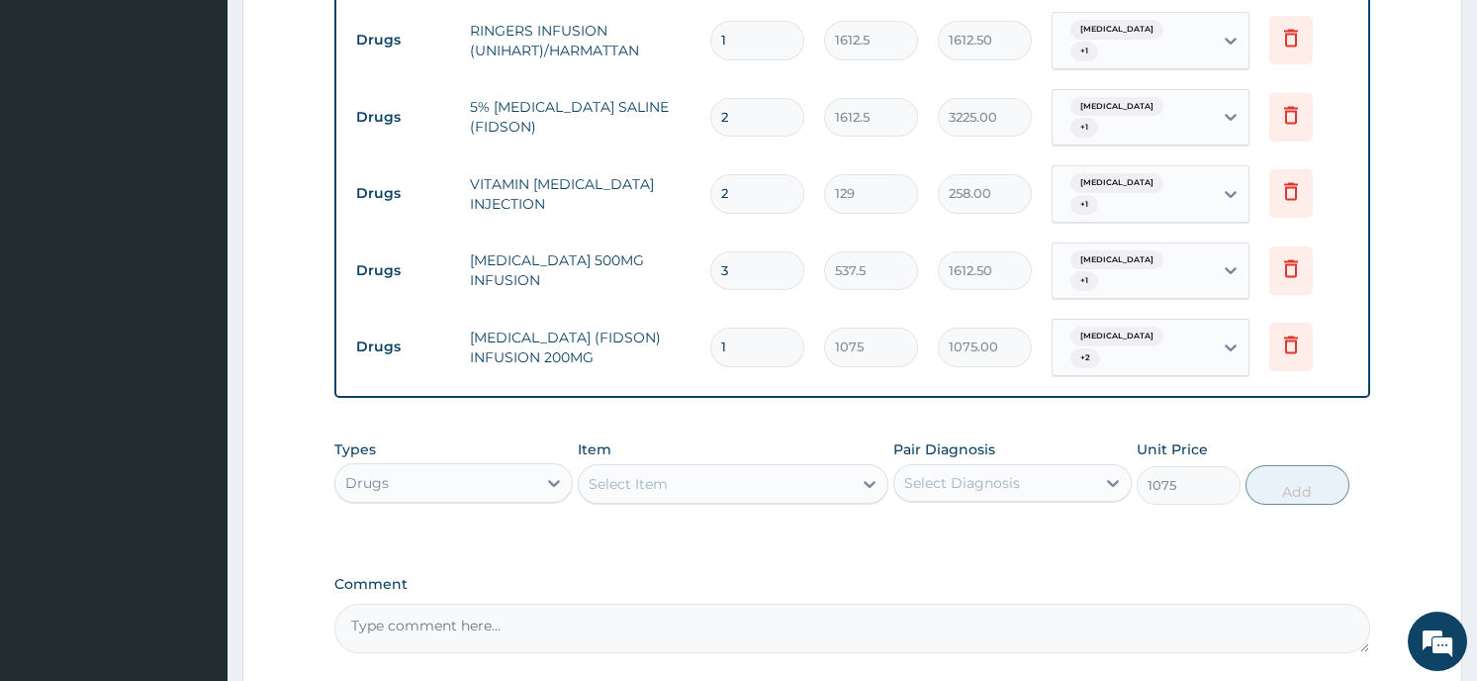
type input "0"
click at [701, 468] on div "Select Item" at bounding box center [715, 484] width 273 height 32
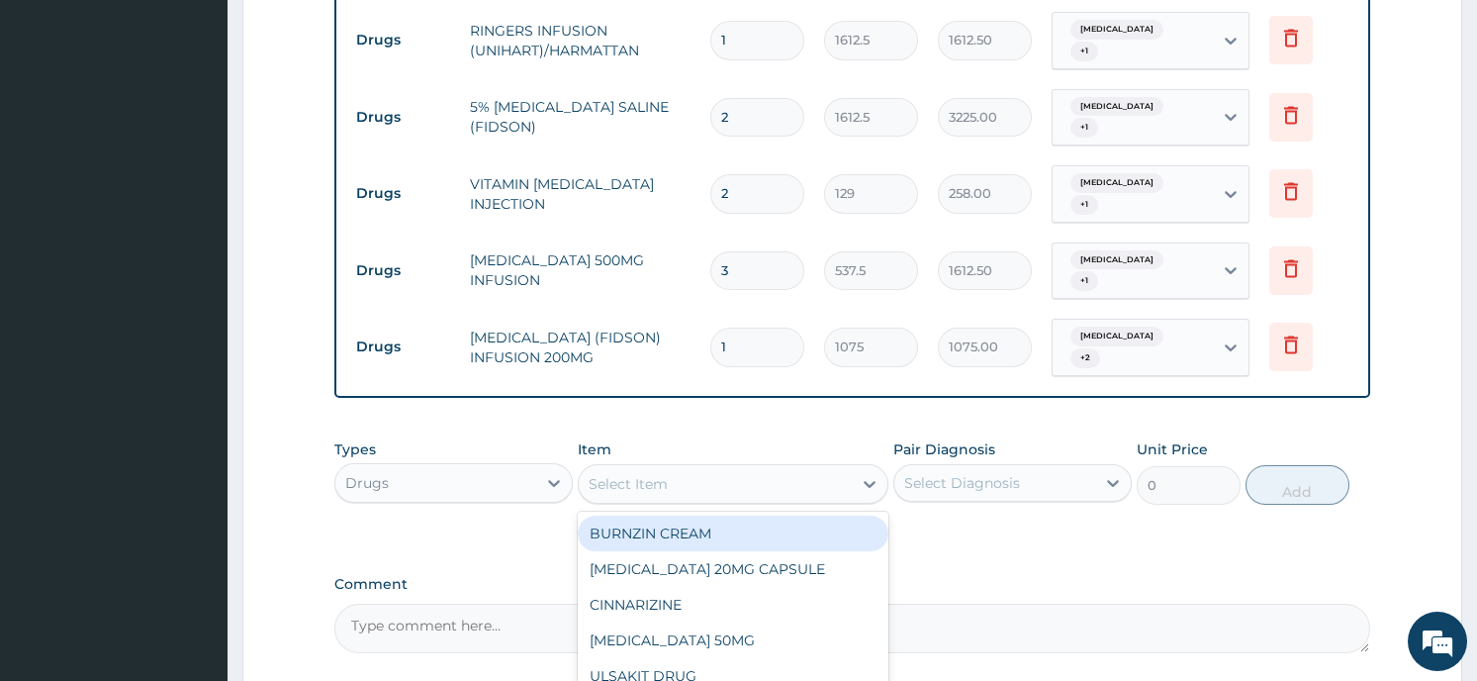
click at [735, 327] on input "1" at bounding box center [757, 346] width 94 height 39
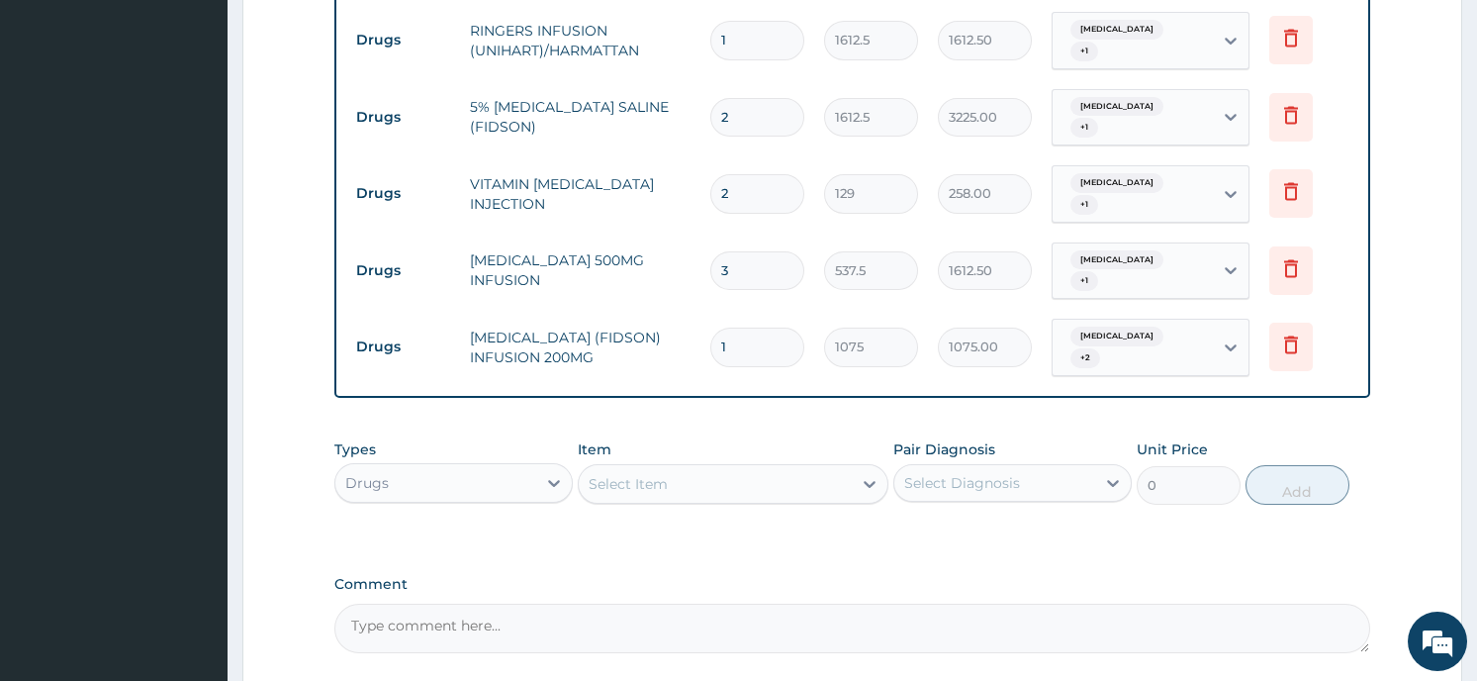
click at [735, 327] on input "1" at bounding box center [757, 346] width 94 height 39
type input "0.00"
type input "2"
type input "2150.00"
type input "2"
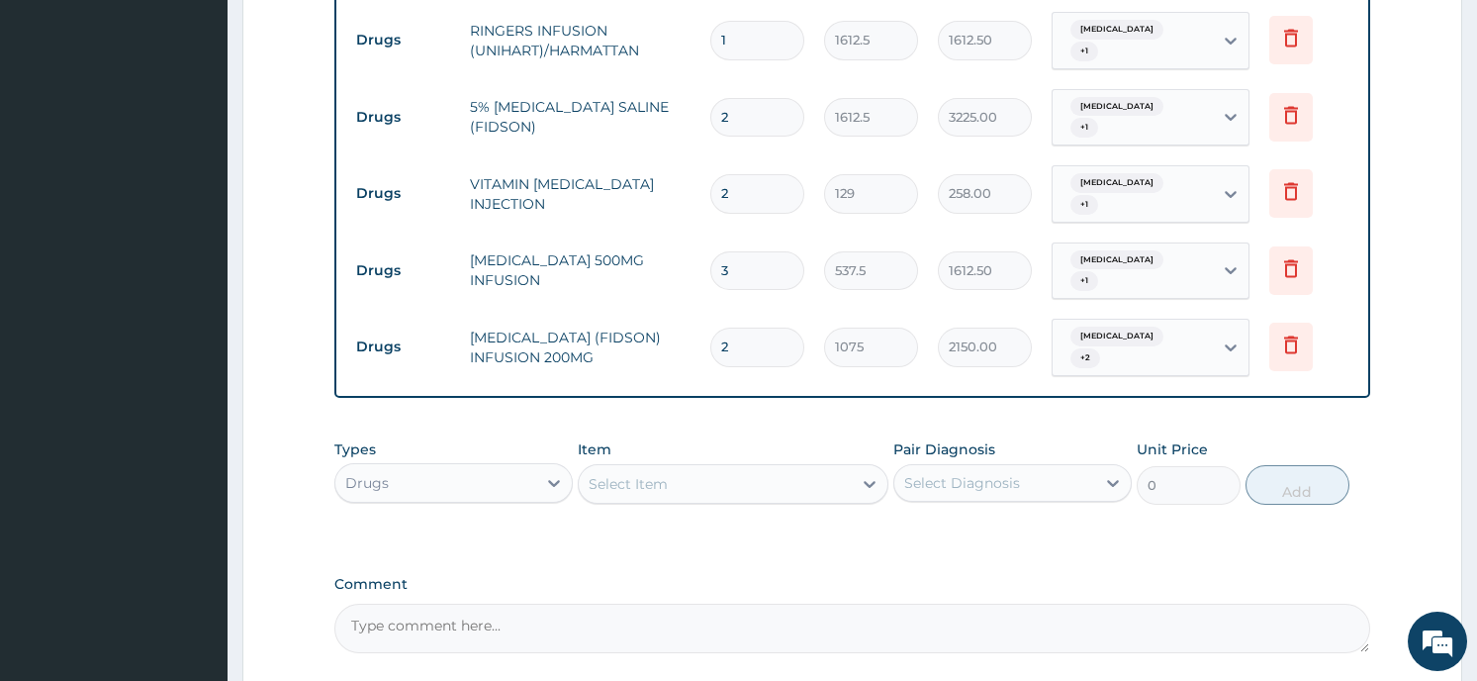
click at [650, 474] on div "Select Item" at bounding box center [628, 484] width 79 height 20
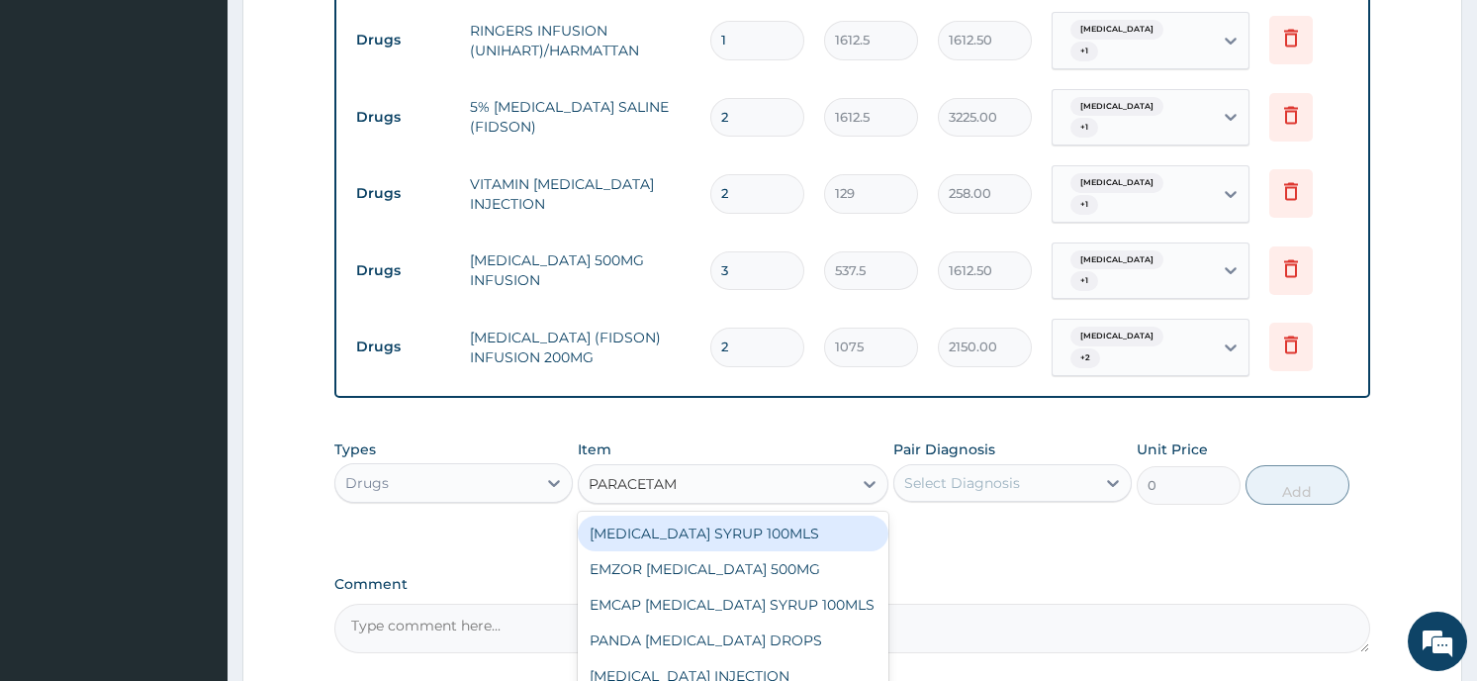
type input "PARACETAMO"
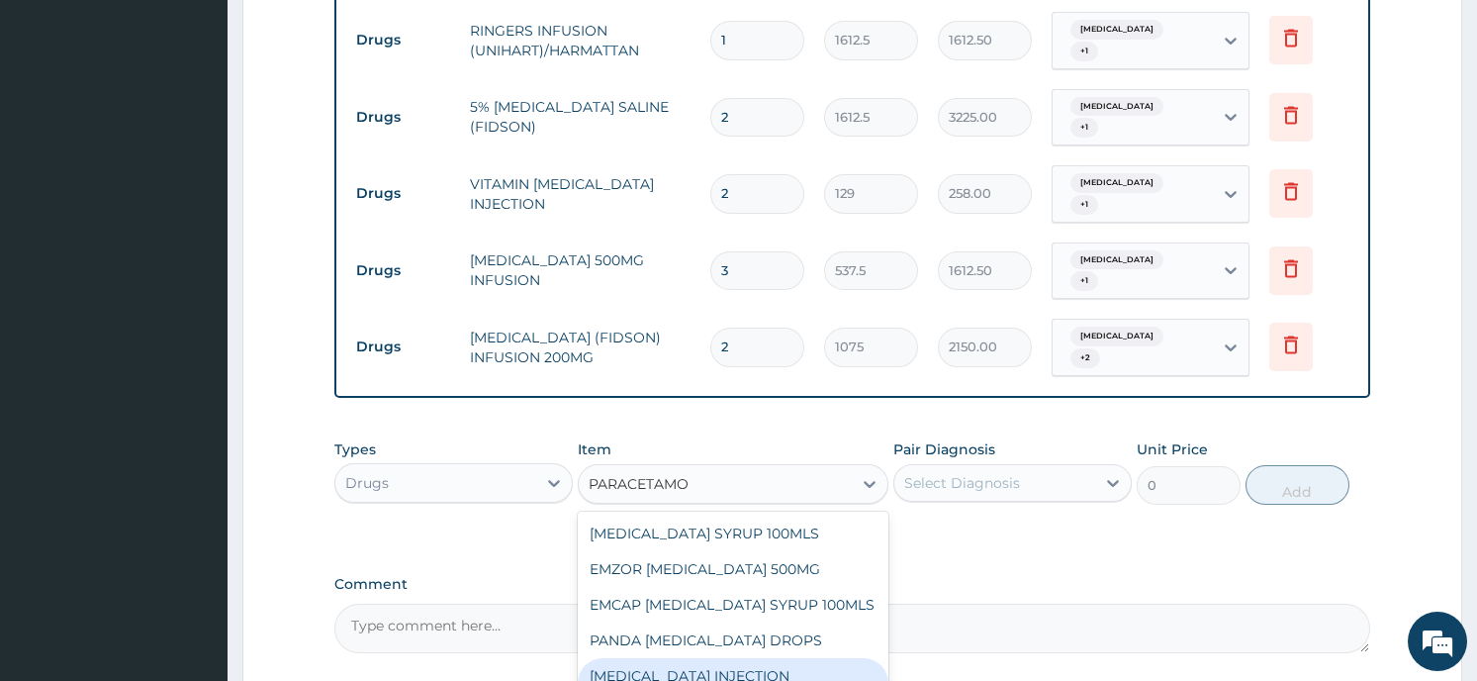
click at [707, 658] on div "PARACETAMOL INJECTION 300MG/2ML" at bounding box center [733, 685] width 311 height 55
type input "236.5"
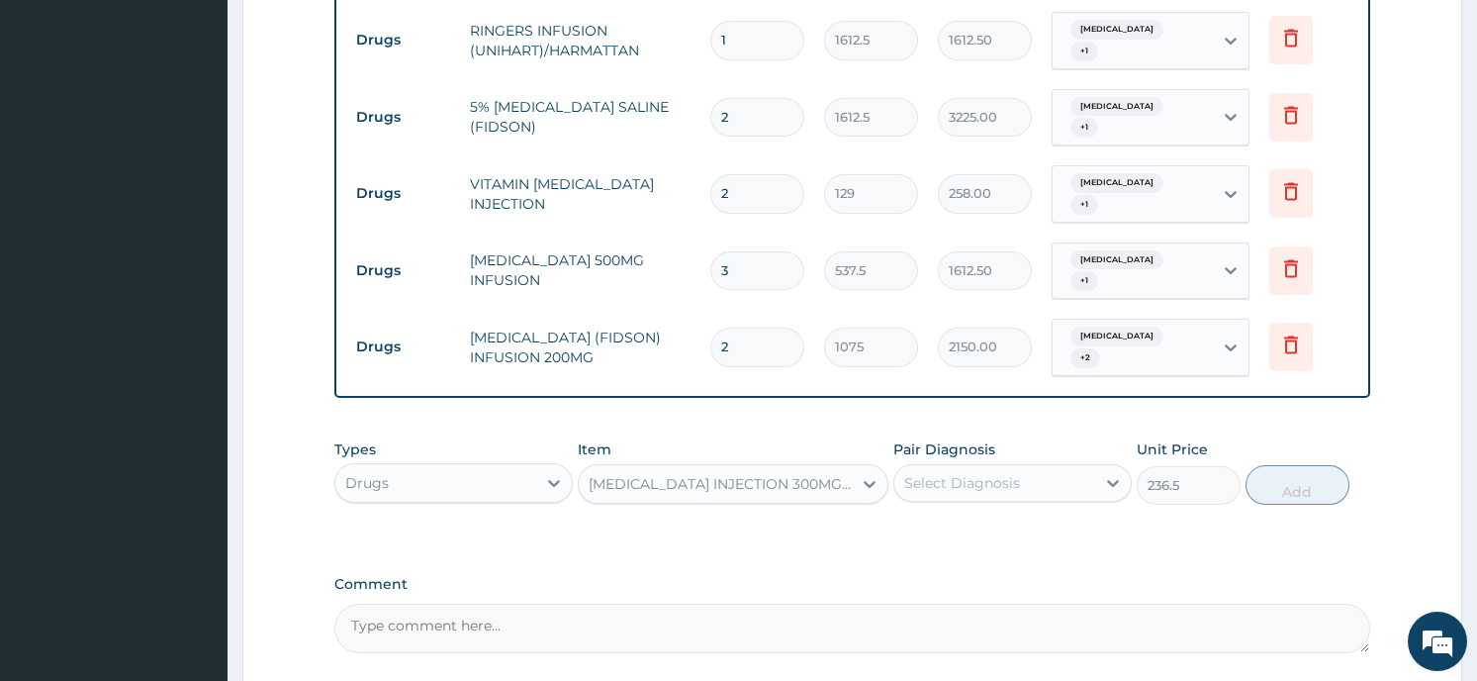
click at [1021, 467] on div "Select Diagnosis" at bounding box center [994, 483] width 201 height 32
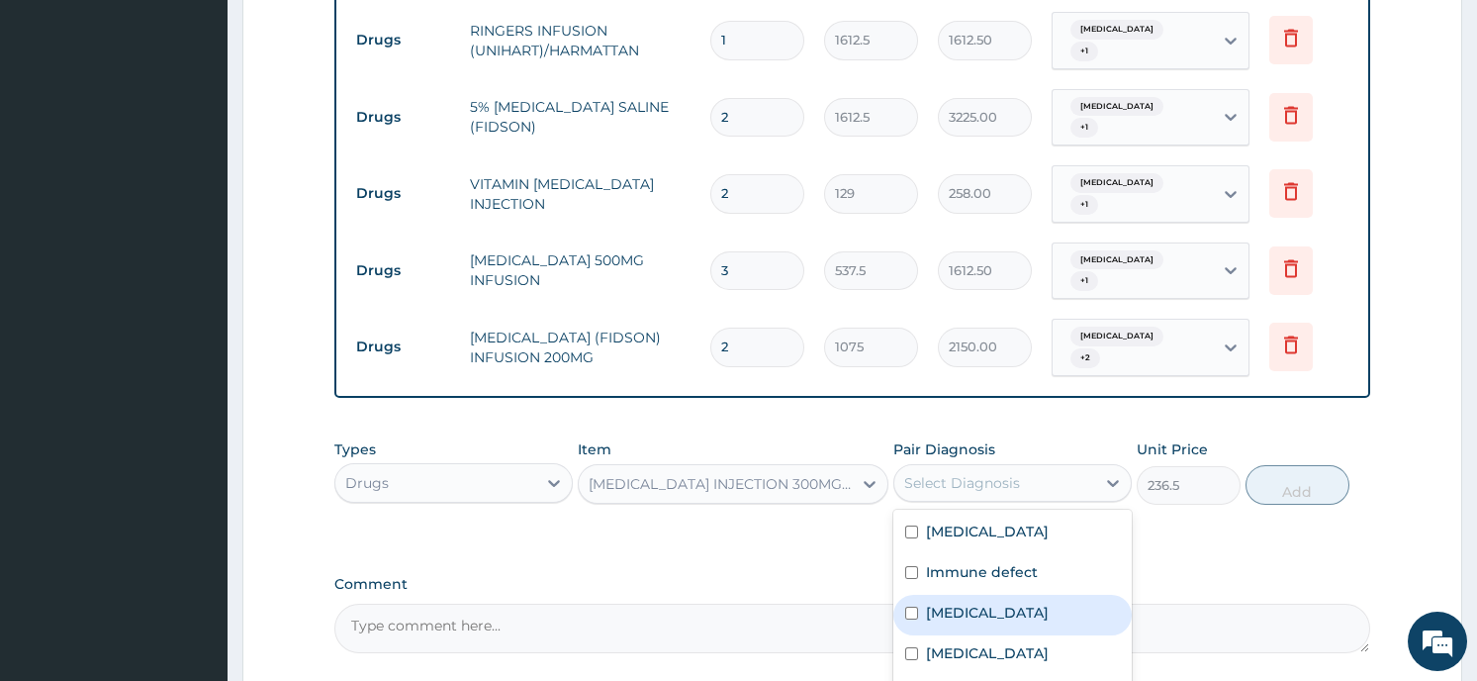
click at [955, 602] on label "Sepsis" at bounding box center [987, 612] width 123 height 20
checkbox input "true"
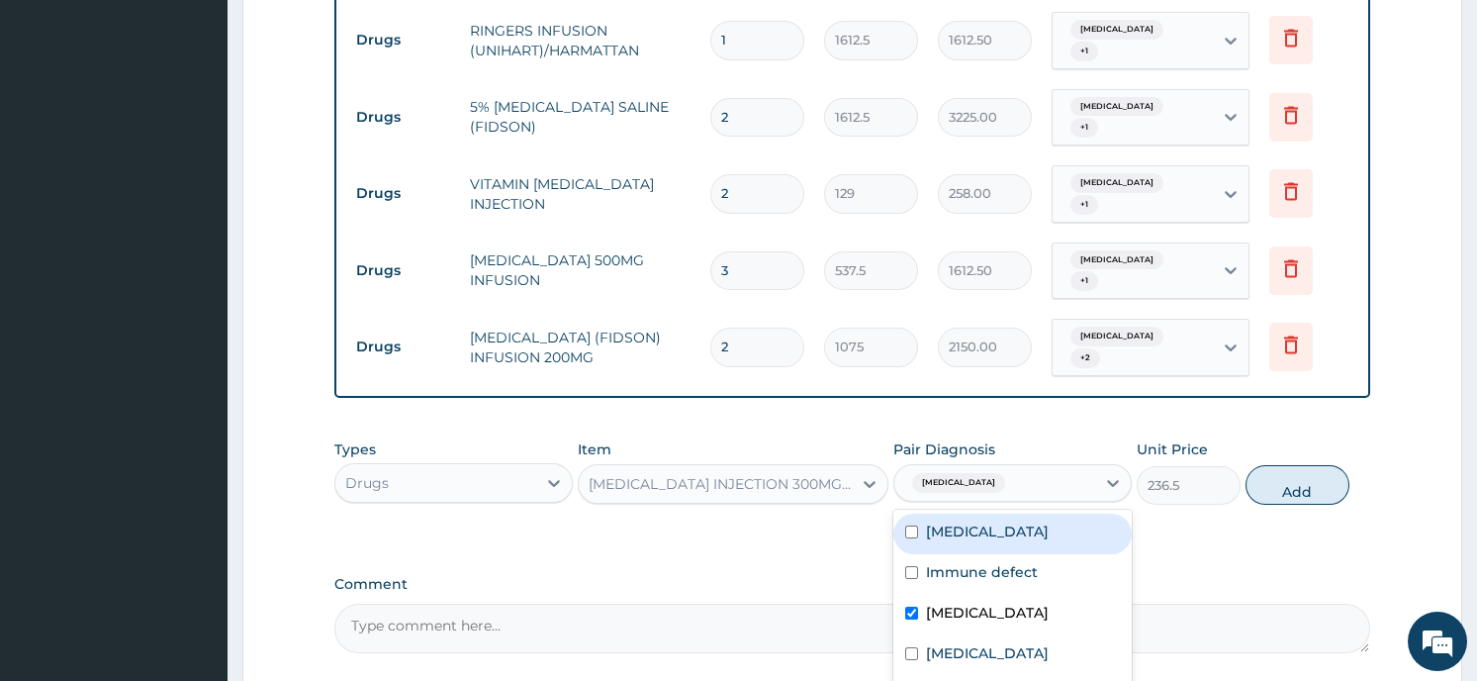
click at [993, 521] on label "Falciparum malaria" at bounding box center [987, 531] width 123 height 20
checkbox input "true"
click at [1287, 465] on button "Add" at bounding box center [1297, 485] width 104 height 40
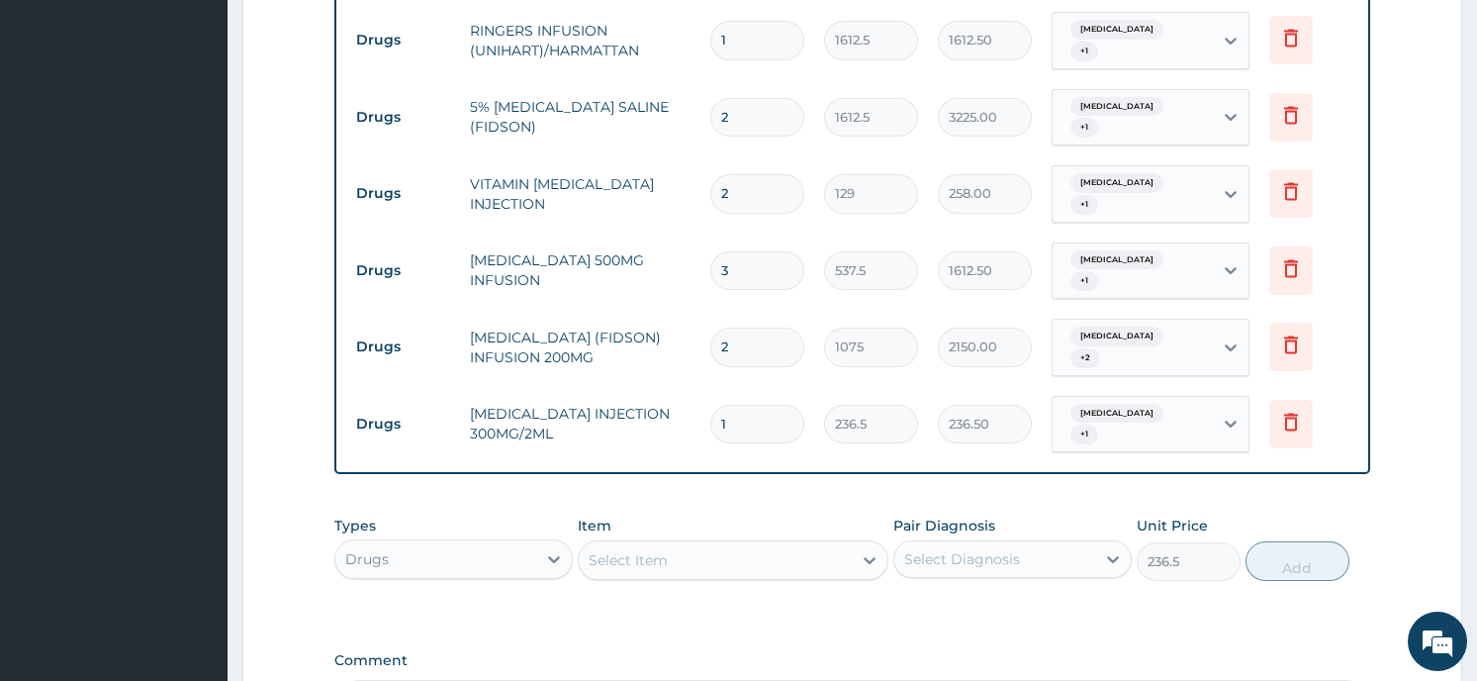
type input "0"
type input "0.00"
type input "8"
type input "1892.00"
type input "8"
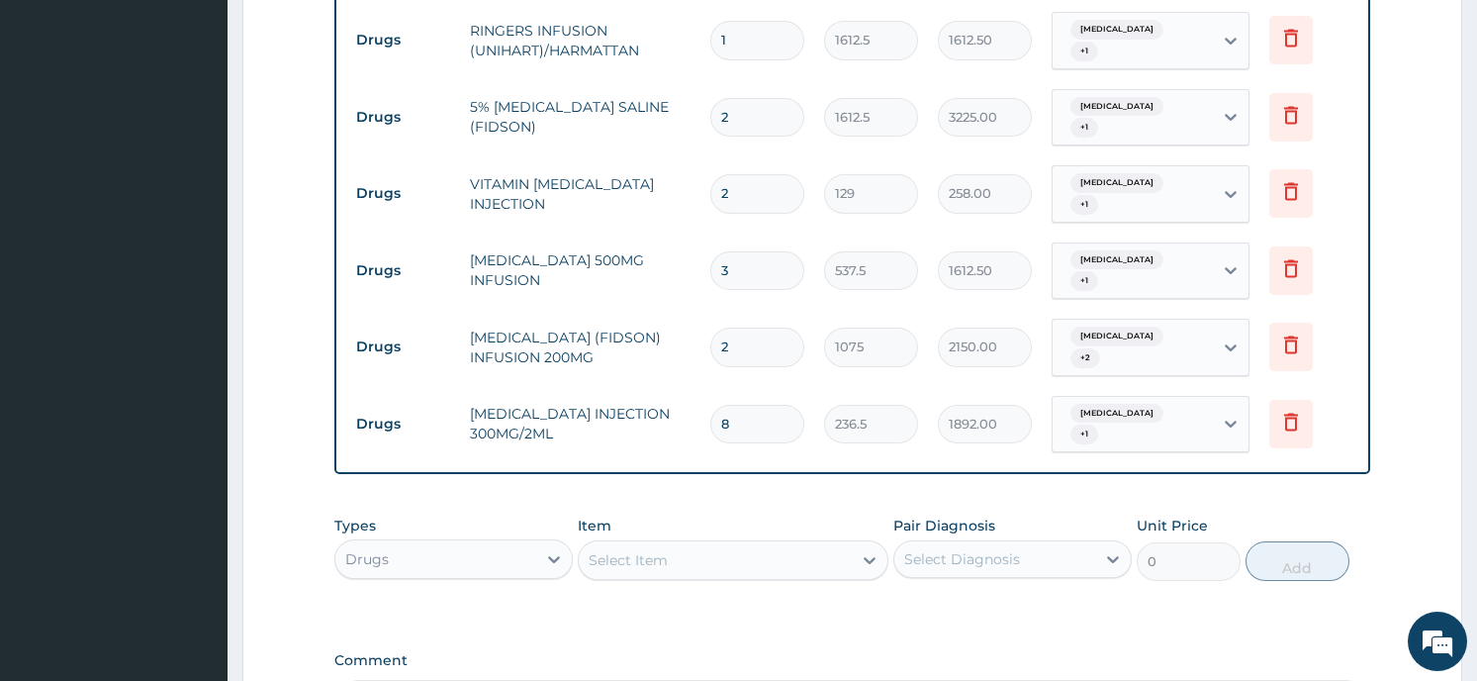
click at [710, 544] on div "Select Item" at bounding box center [715, 560] width 273 height 32
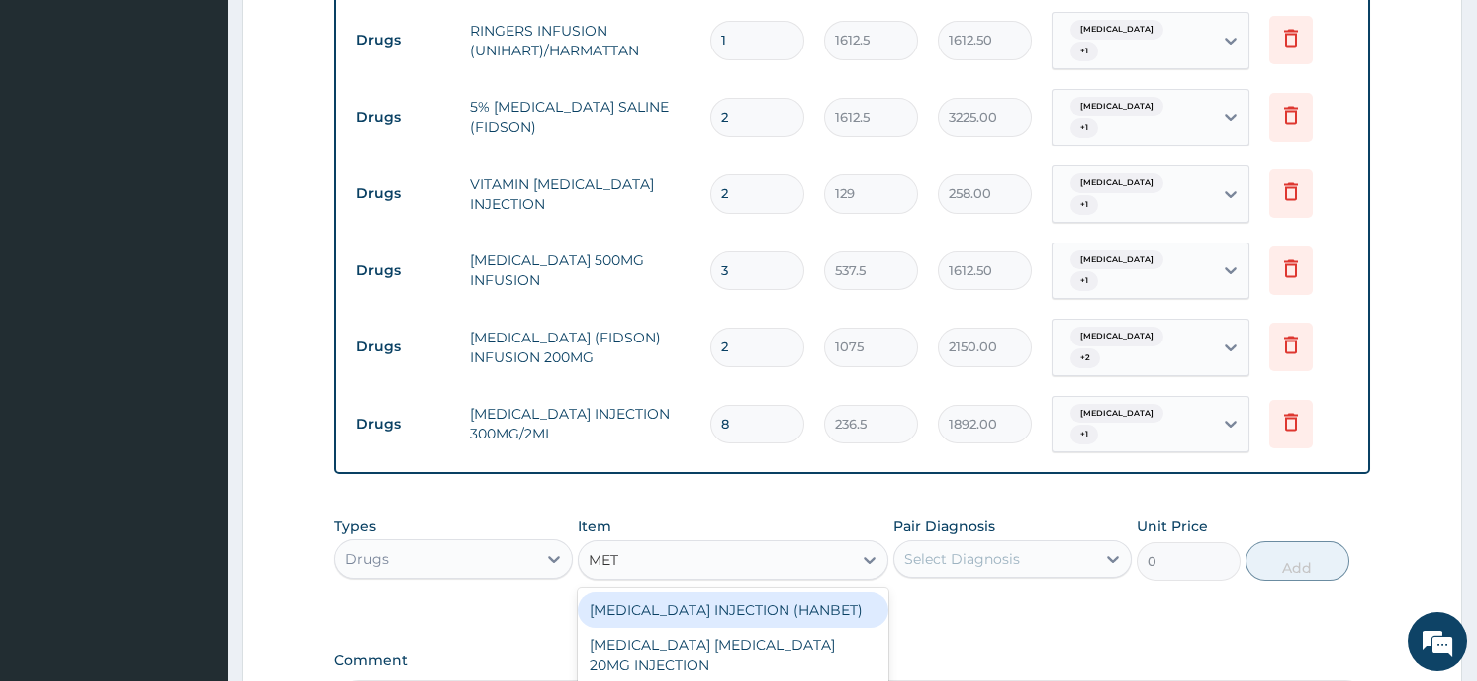
type input "METO"
click at [696, 592] on div "METOCLOPRAMIDE INJECTION (HANBET)" at bounding box center [733, 610] width 311 height 36
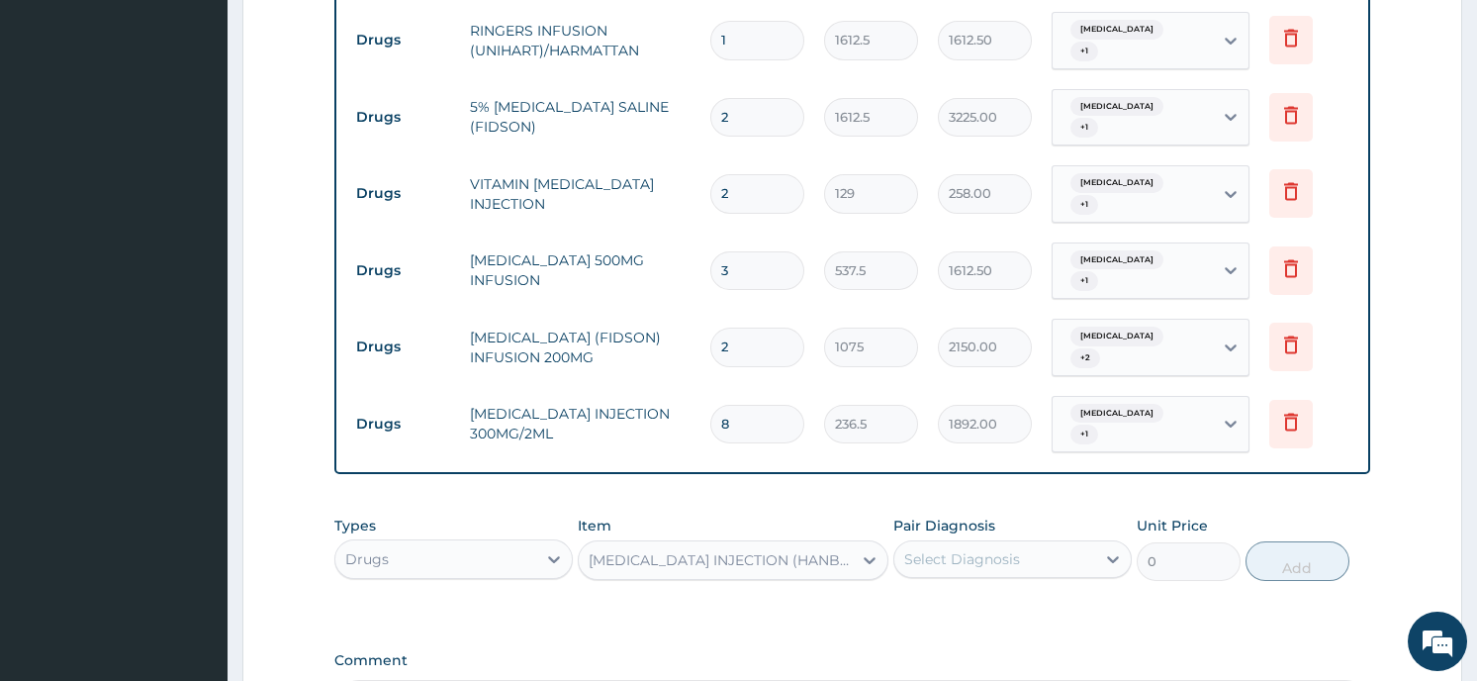
type input "75.25"
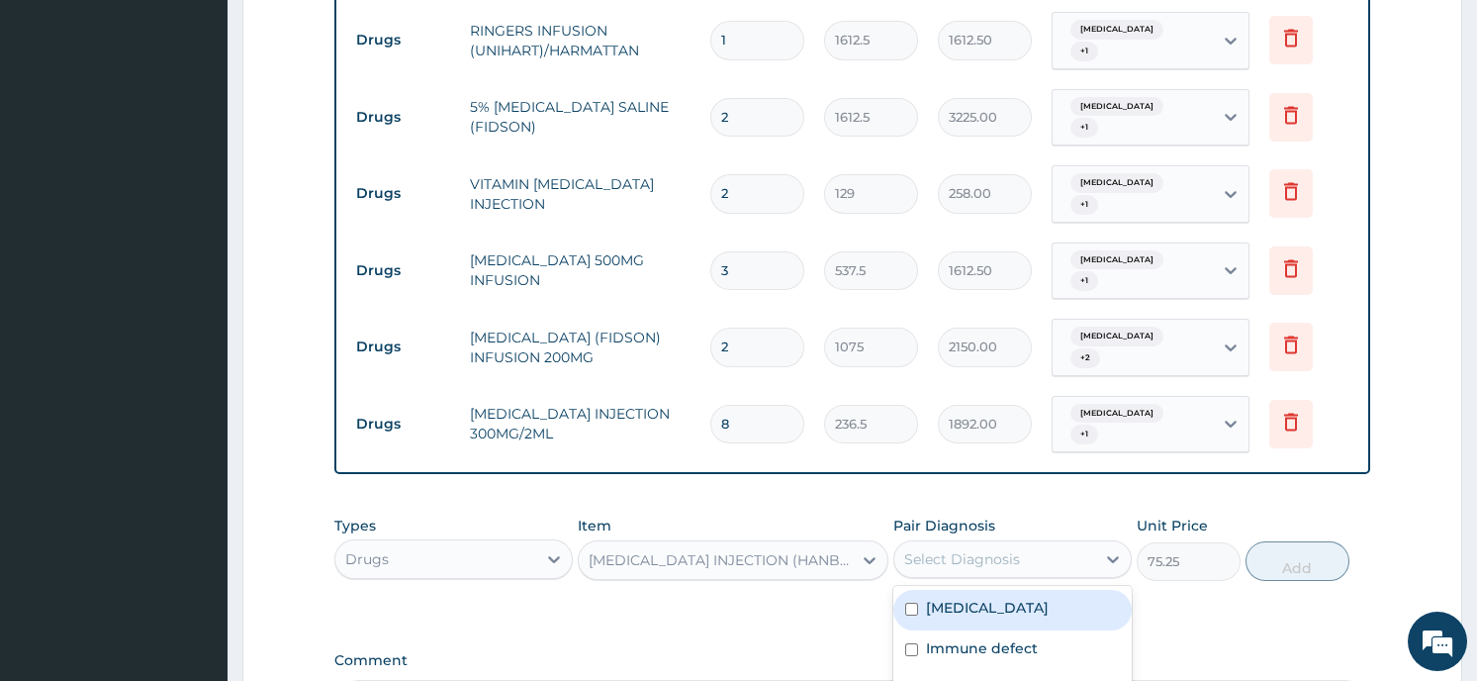
click at [1035, 543] on div "Select Diagnosis" at bounding box center [994, 559] width 201 height 32
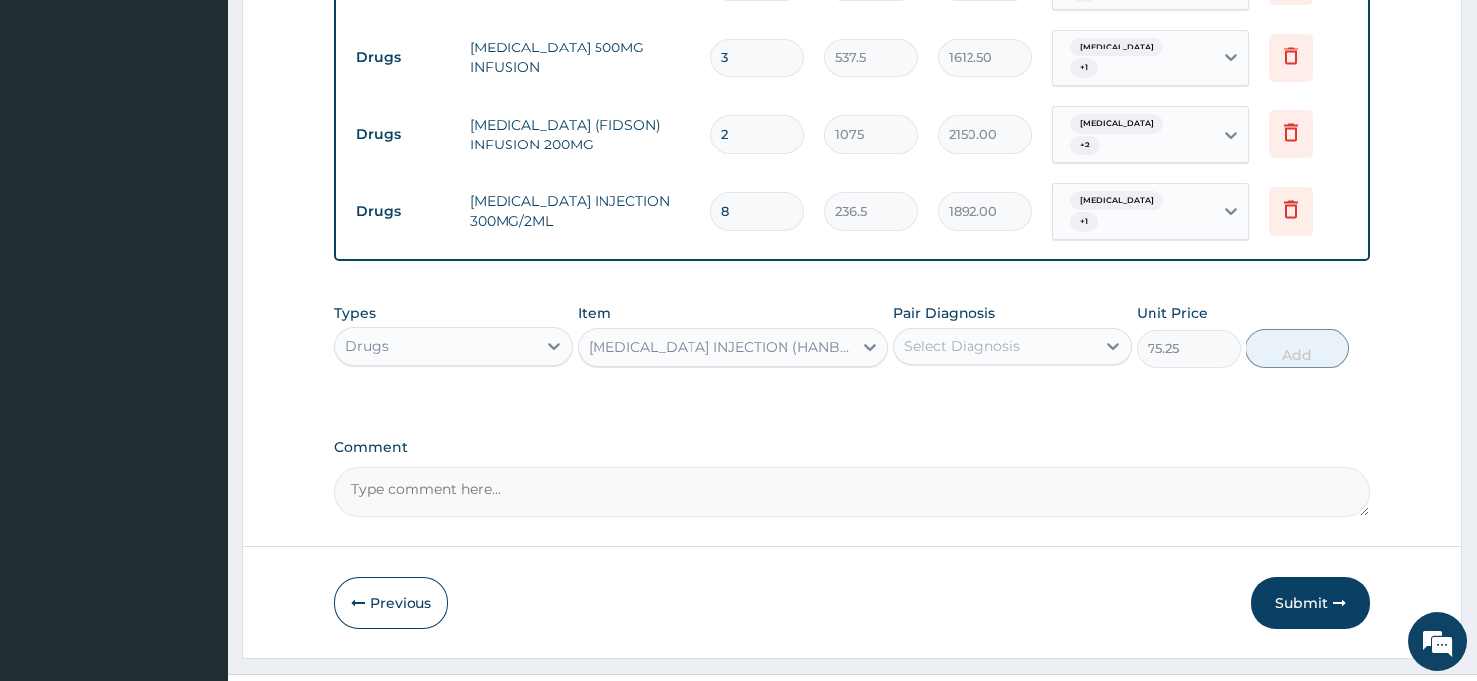
scroll to position [1583, 0]
click at [1024, 329] on div "Select Diagnosis" at bounding box center [994, 345] width 201 height 32
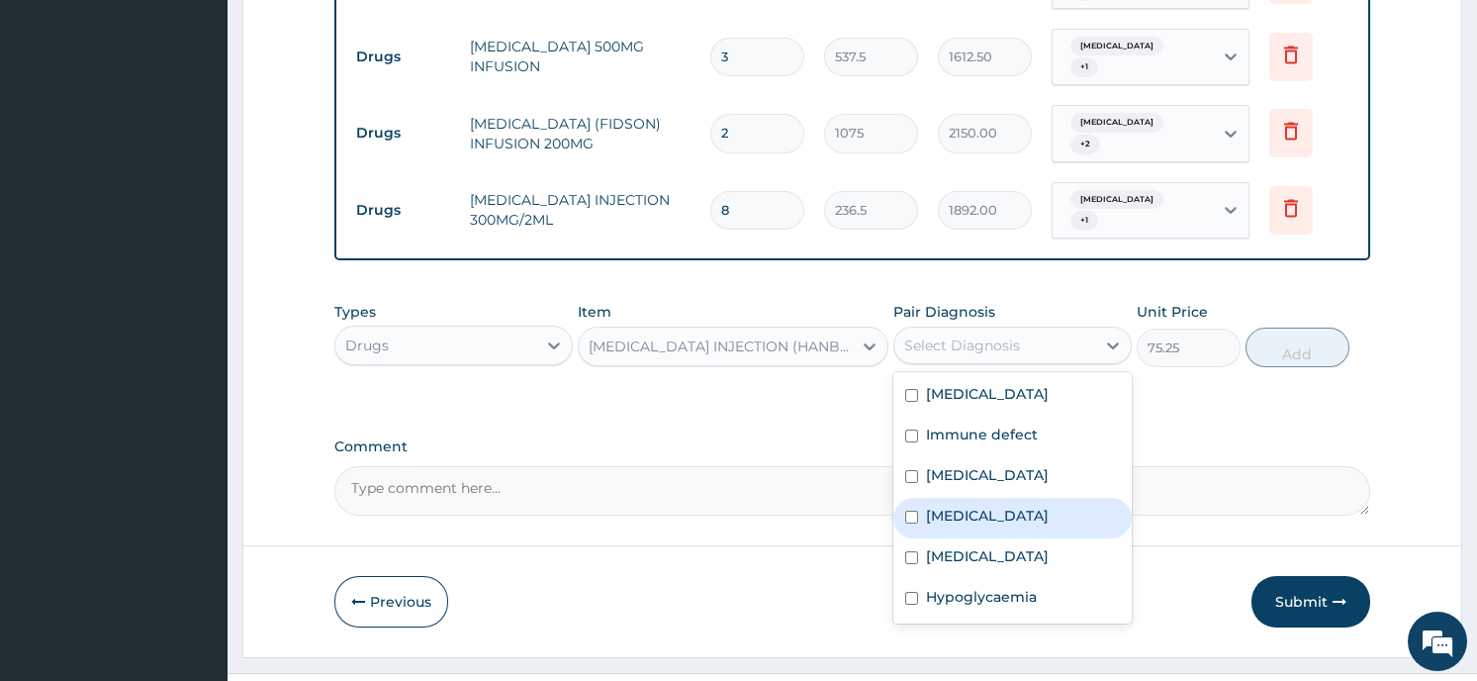
click at [939, 506] on label "Acute gastroenteritis" at bounding box center [987, 516] width 123 height 20
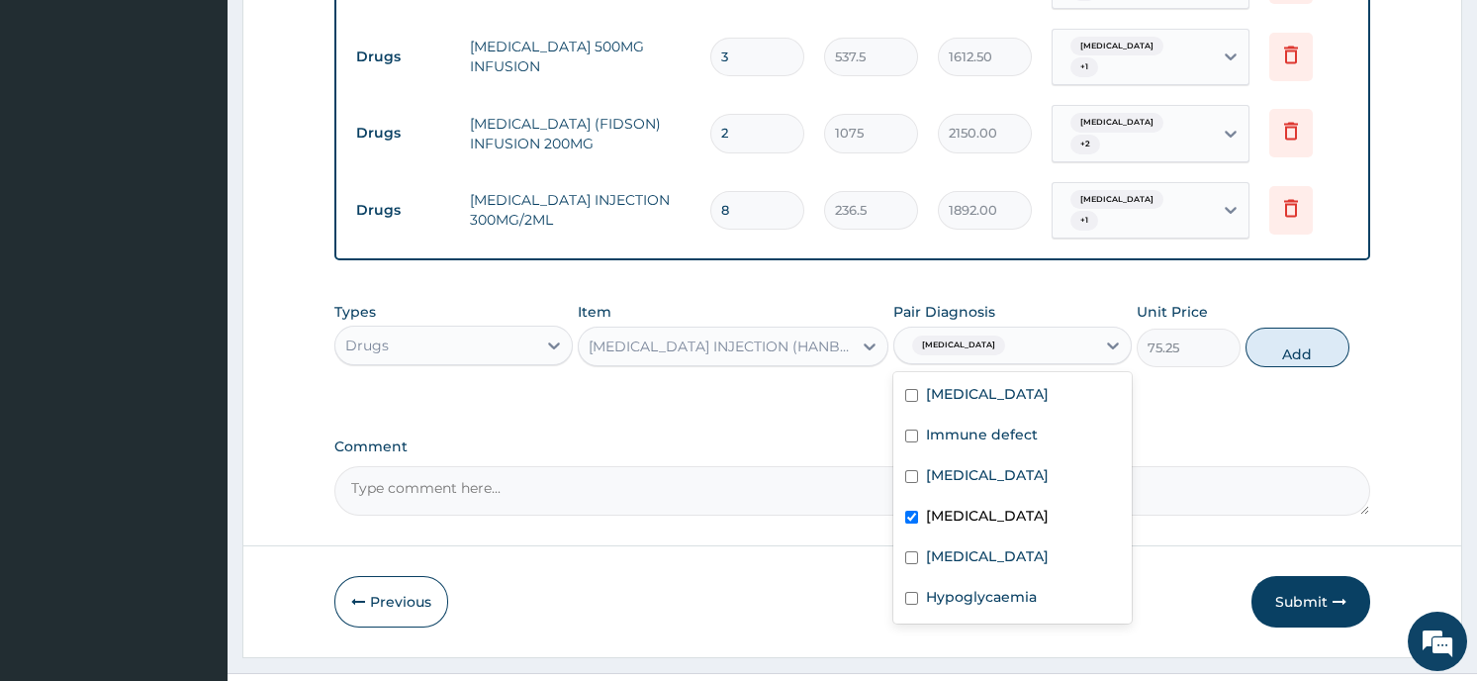
checkbox input "true"
click at [920, 376] on div "Falciparum malaria" at bounding box center [1012, 396] width 238 height 41
checkbox input "true"
click at [1281, 327] on button "Add" at bounding box center [1297, 347] width 104 height 40
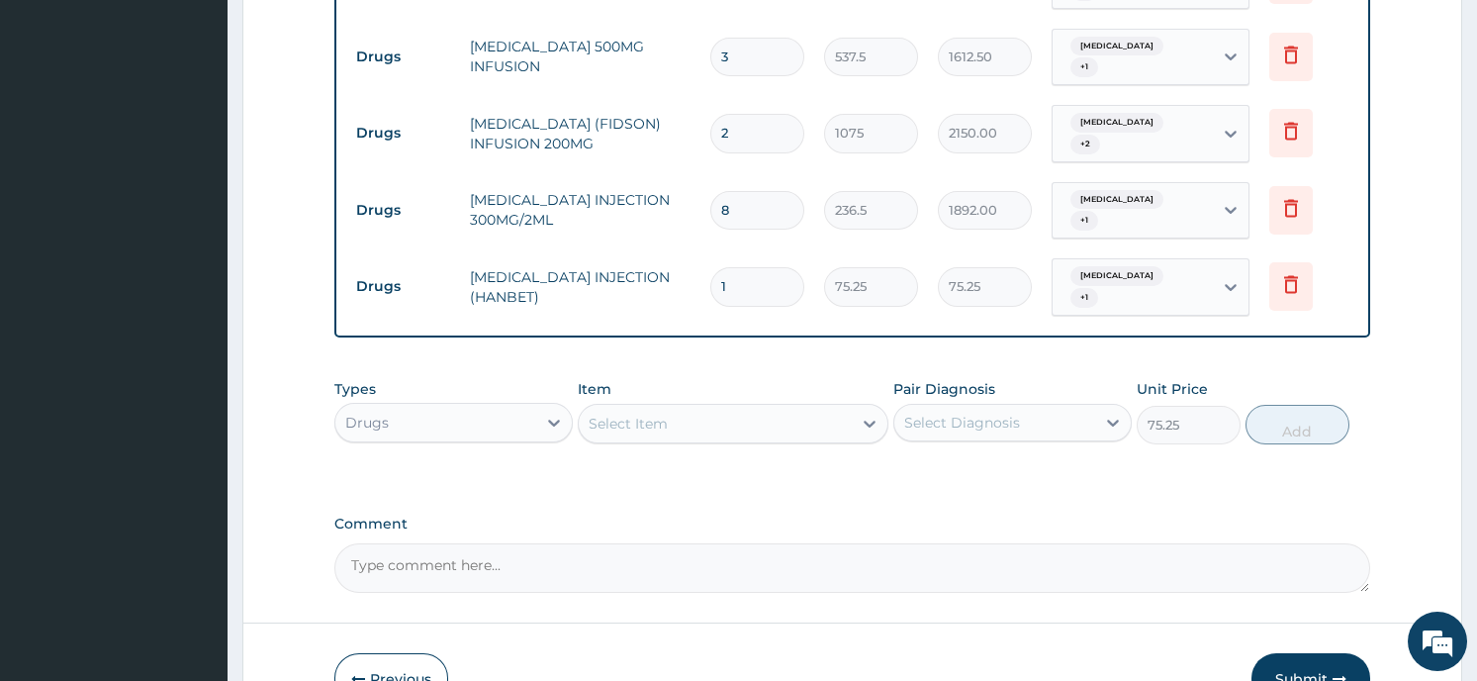
type input "0"
click at [645, 414] on div "Select Item" at bounding box center [628, 424] width 79 height 20
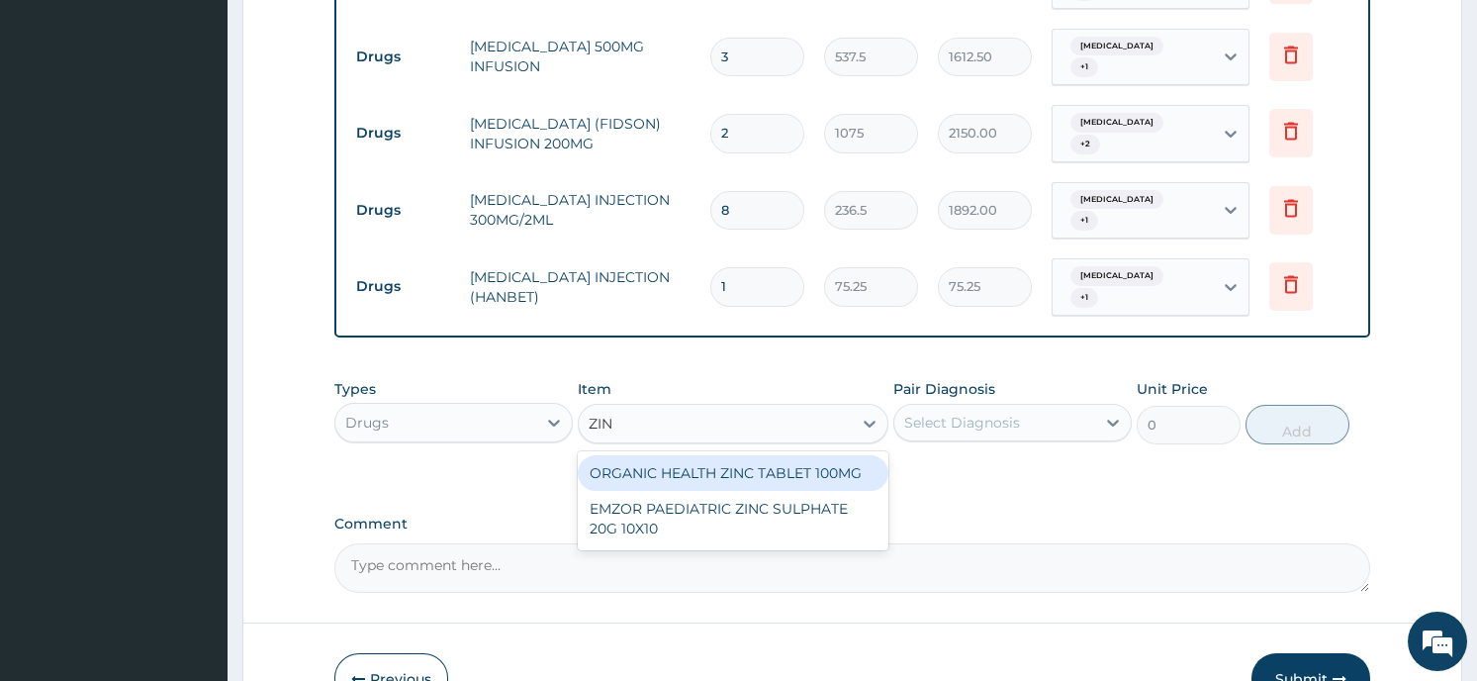
type input "ZINC"
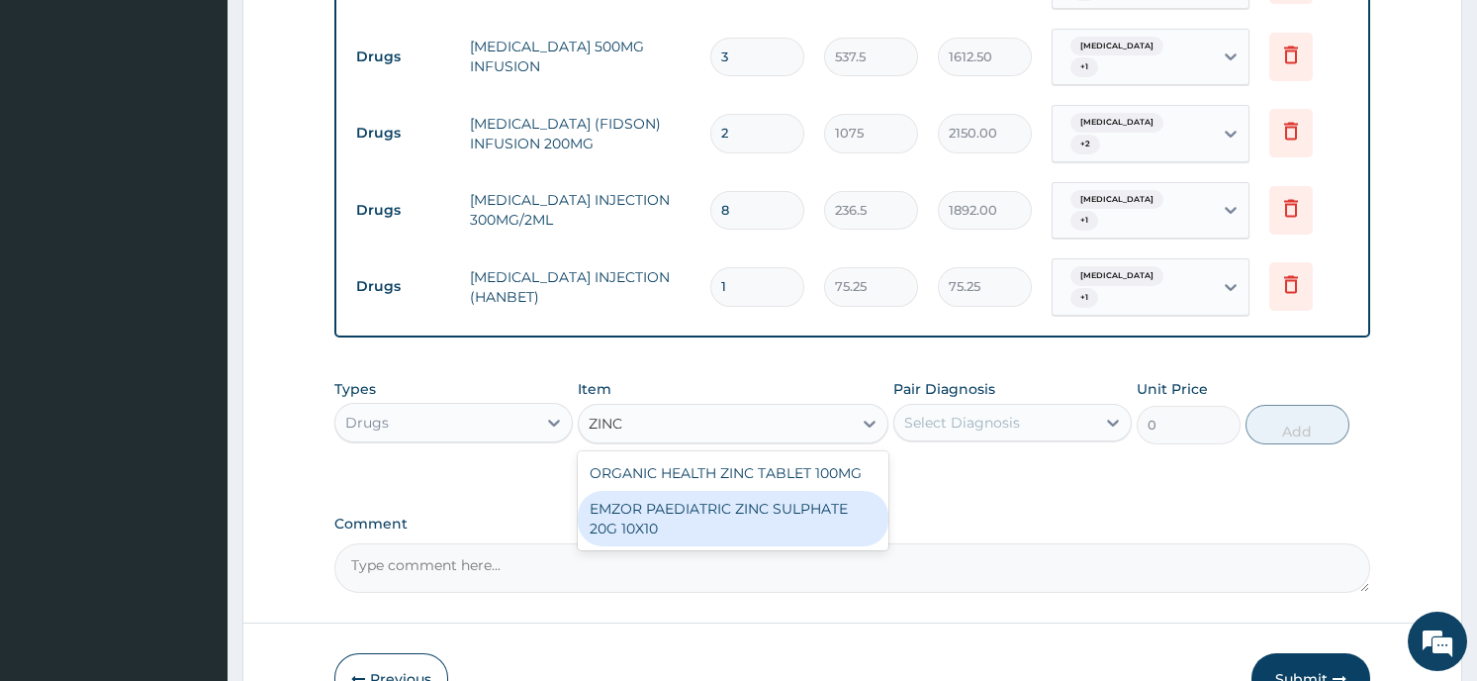
click at [693, 491] on div "EMZOR PAEDIATRIC ZINC SULPHATE 20G 10X10" at bounding box center [733, 518] width 311 height 55
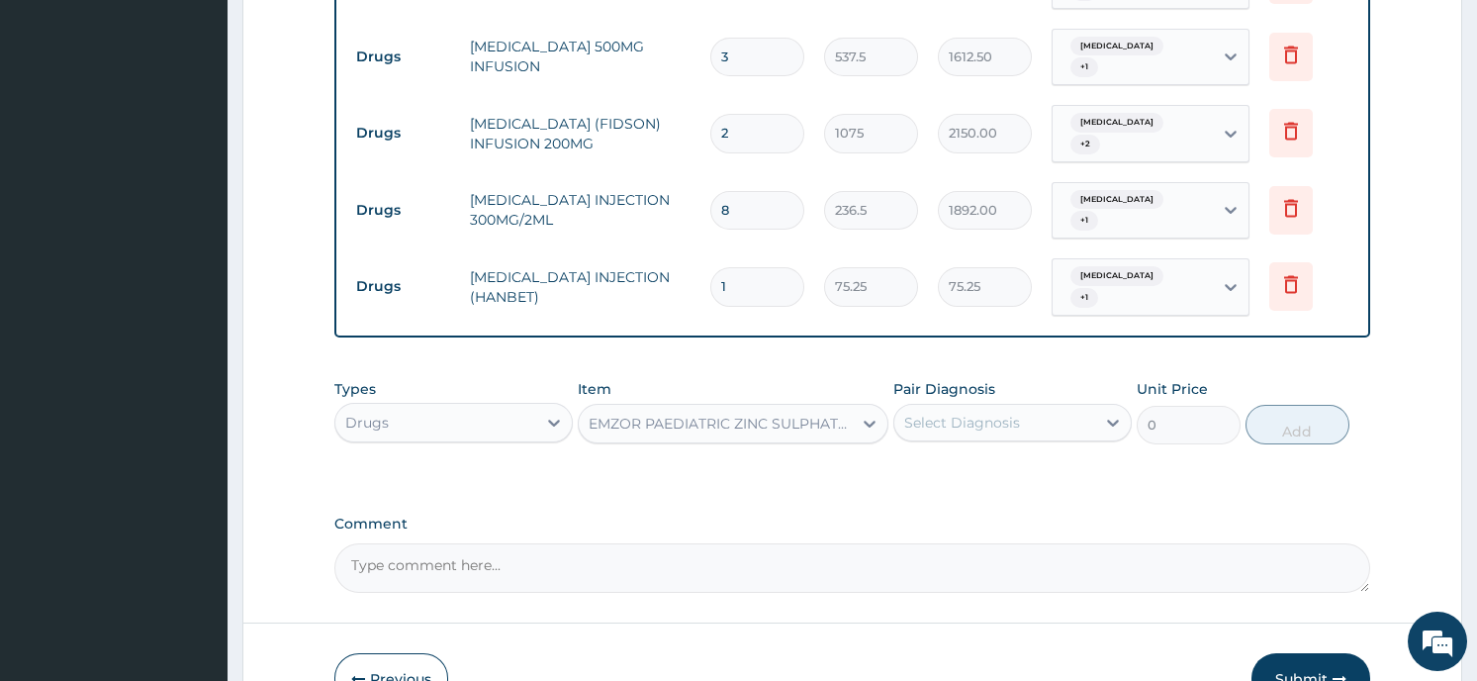
type input "48.375"
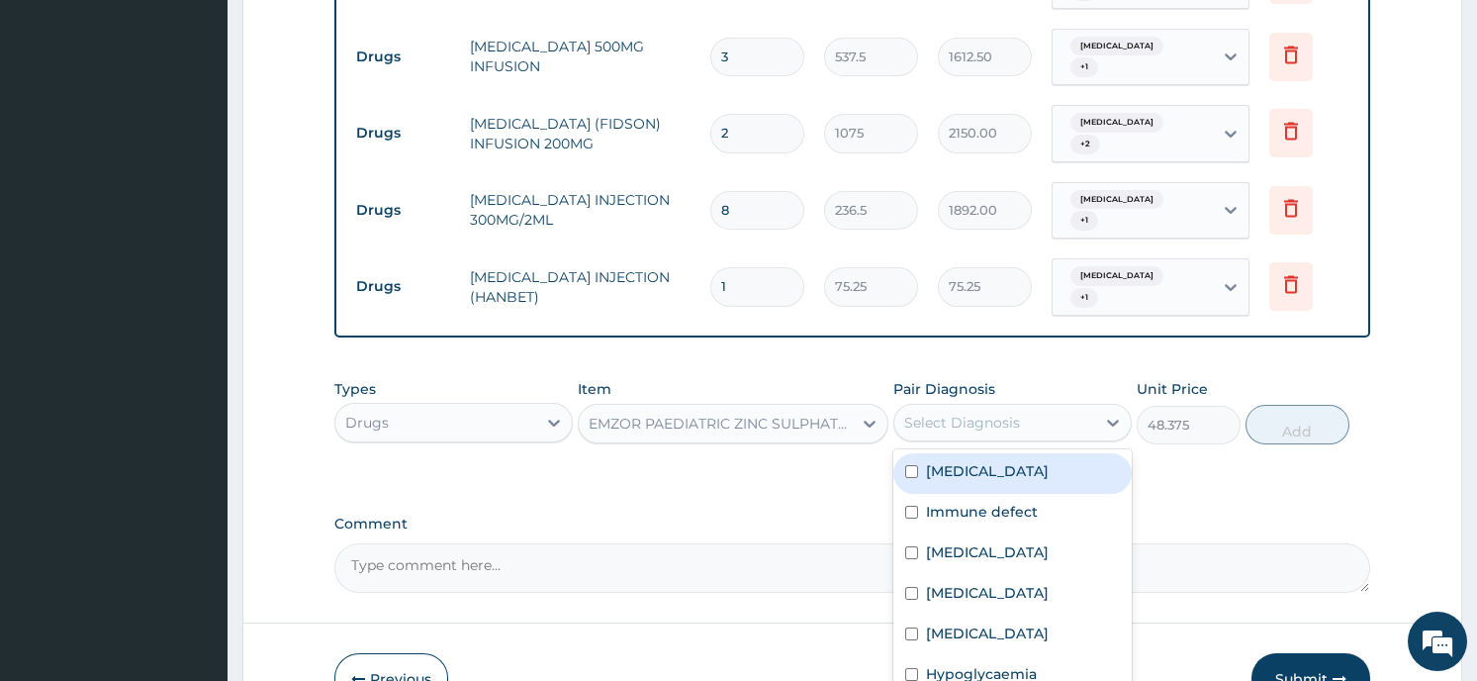
click at [1021, 407] on div "Select Diagnosis" at bounding box center [994, 423] width 201 height 32
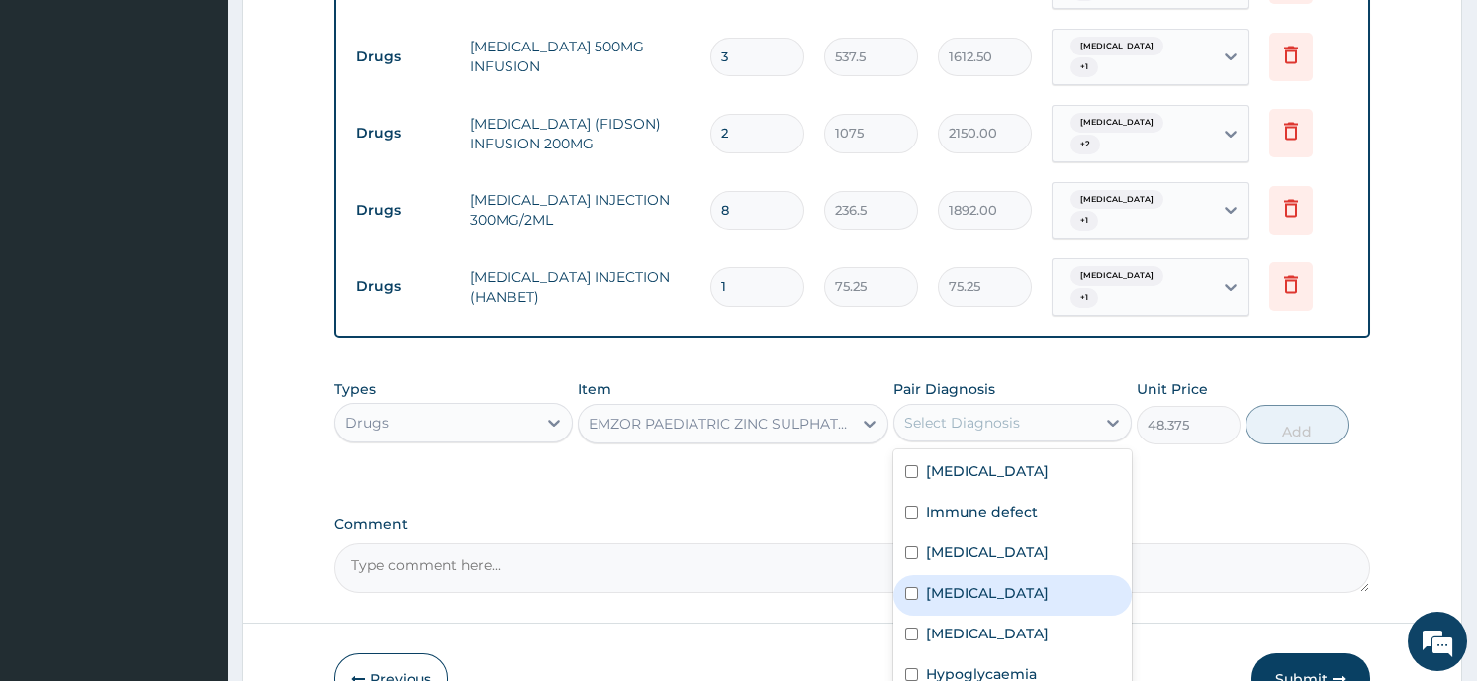
click at [910, 587] on input "checkbox" at bounding box center [911, 593] width 13 height 13
checkbox input "true"
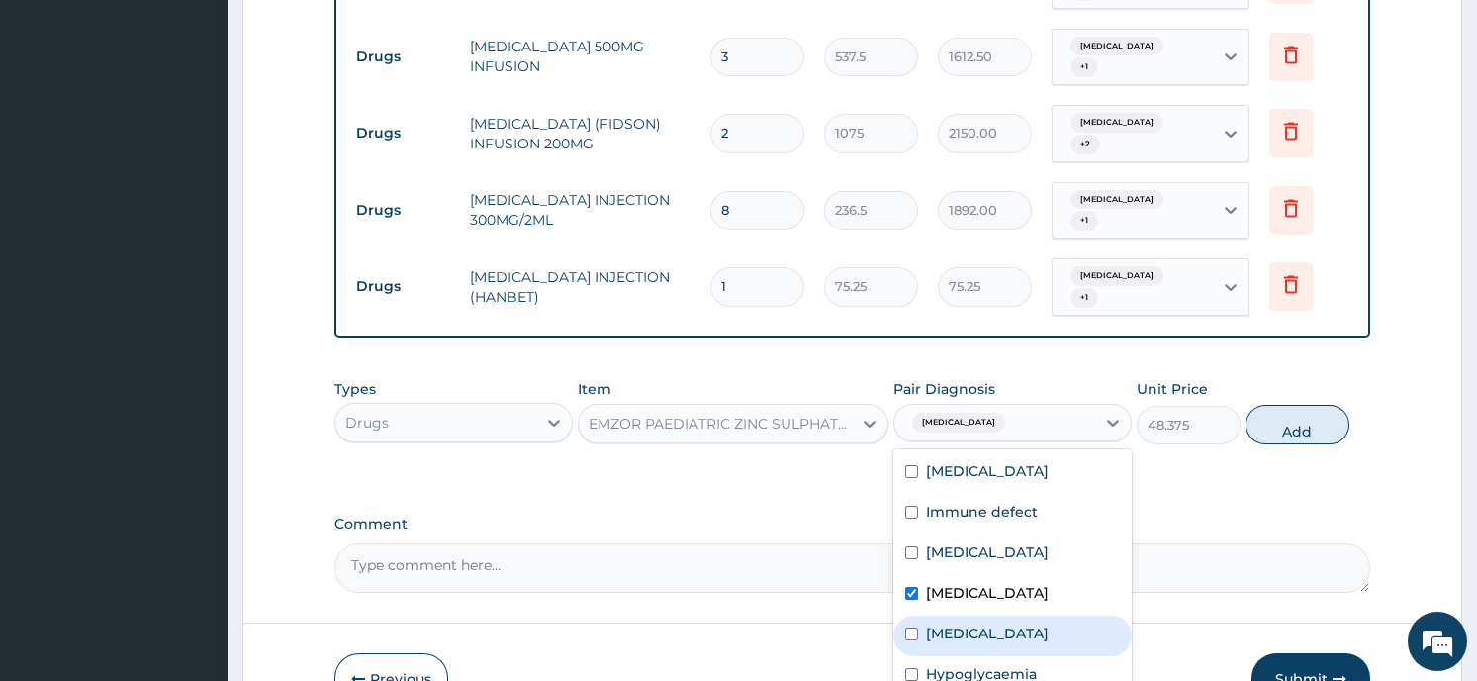
click at [910, 627] on input "checkbox" at bounding box center [911, 633] width 13 height 13
checkbox input "true"
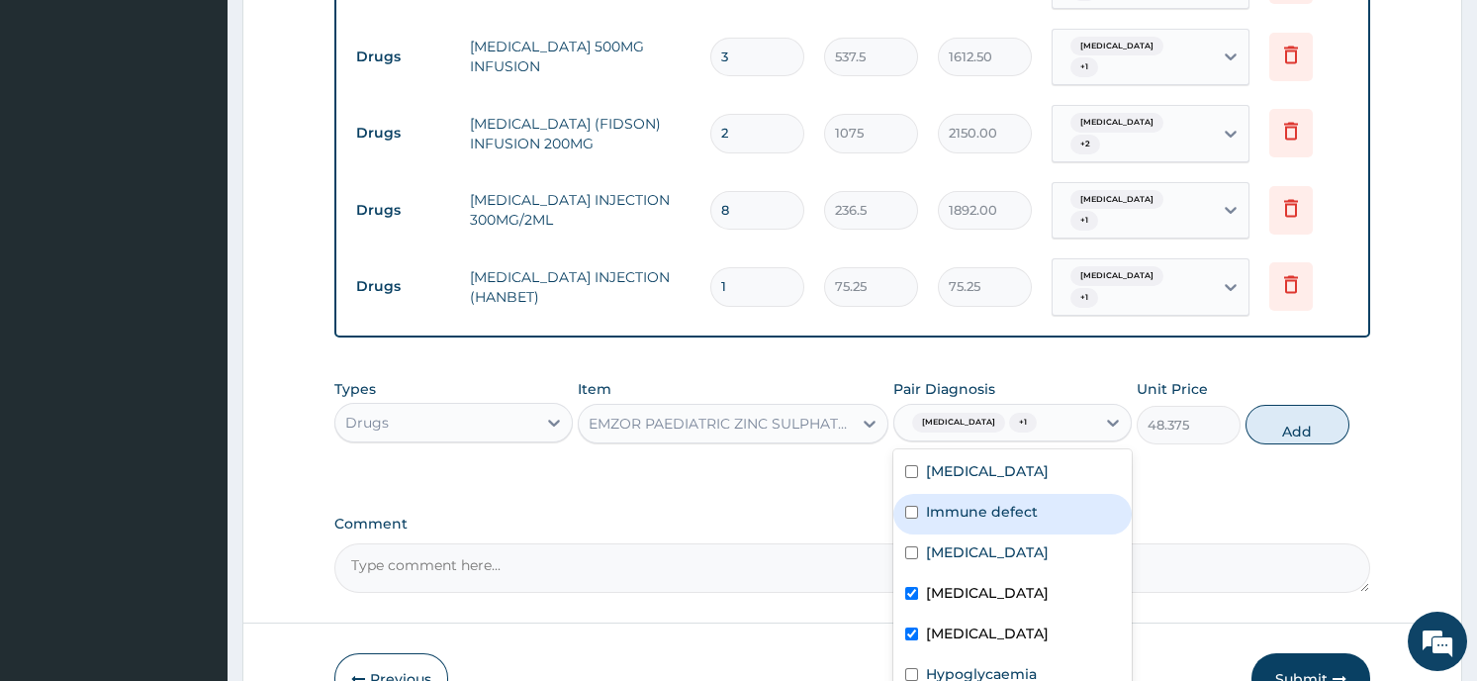
click at [909, 506] on input "checkbox" at bounding box center [911, 512] width 13 height 13
checkbox input "true"
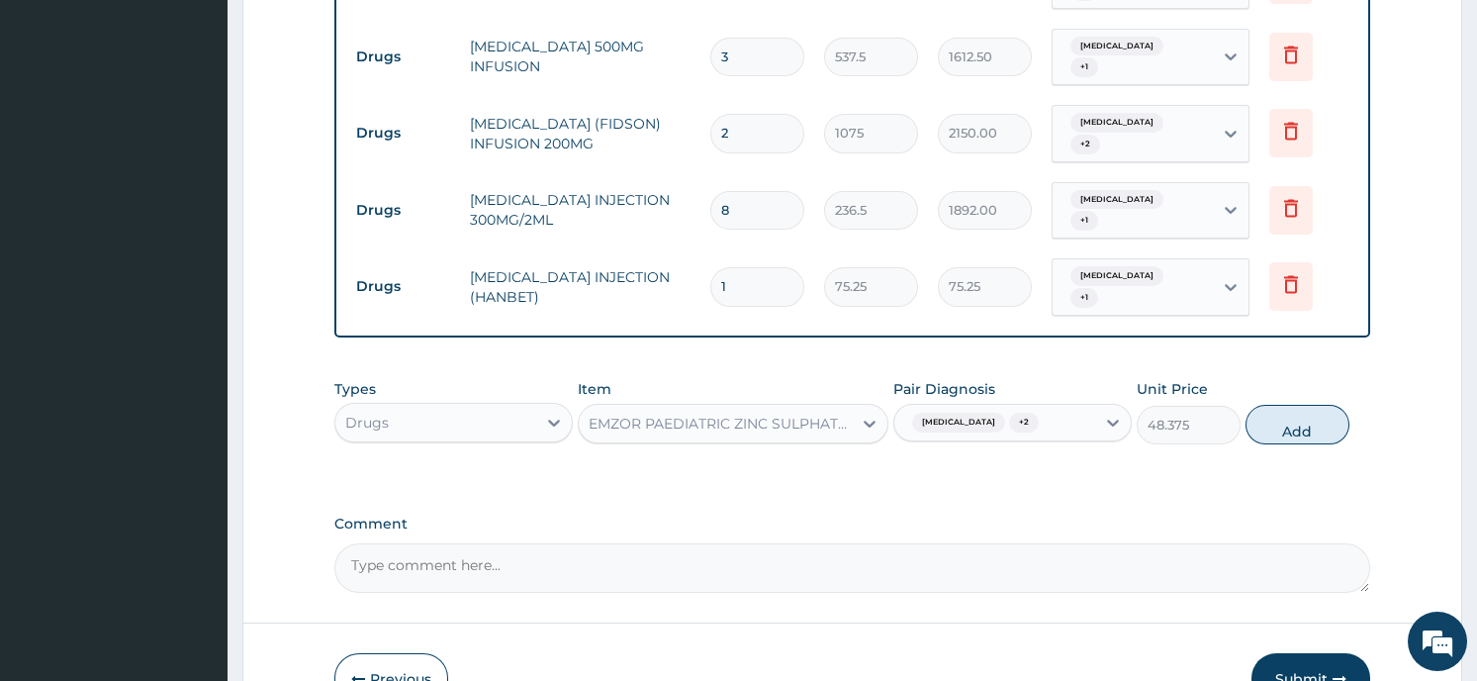
click at [1293, 405] on button "Add" at bounding box center [1297, 425] width 104 height 40
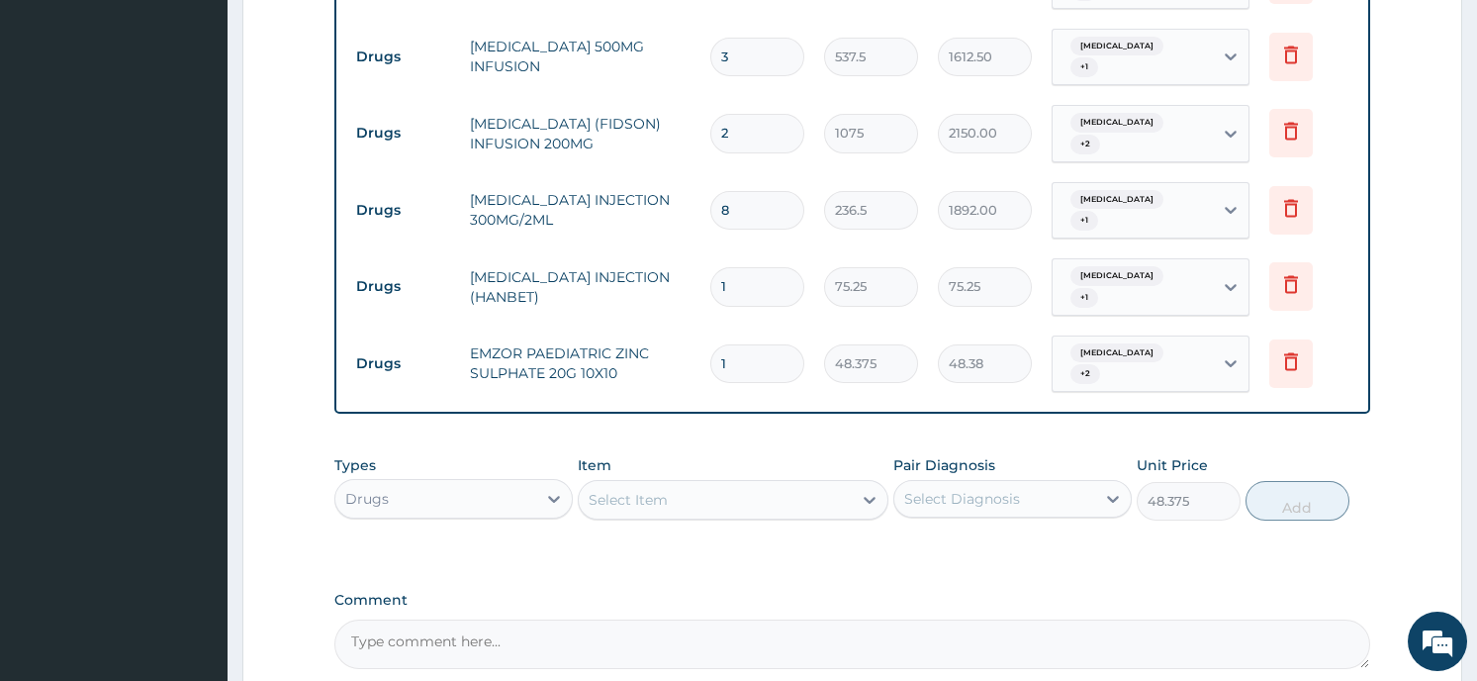
type input "0"
click at [735, 484] on div "Select Item" at bounding box center [715, 500] width 273 height 32
type input "DOXYCY"
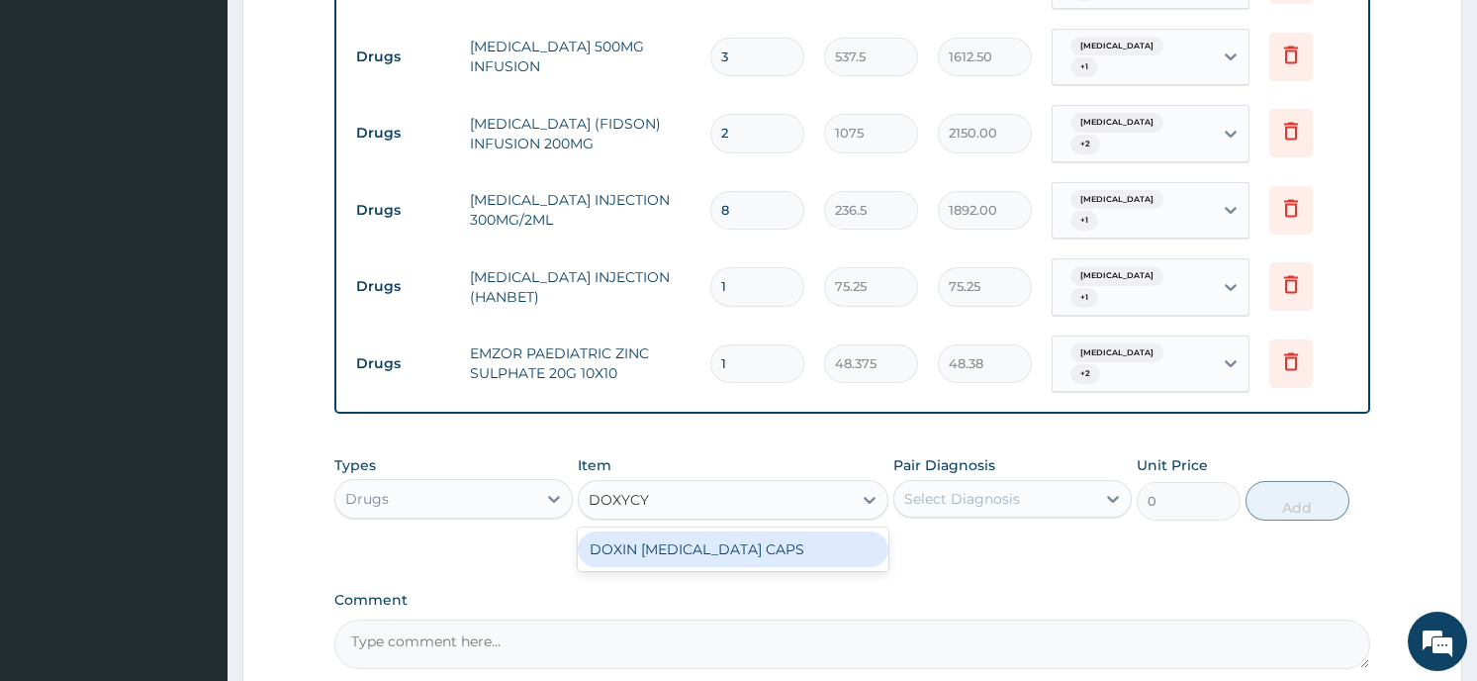
click at [708, 531] on div "DOXIN DOXYCYCLINE CAPS" at bounding box center [733, 549] width 311 height 36
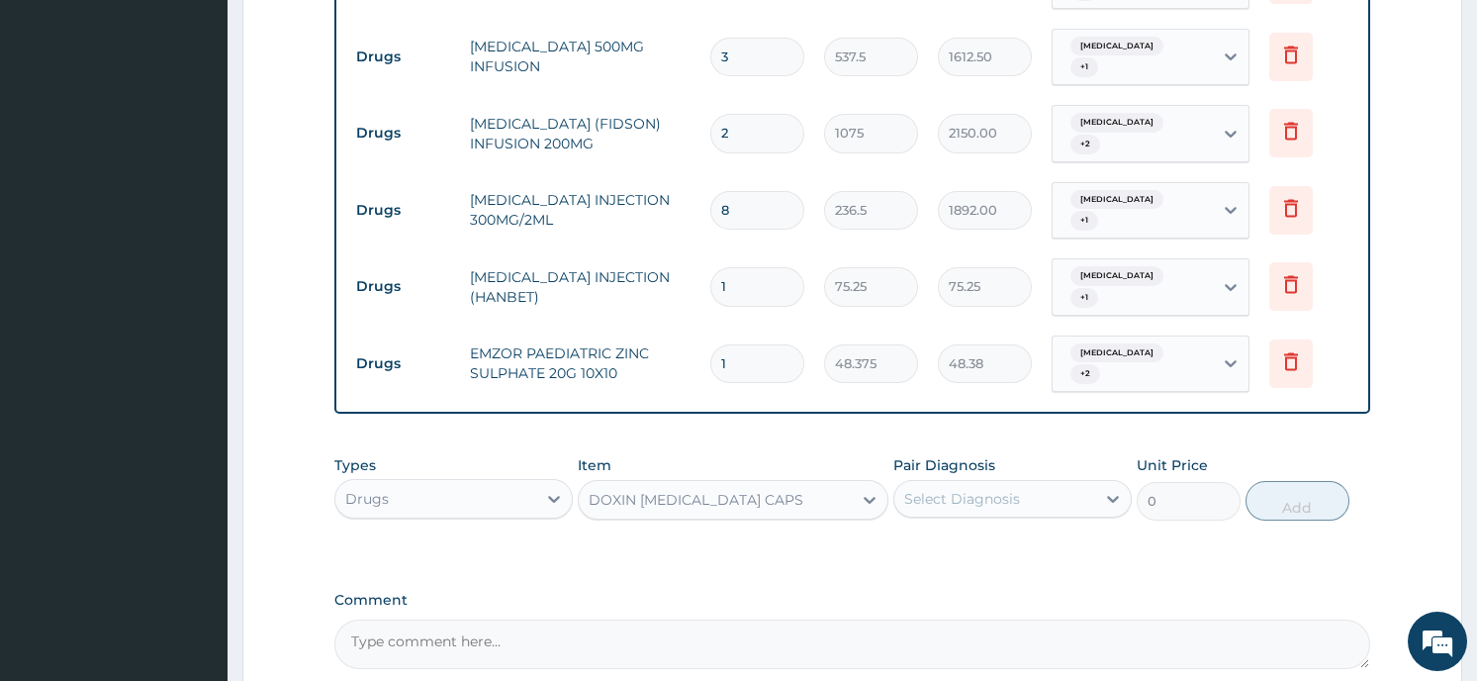
type input "53.75"
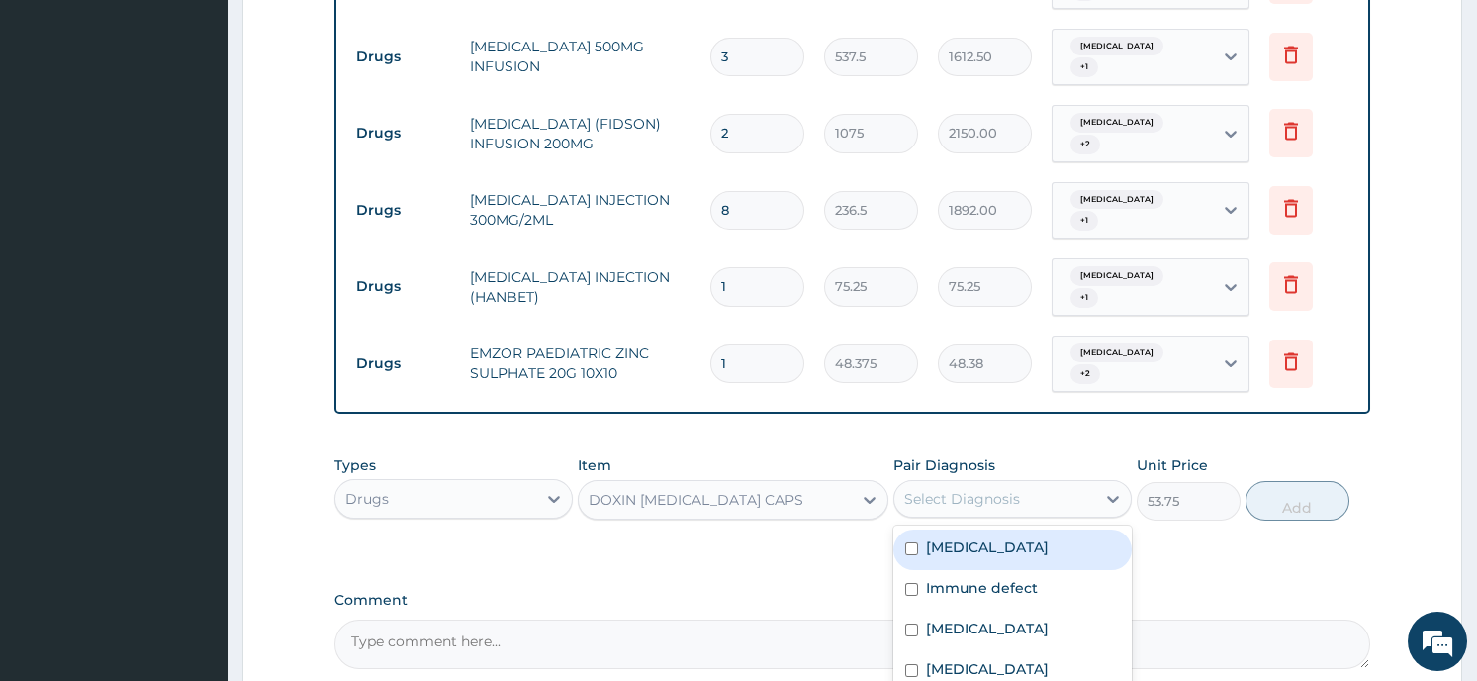
click at [972, 489] on div "Select Diagnosis" at bounding box center [962, 499] width 116 height 20
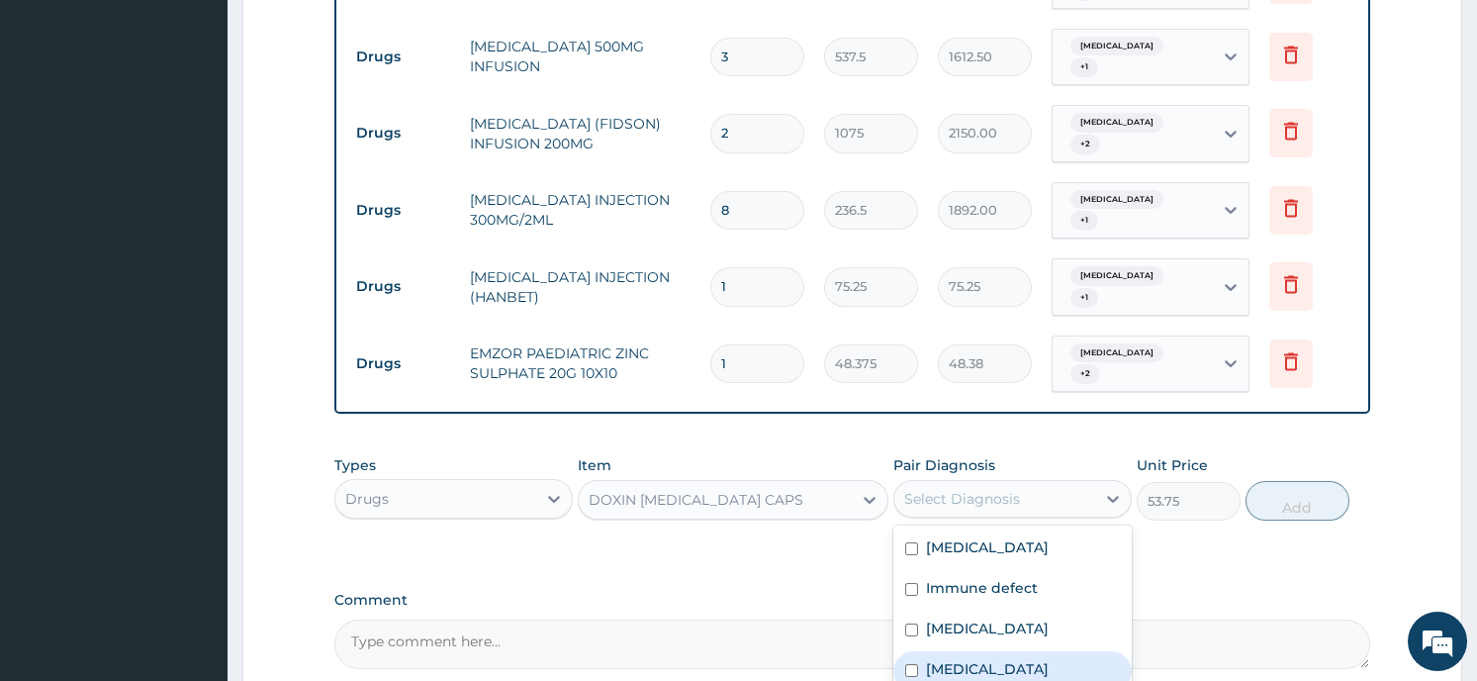
click at [991, 659] on label "Acute gastroenteritis" at bounding box center [987, 669] width 123 height 20
checkbox input "true"
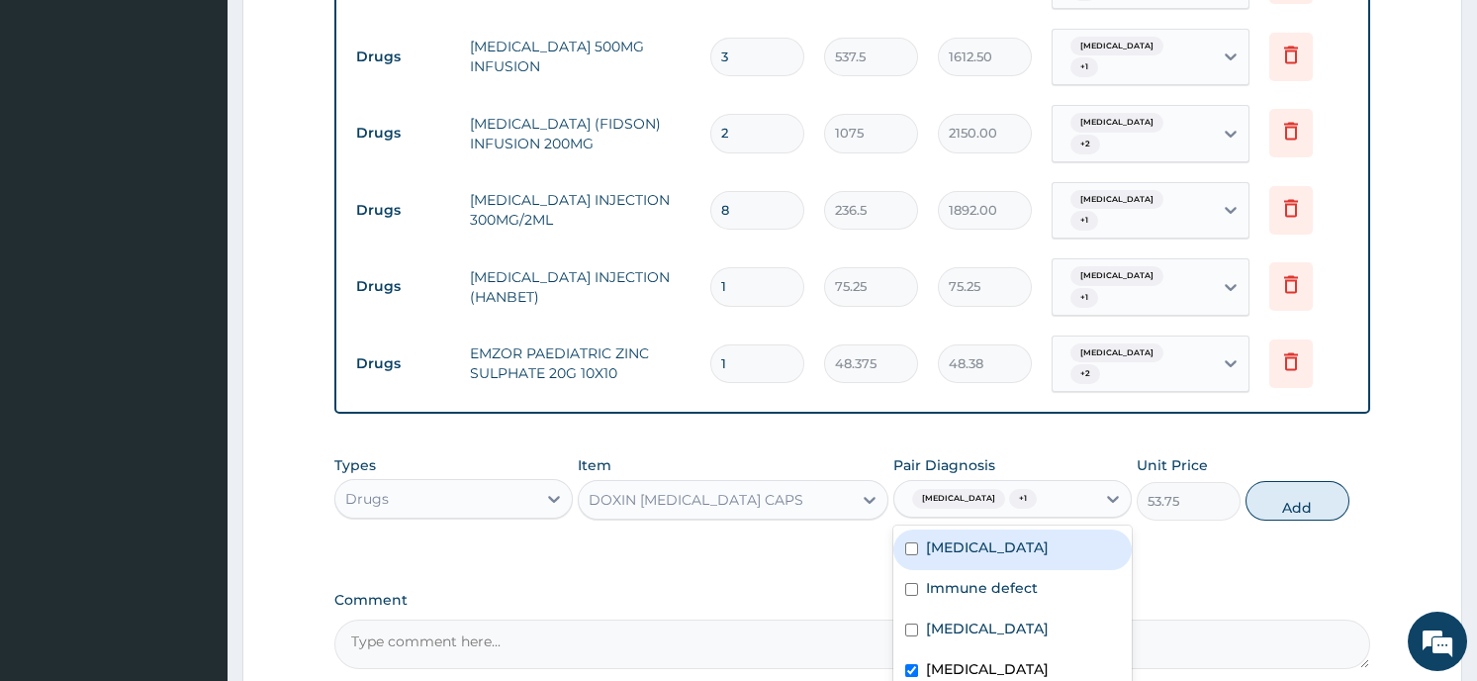
click at [1311, 479] on div "Types Drugs Item DOXIN DOXYCYCLINE CAPS Pair Diagnosis option Severe diarrhoea,…" at bounding box center [851, 487] width 1035 height 85
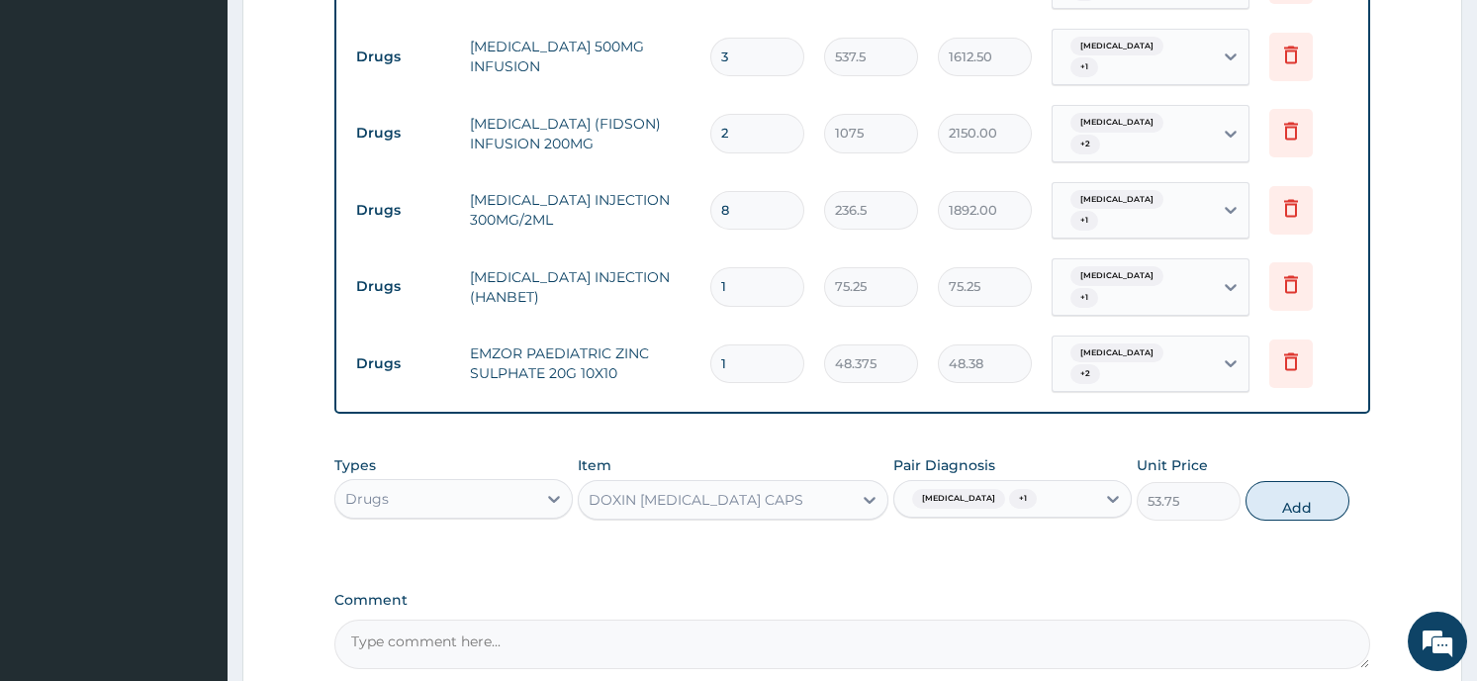
drag, startPoint x: 1311, startPoint y: 479, endPoint x: 1308, endPoint y: 467, distance: 12.2
click at [1308, 481] on button "Add" at bounding box center [1297, 501] width 104 height 40
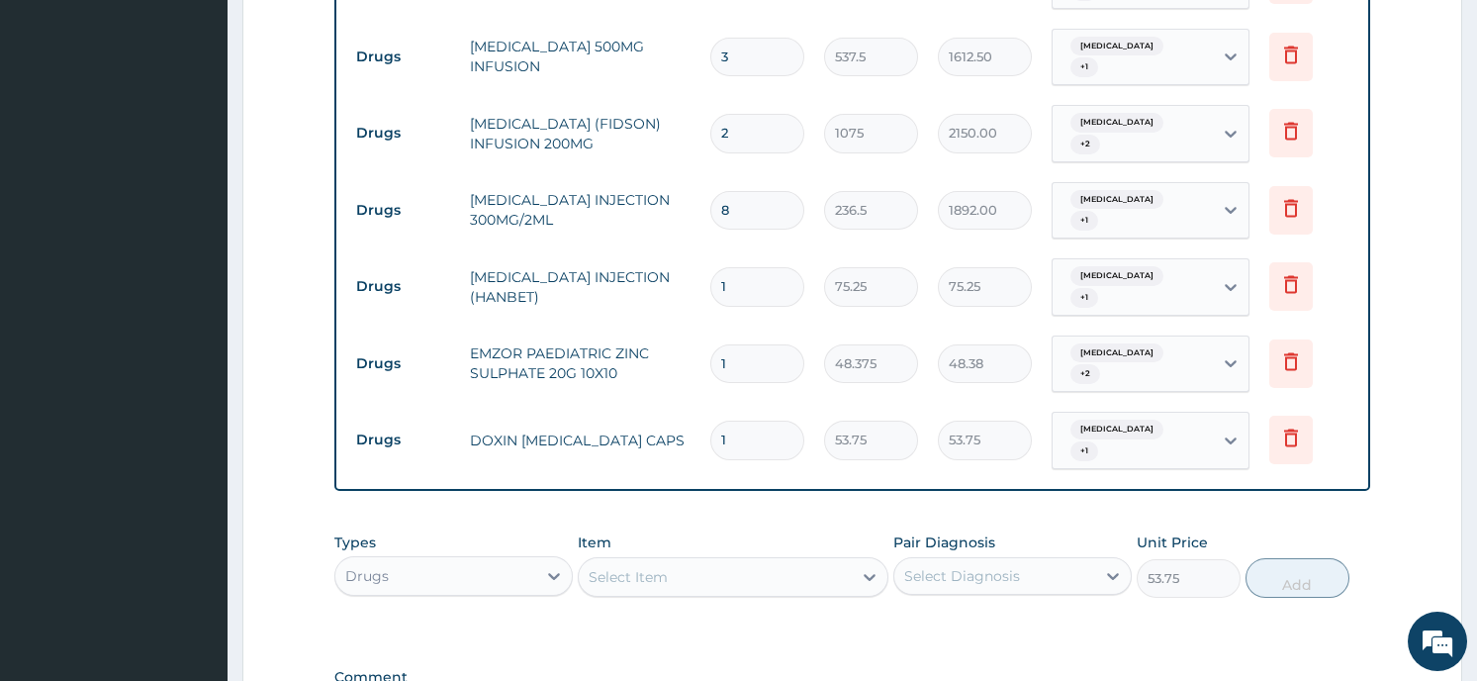
type input "0"
click at [736, 561] on div "Select Item" at bounding box center [715, 577] width 273 height 32
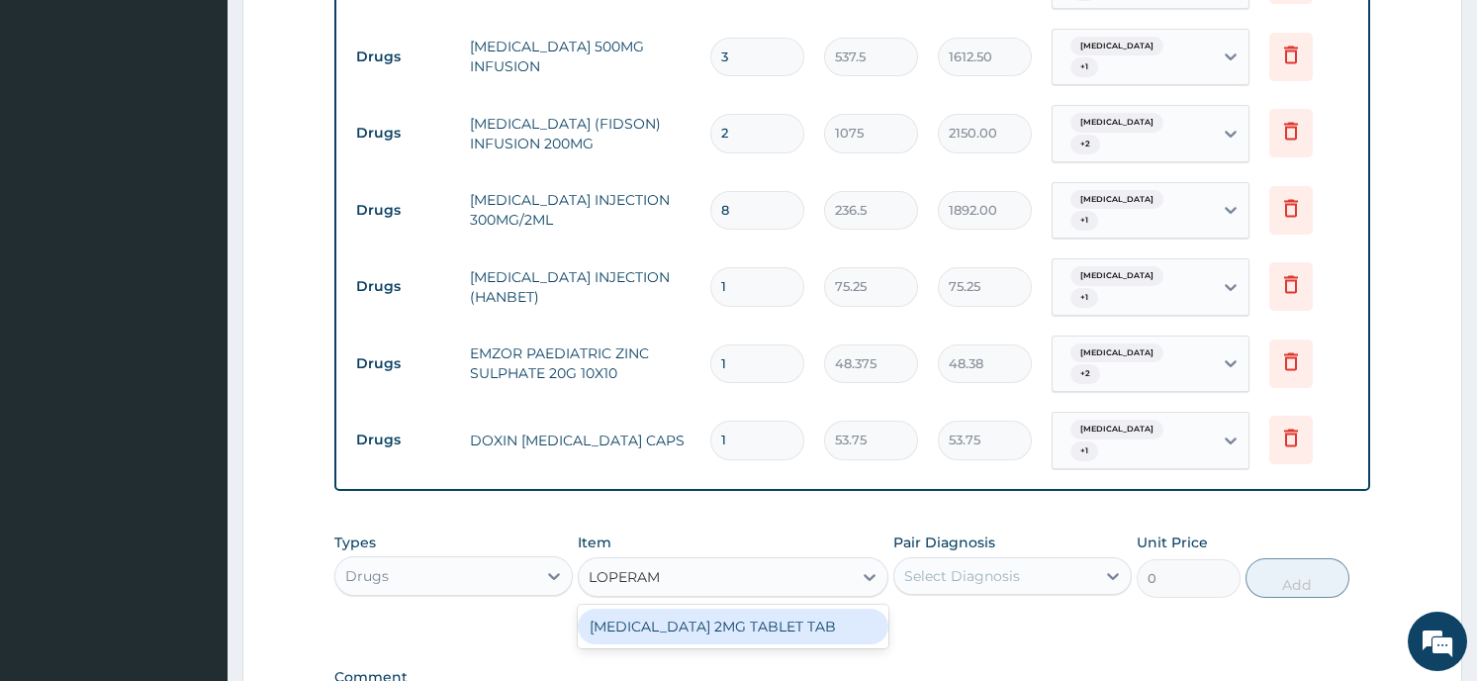
type input "LOPERAMI"
click at [744, 608] on div "LOPERAMIDE 2MG TABLET TAB" at bounding box center [733, 626] width 311 height 36
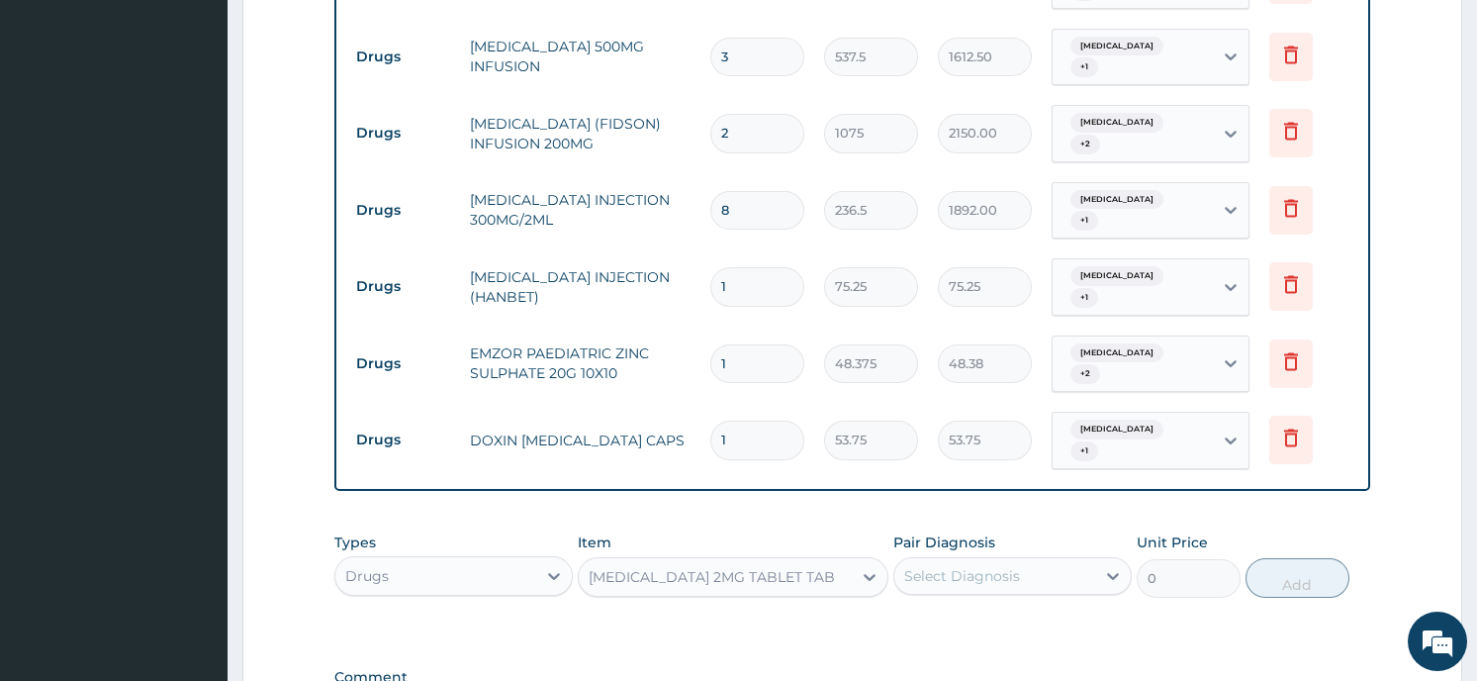
type input "80.625"
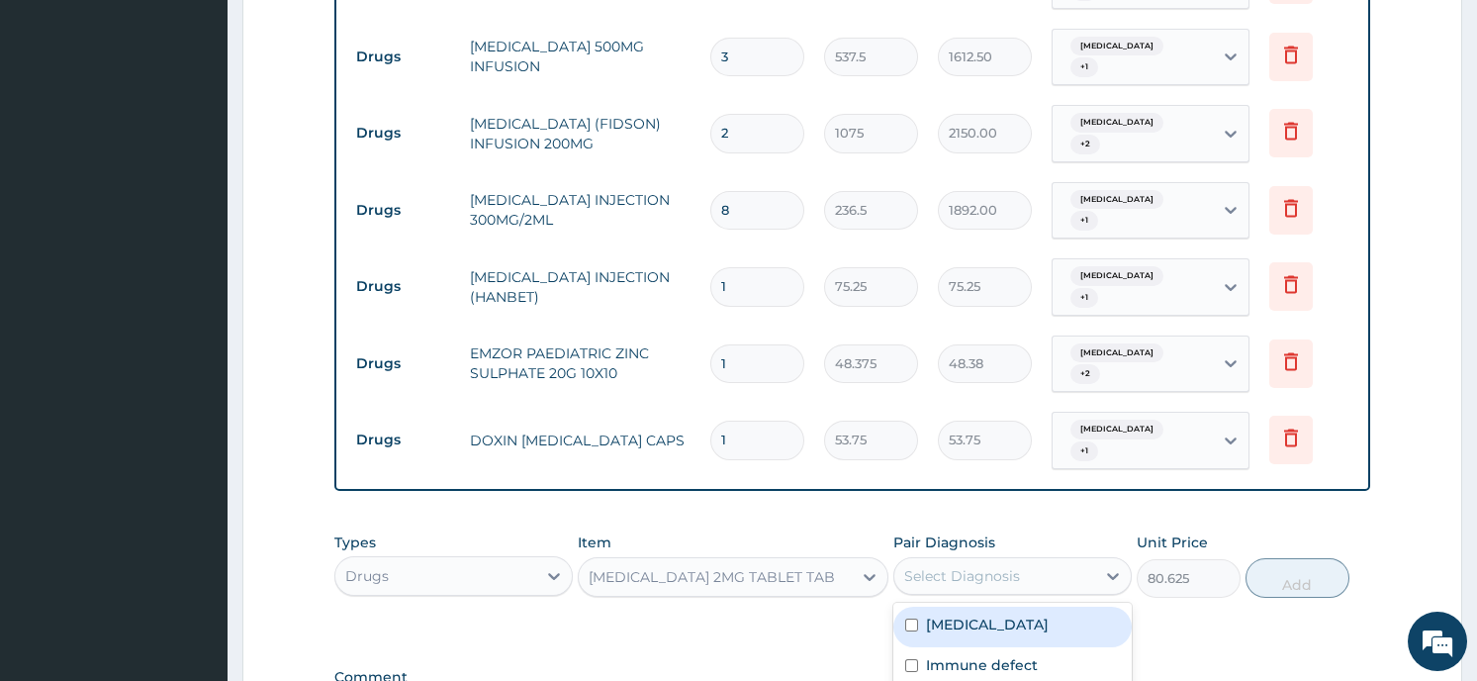
click at [1000, 566] on div "Select Diagnosis" at bounding box center [962, 576] width 116 height 20
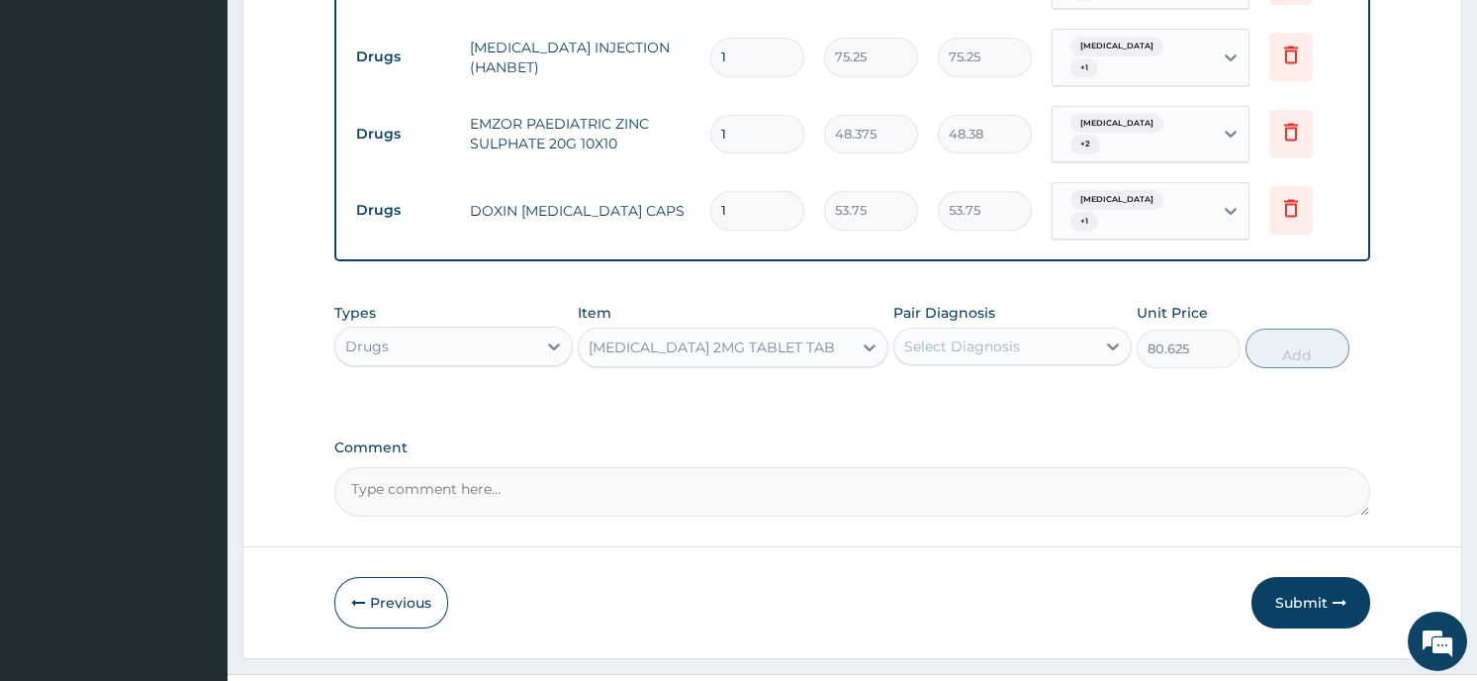
scroll to position [1813, 0]
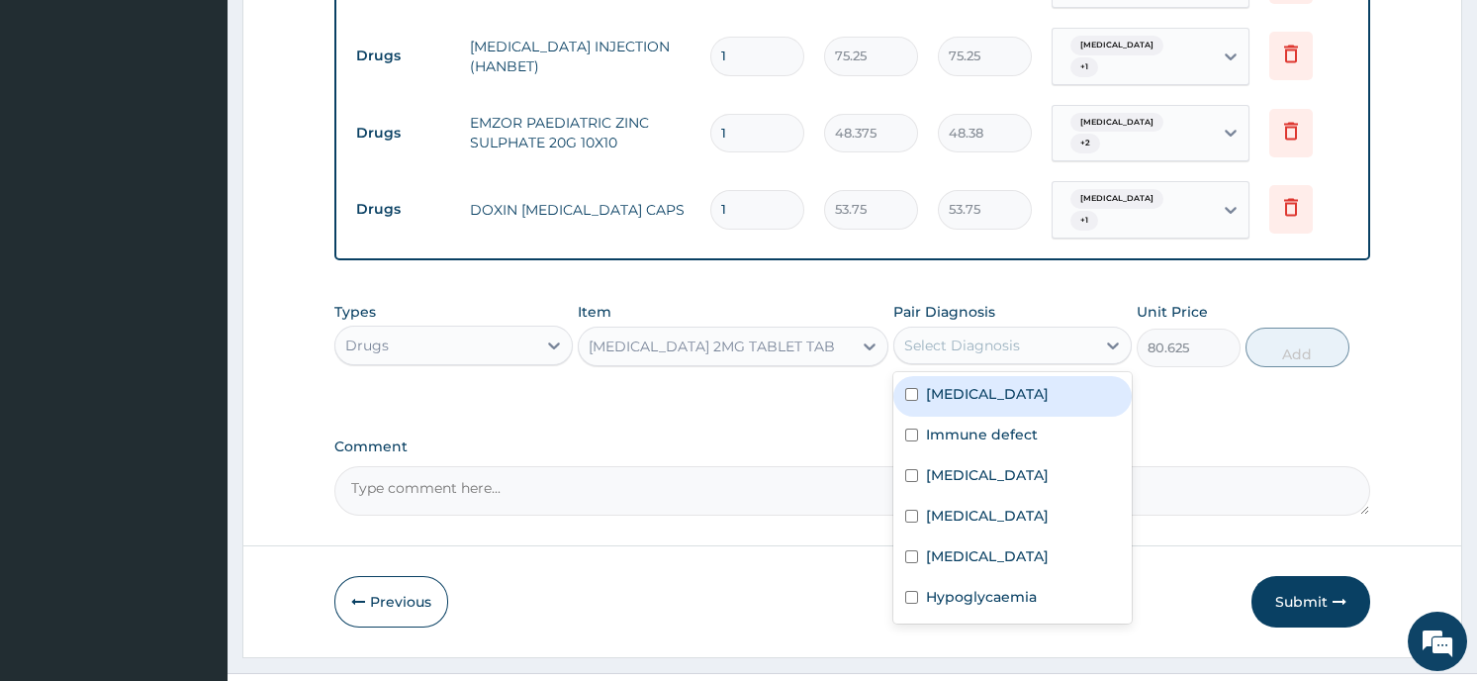
click at [1006, 335] on div "Select Diagnosis" at bounding box center [962, 345] width 116 height 20
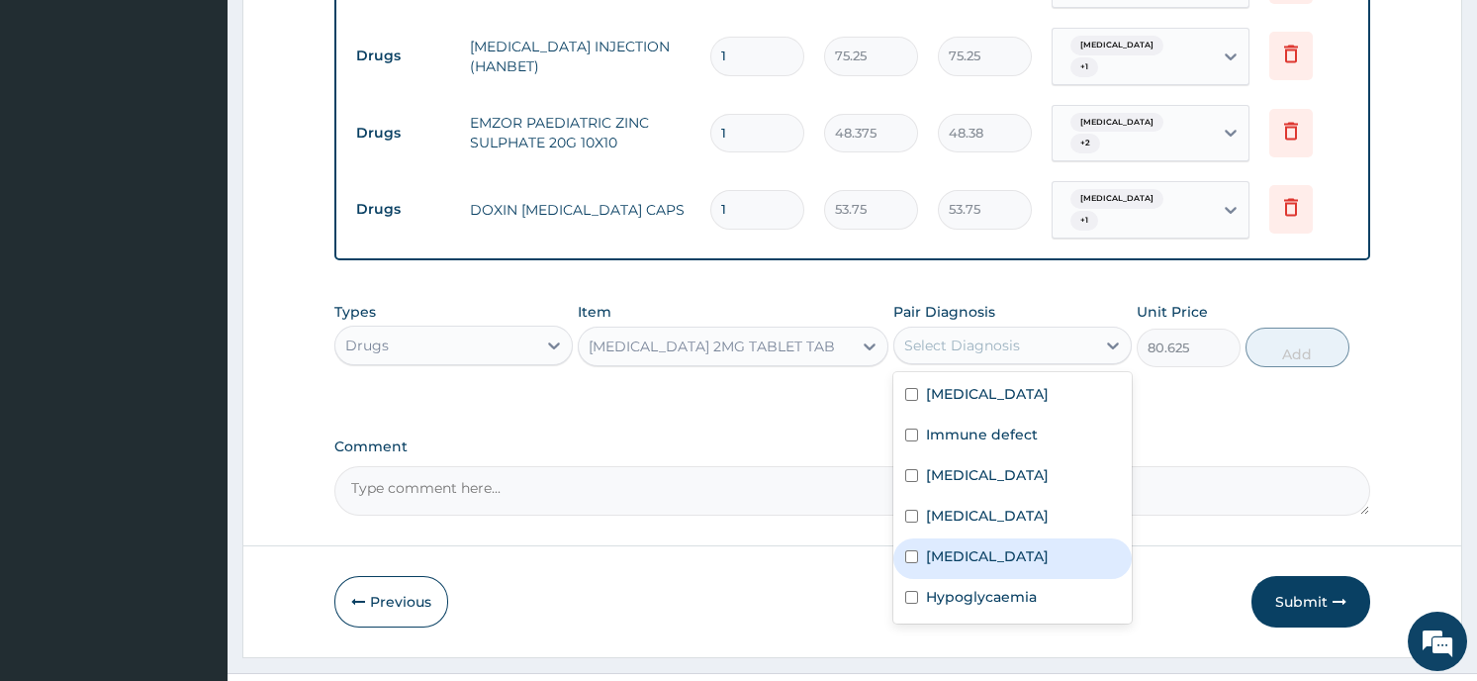
click at [990, 546] on label "Severe diarrhoea" at bounding box center [987, 556] width 123 height 20
checkbox input "true"
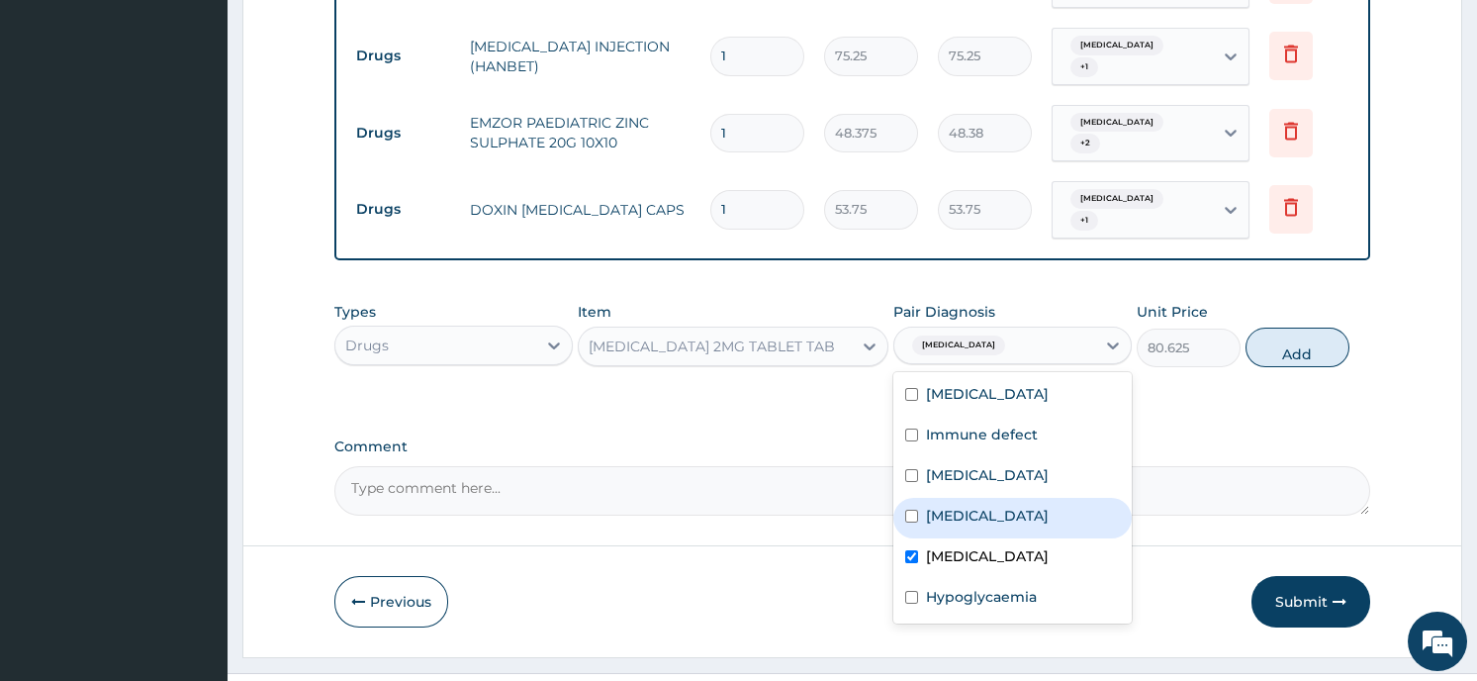
click at [913, 509] on input "checkbox" at bounding box center [911, 515] width 13 height 13
checkbox input "true"
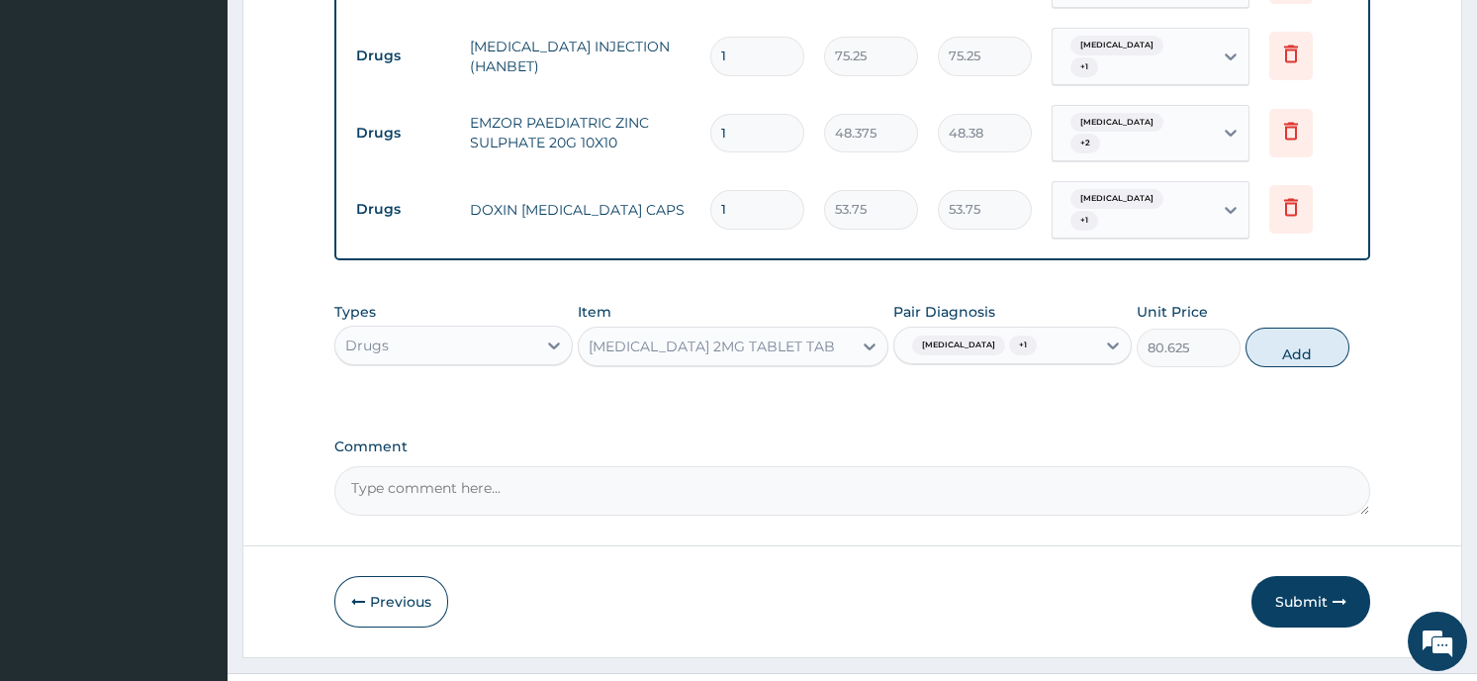
click at [1278, 327] on button "Add" at bounding box center [1297, 347] width 104 height 40
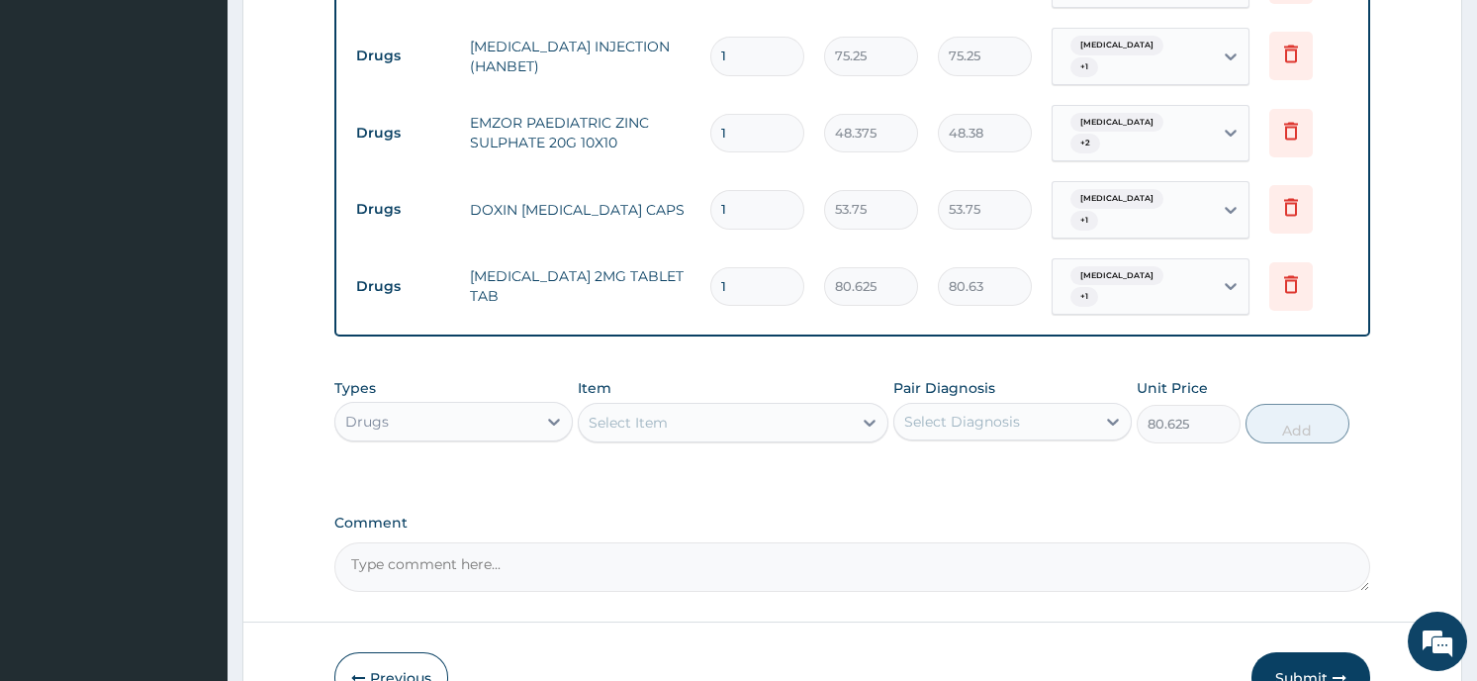
type input "0"
type input "0.00"
type input "4"
type input "322.50"
type input "4"
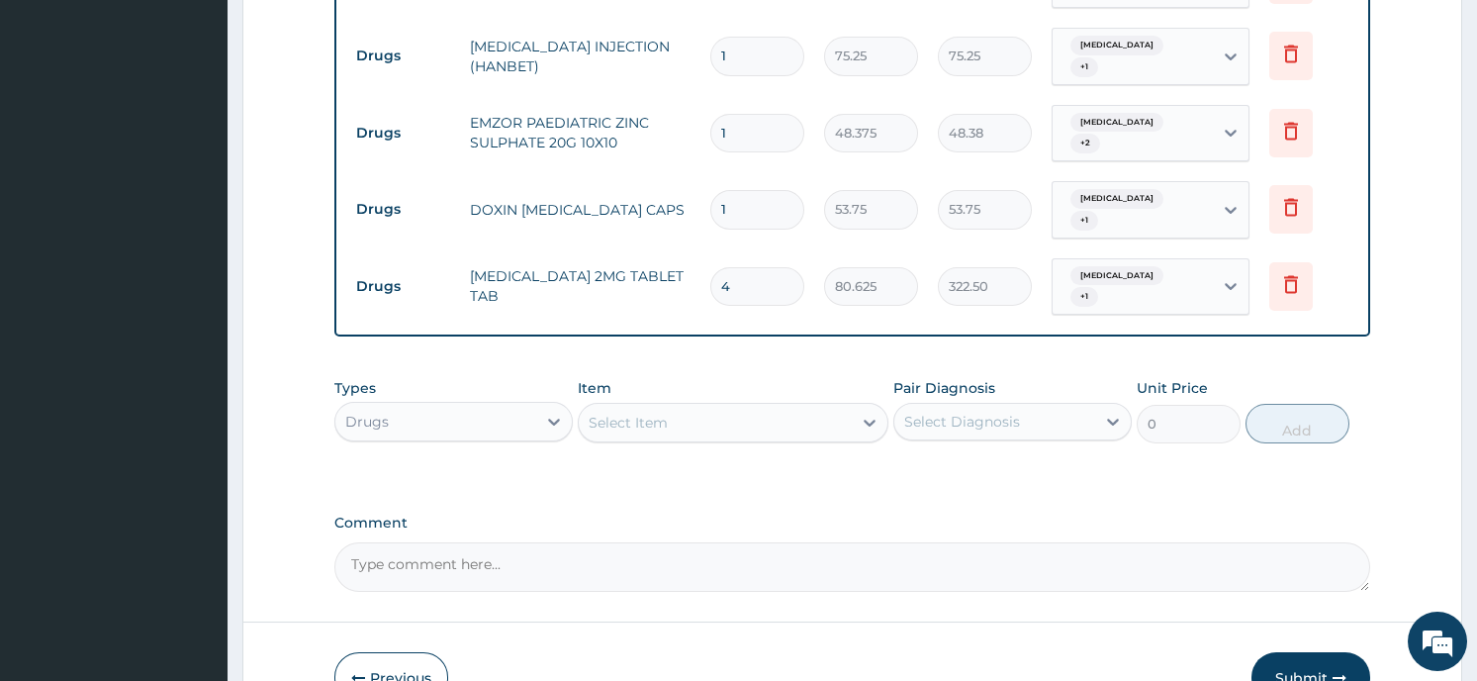
click at [768, 407] on div "Select Item" at bounding box center [715, 423] width 273 height 32
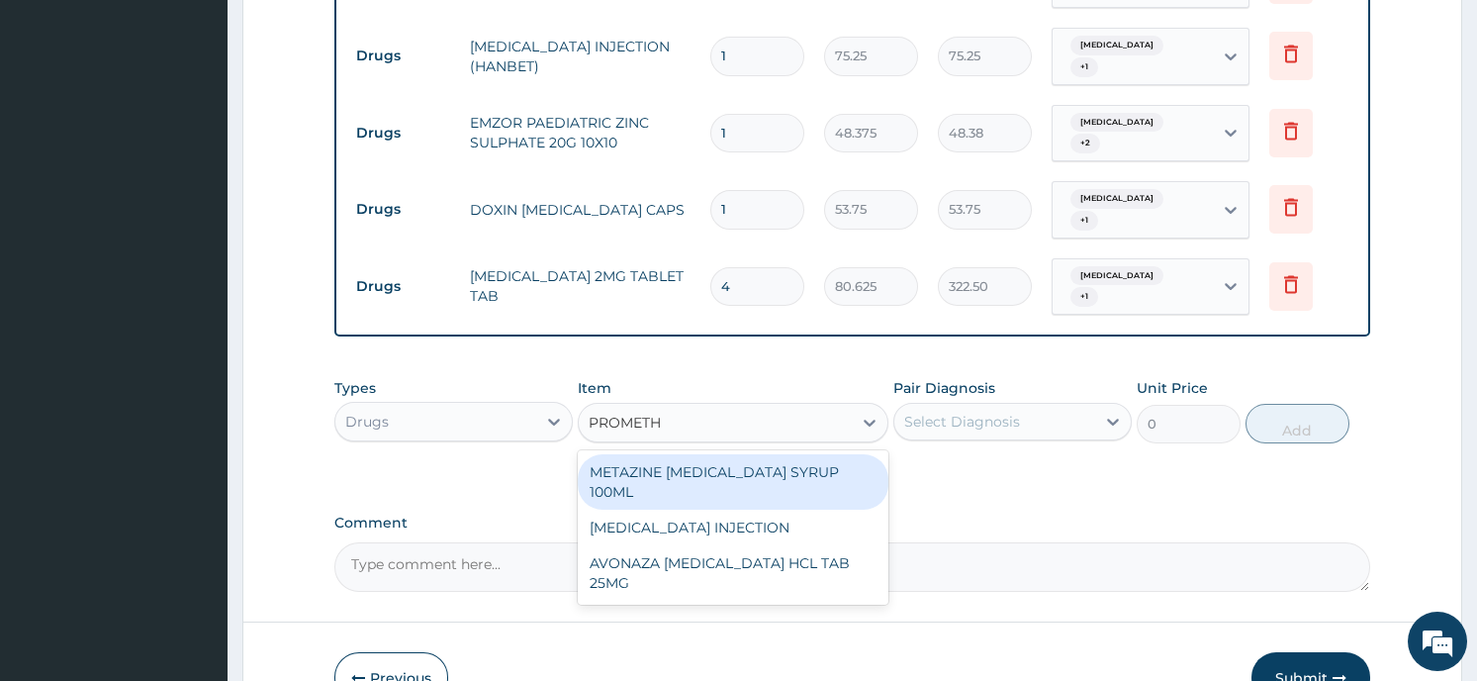
type input "PROMETHA"
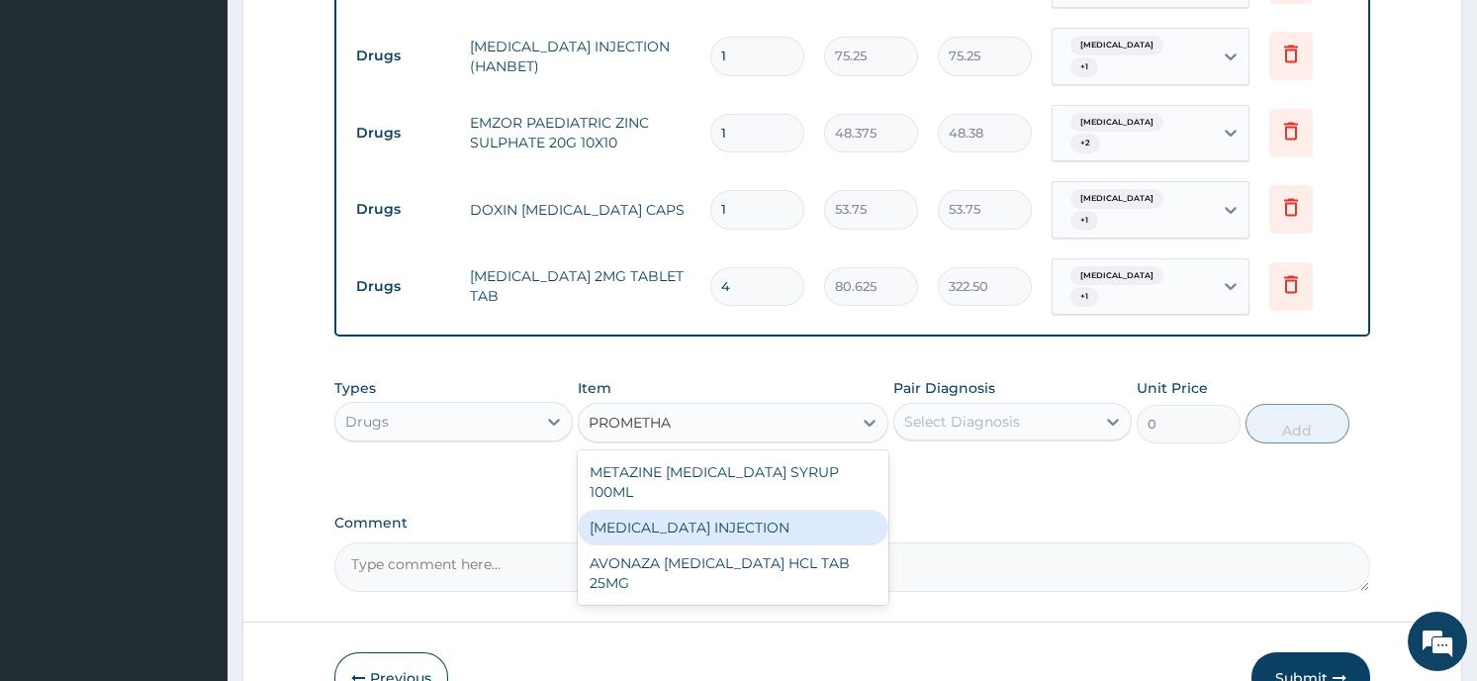
click at [662, 509] on div "PROMETHAZINE INJECTION" at bounding box center [733, 527] width 311 height 36
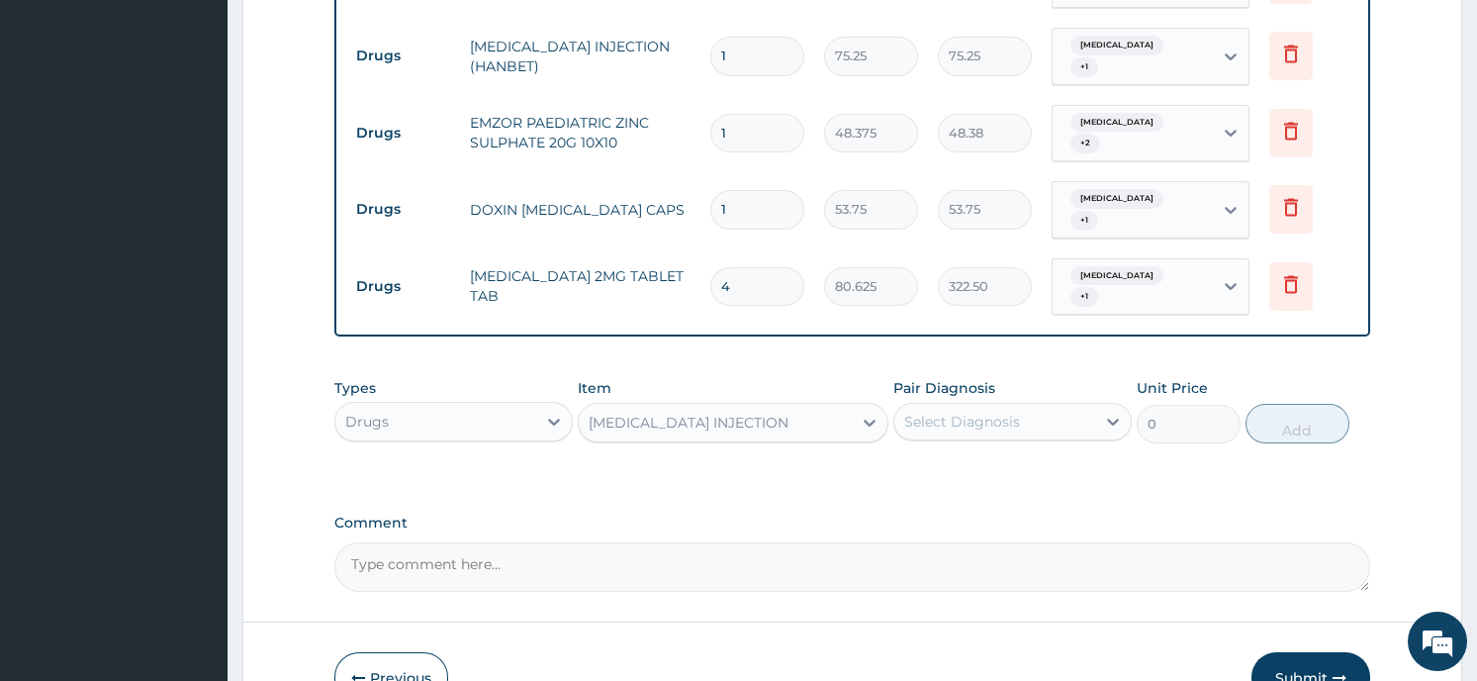
type input "129"
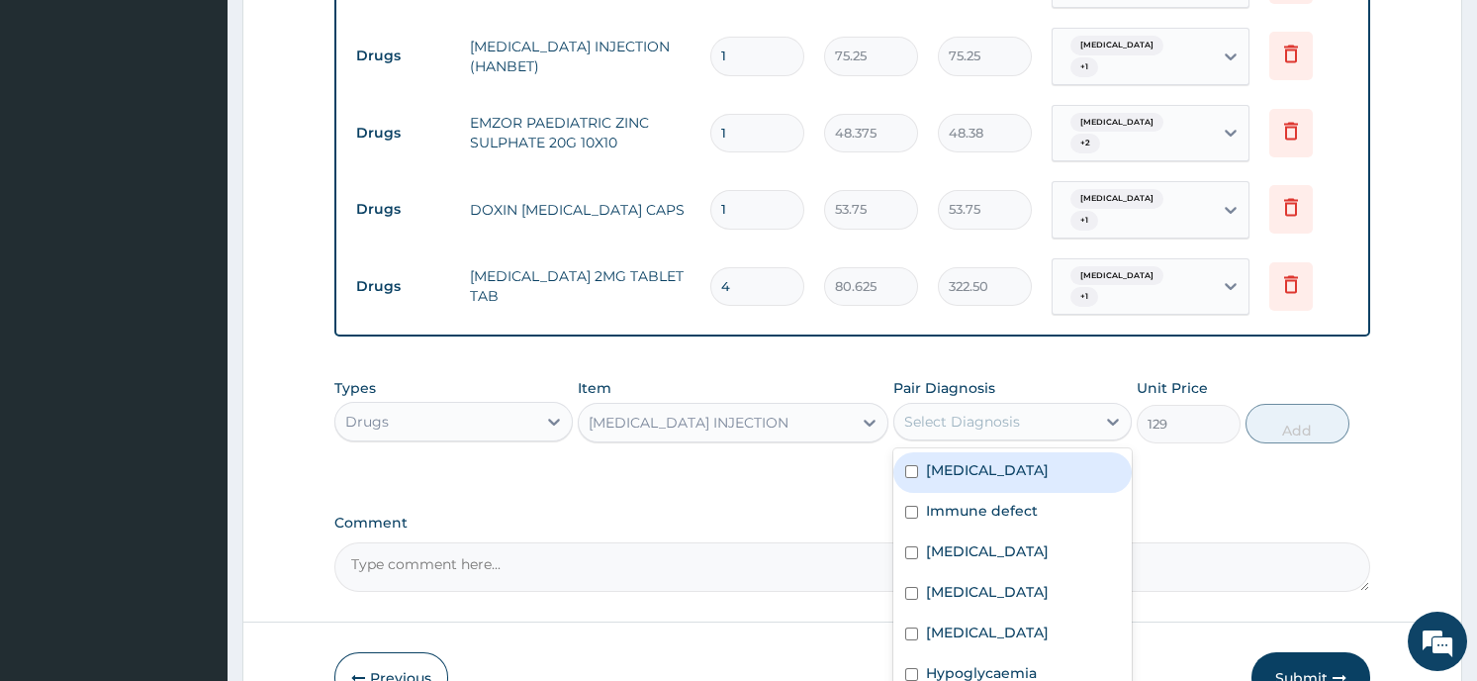
click at [1050, 406] on div "Select Diagnosis" at bounding box center [994, 422] width 201 height 32
click at [1020, 460] on label "Falciparum malaria" at bounding box center [987, 470] width 123 height 20
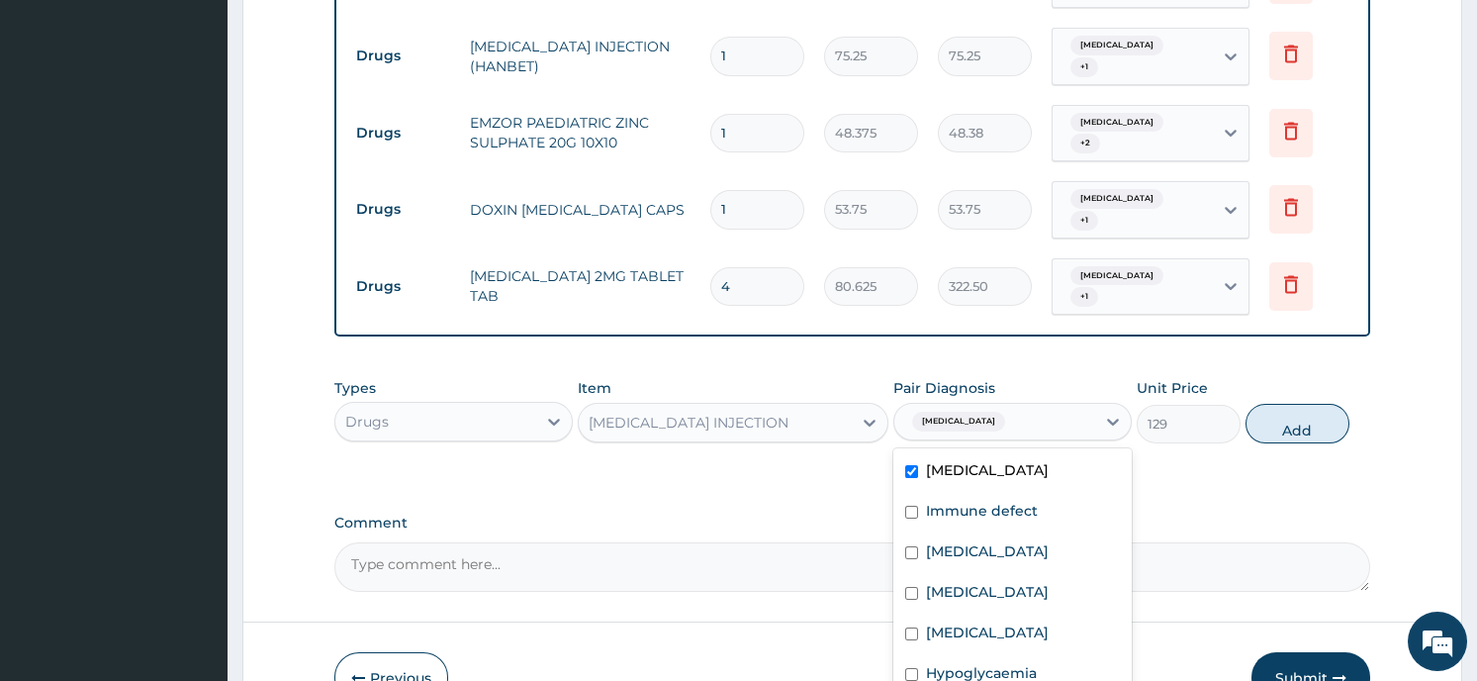
checkbox input "true"
click at [1005, 582] on label "Acute gastroenteritis" at bounding box center [987, 592] width 123 height 20
checkbox input "true"
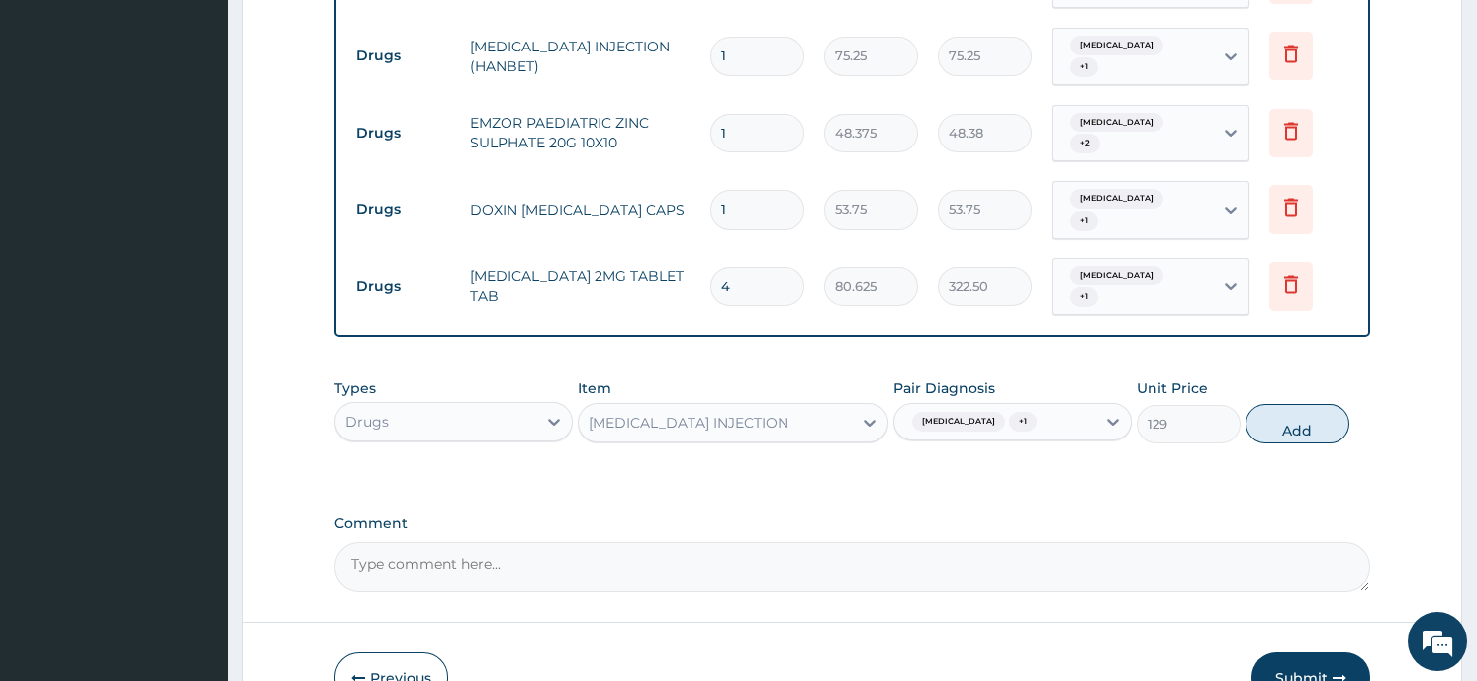
click at [1281, 404] on button "Add" at bounding box center [1297, 424] width 104 height 40
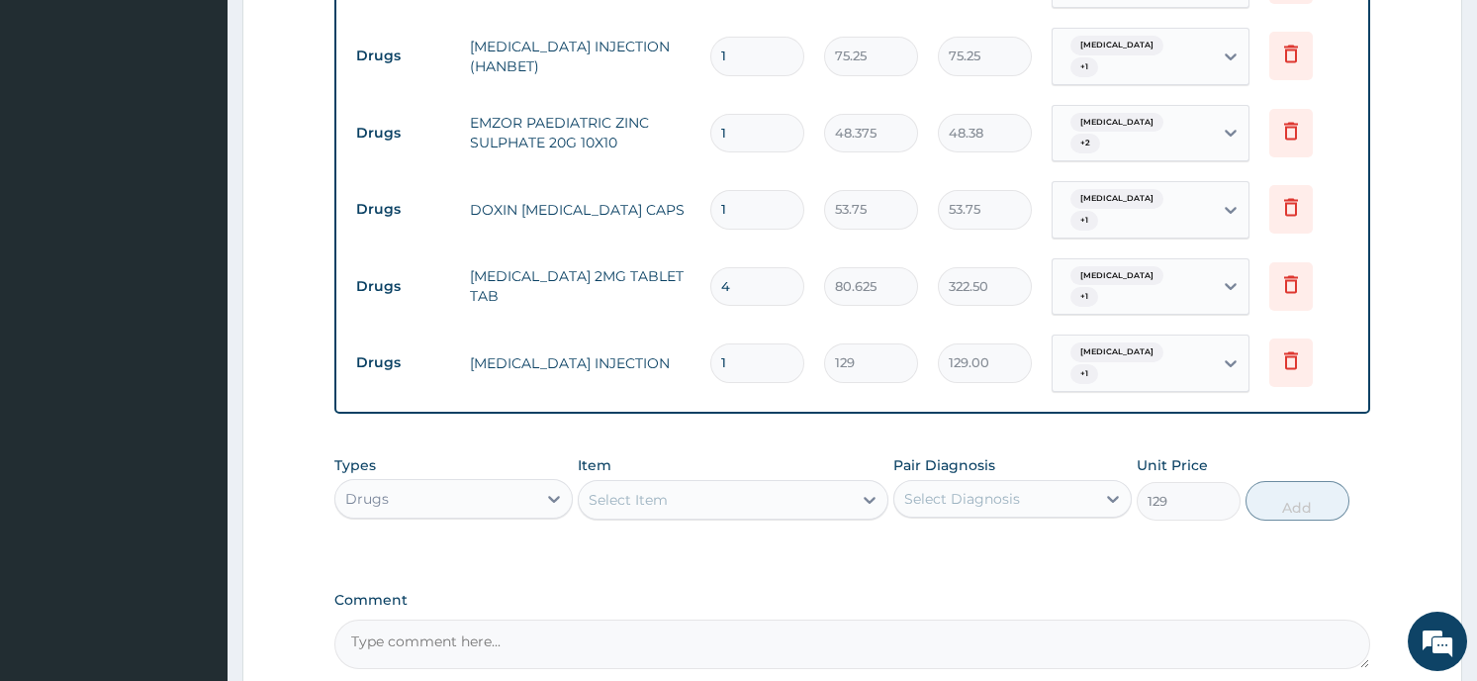
type input "0"
